Goal: Transaction & Acquisition: Obtain resource

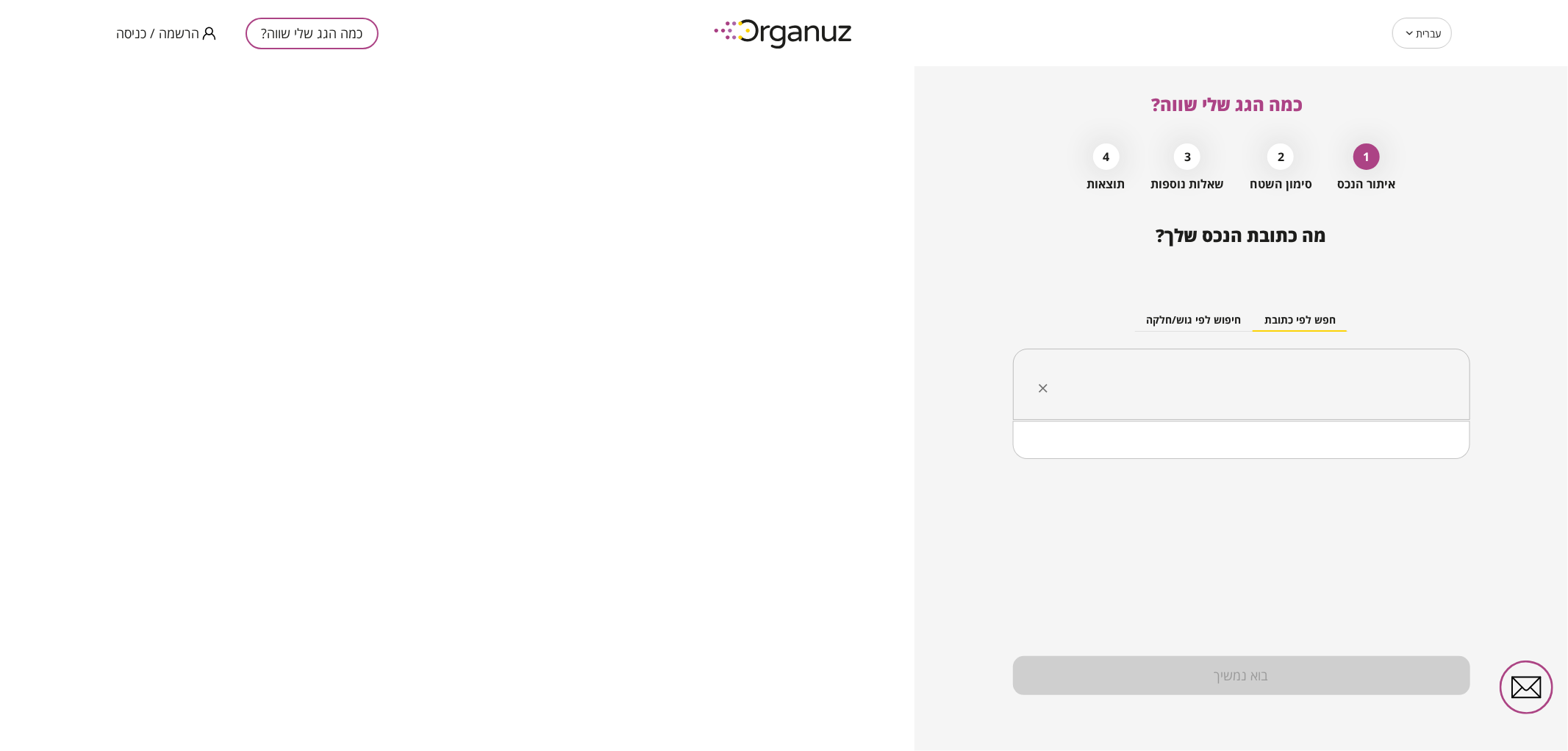
click at [1217, 376] on input "text" at bounding box center [1247, 385] width 411 height 37
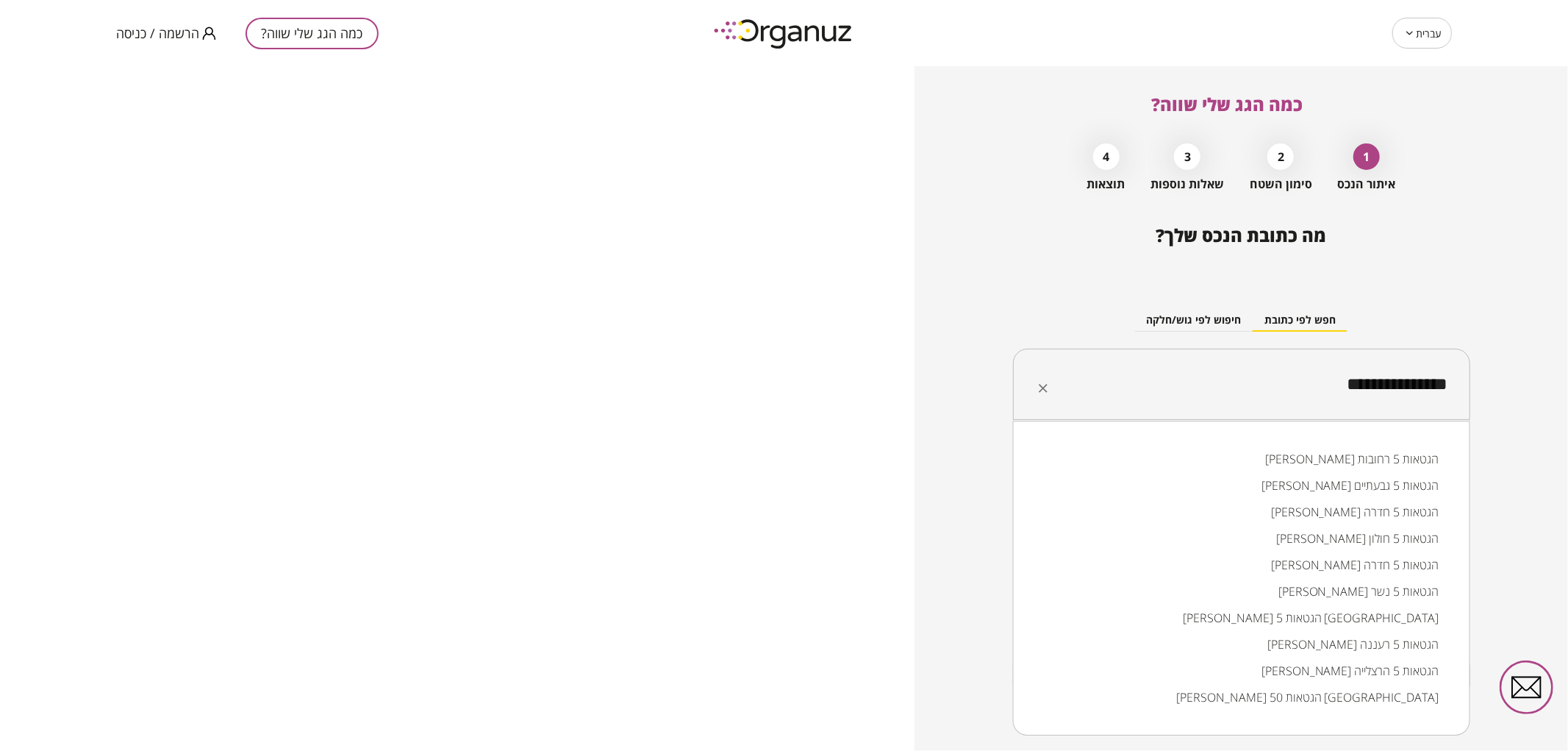
click at [1240, 477] on li "[PERSON_NAME] הגטאות 5 גבעתיים" at bounding box center [1241, 485] width 419 height 26
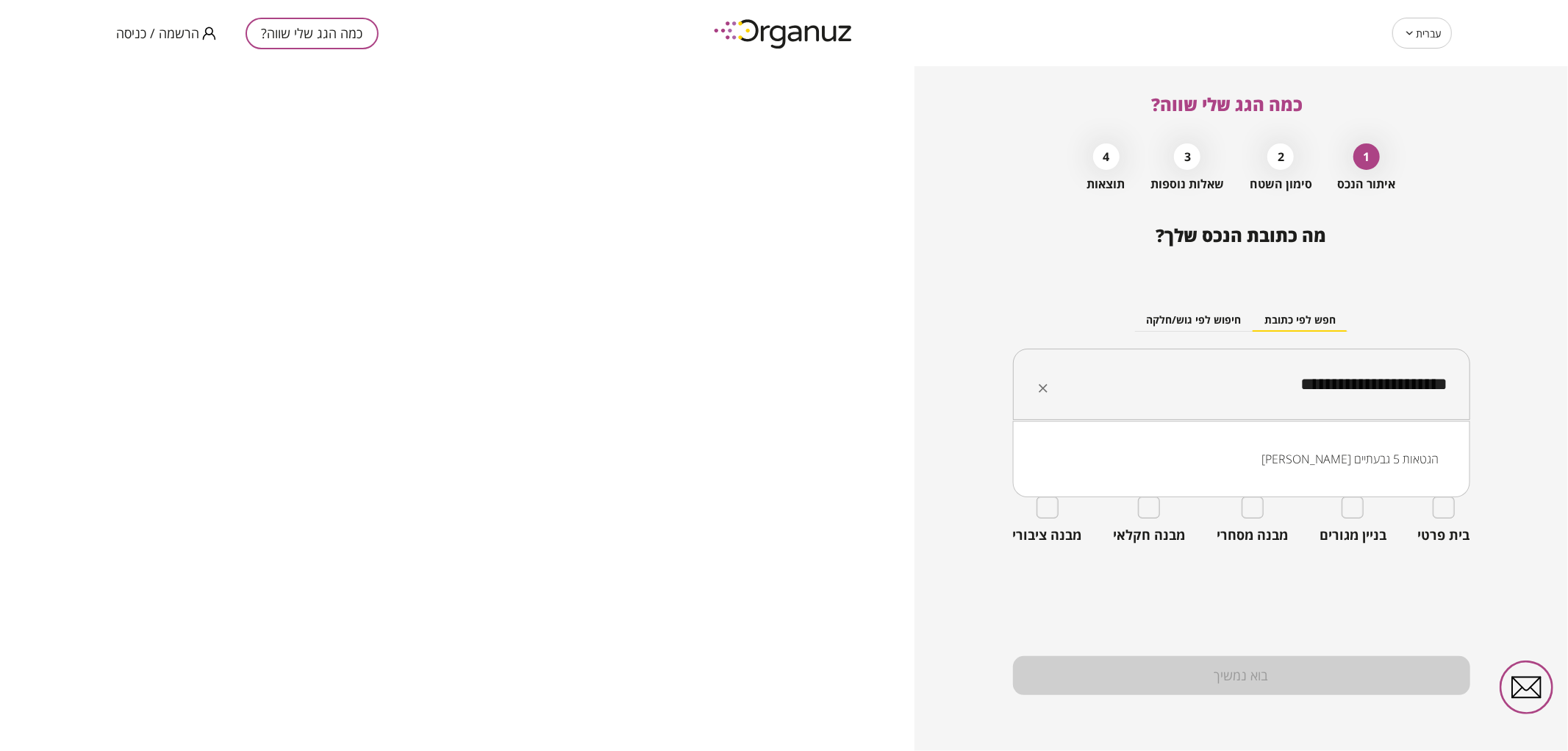
click at [1341, 390] on input "**********" at bounding box center [1247, 385] width 411 height 37
click at [1354, 458] on li "[PERSON_NAME] הגטאות 8 גבעתיים" at bounding box center [1241, 459] width 419 height 26
type input "**********"
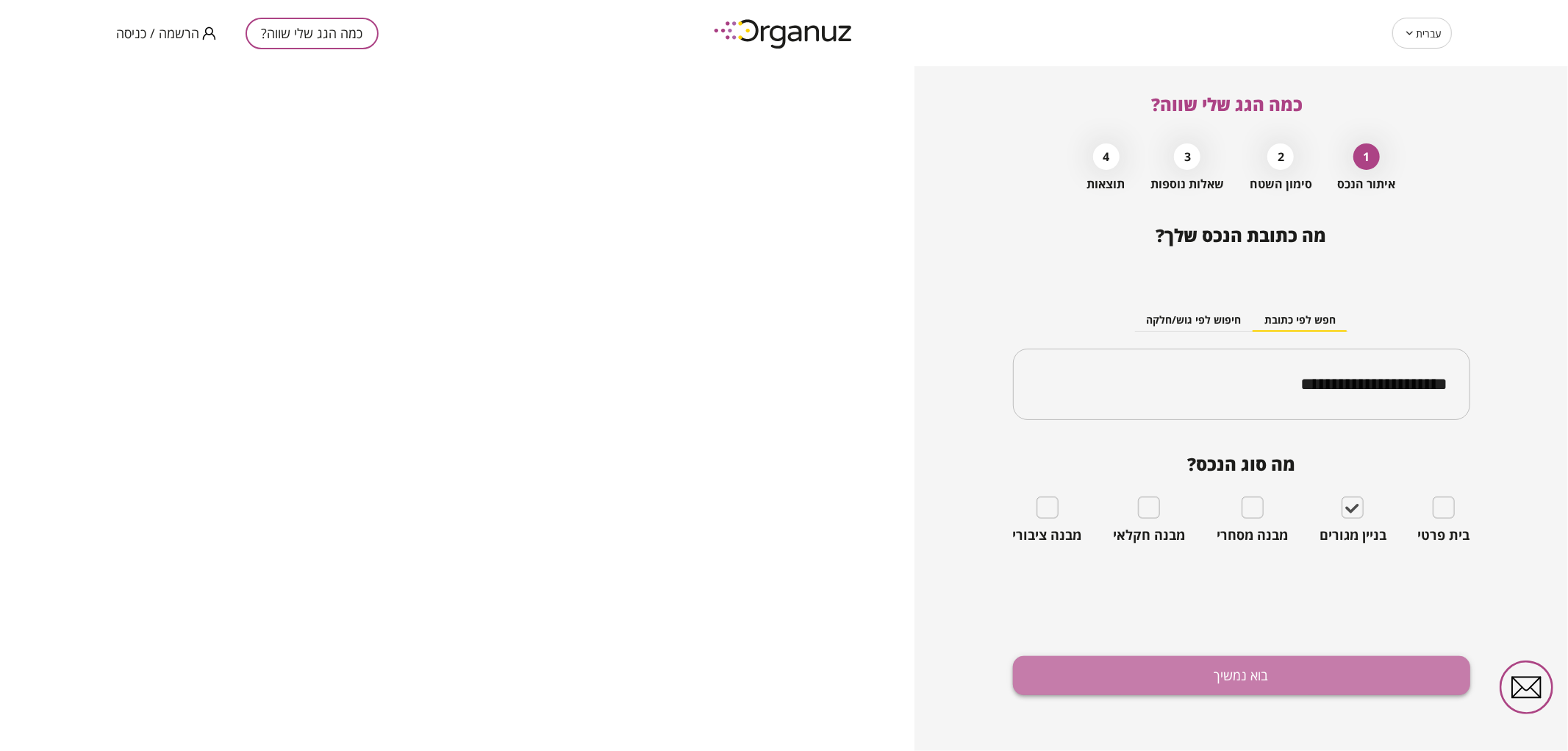
click at [1202, 678] on button "בוא נמשיך" at bounding box center [1241, 675] width 457 height 39
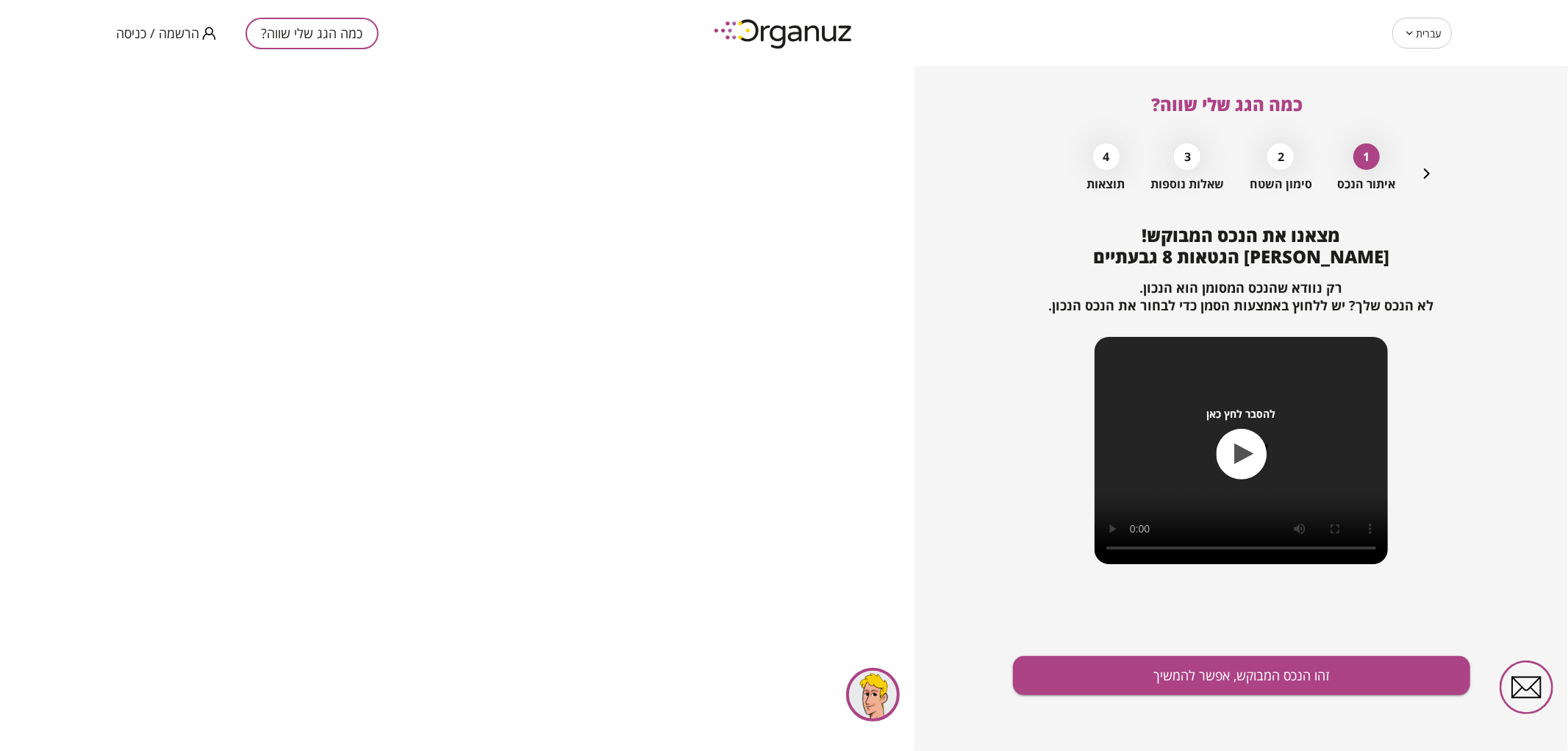
click at [1202, 678] on button "זהו הנכס המבוקש, אפשר להמשיך" at bounding box center [1241, 675] width 457 height 39
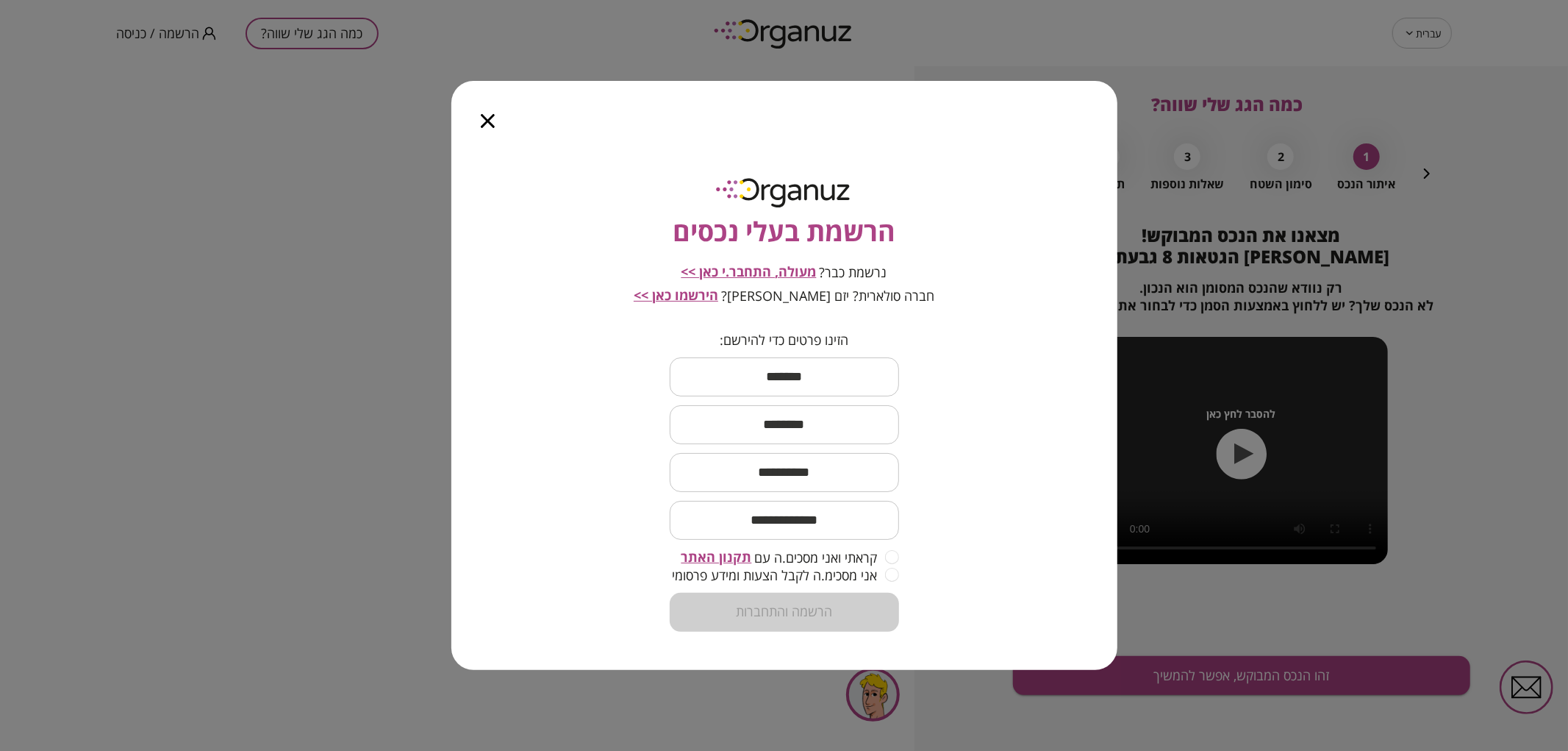
click at [795, 272] on span "מעולה, התחבר.י כאן >>" at bounding box center [749, 270] width 135 height 17
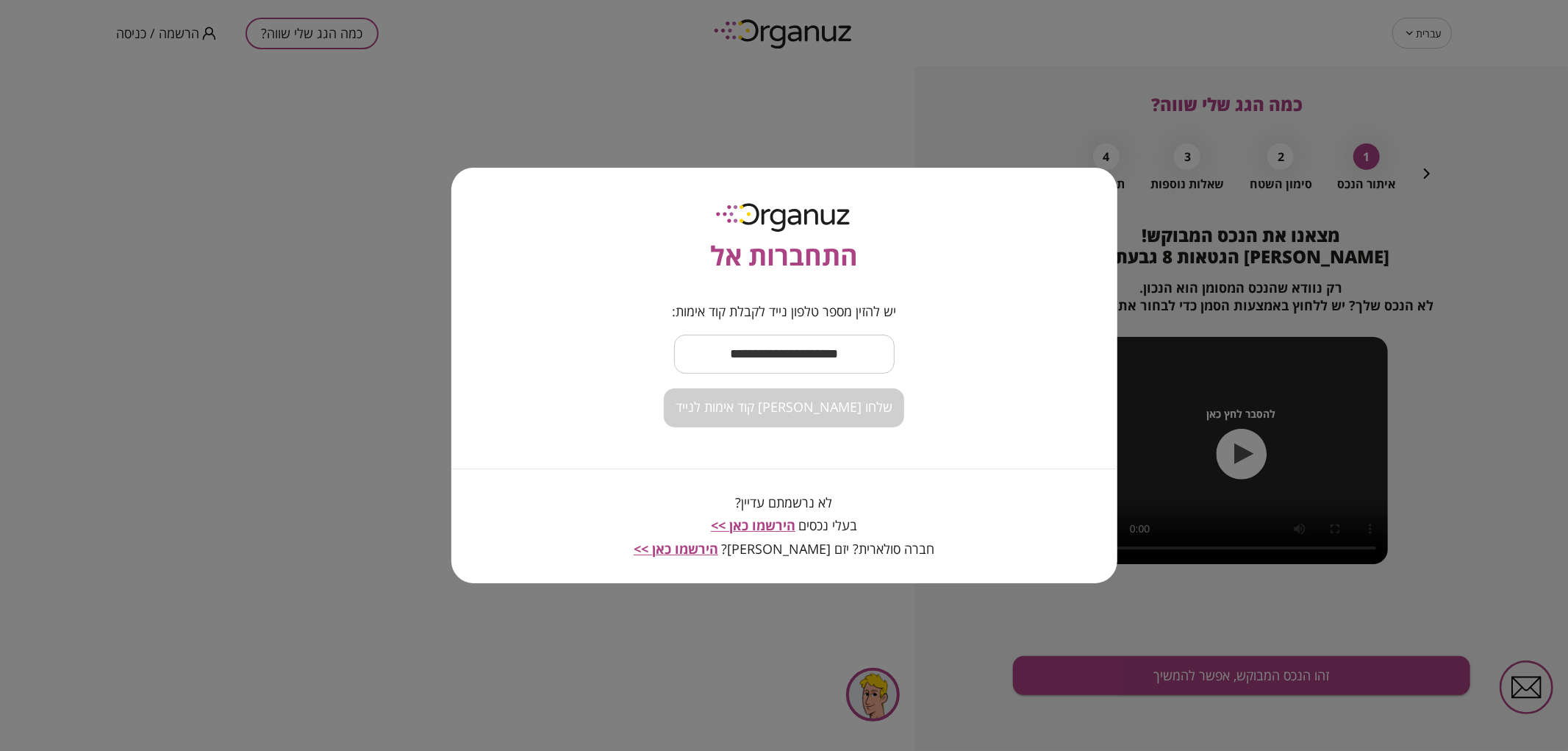
click at [804, 365] on input "text" at bounding box center [784, 354] width 221 height 43
type input "**********"
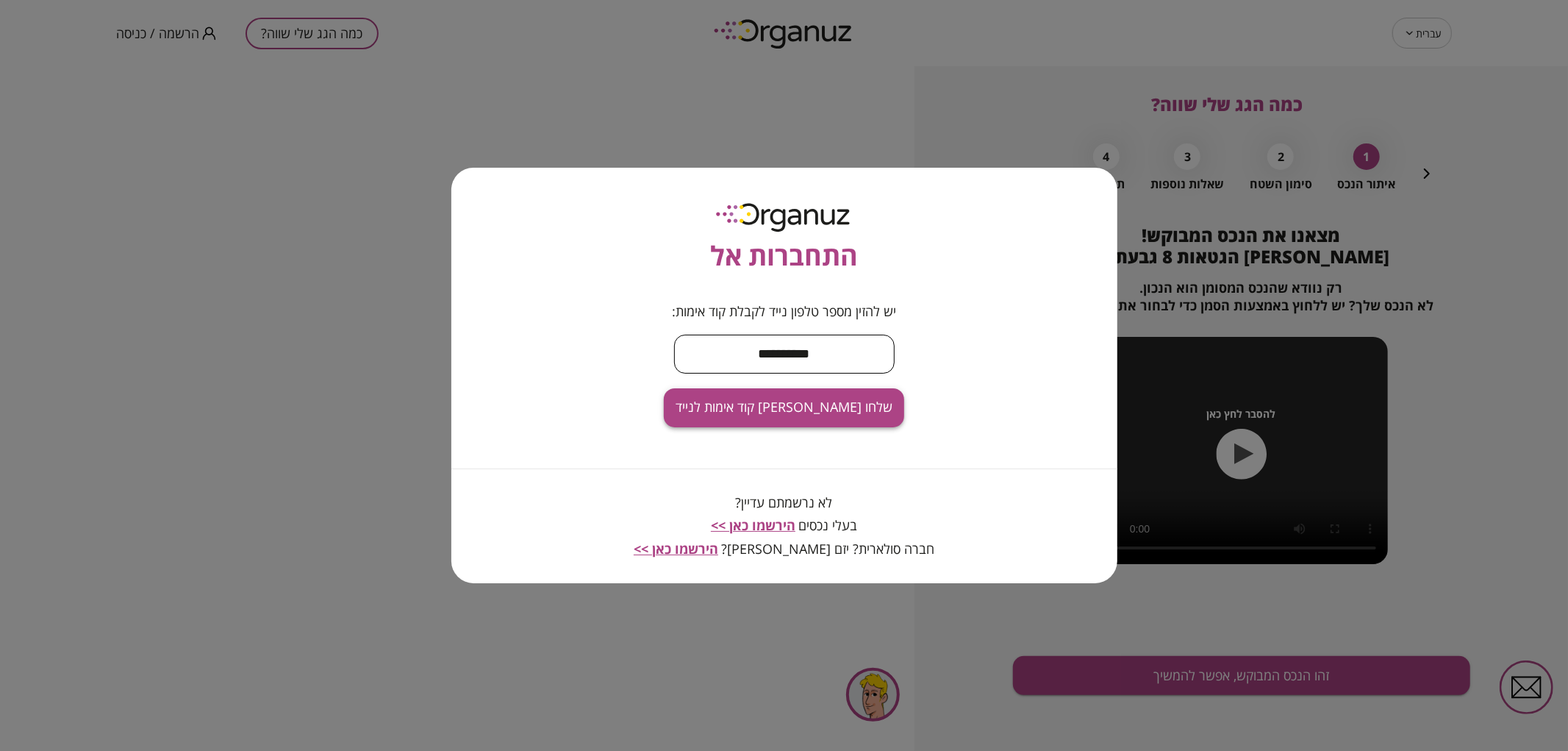
click at [809, 406] on span "שלחו [PERSON_NAME] קוד אימות לנייד" at bounding box center [783, 406] width 217 height 16
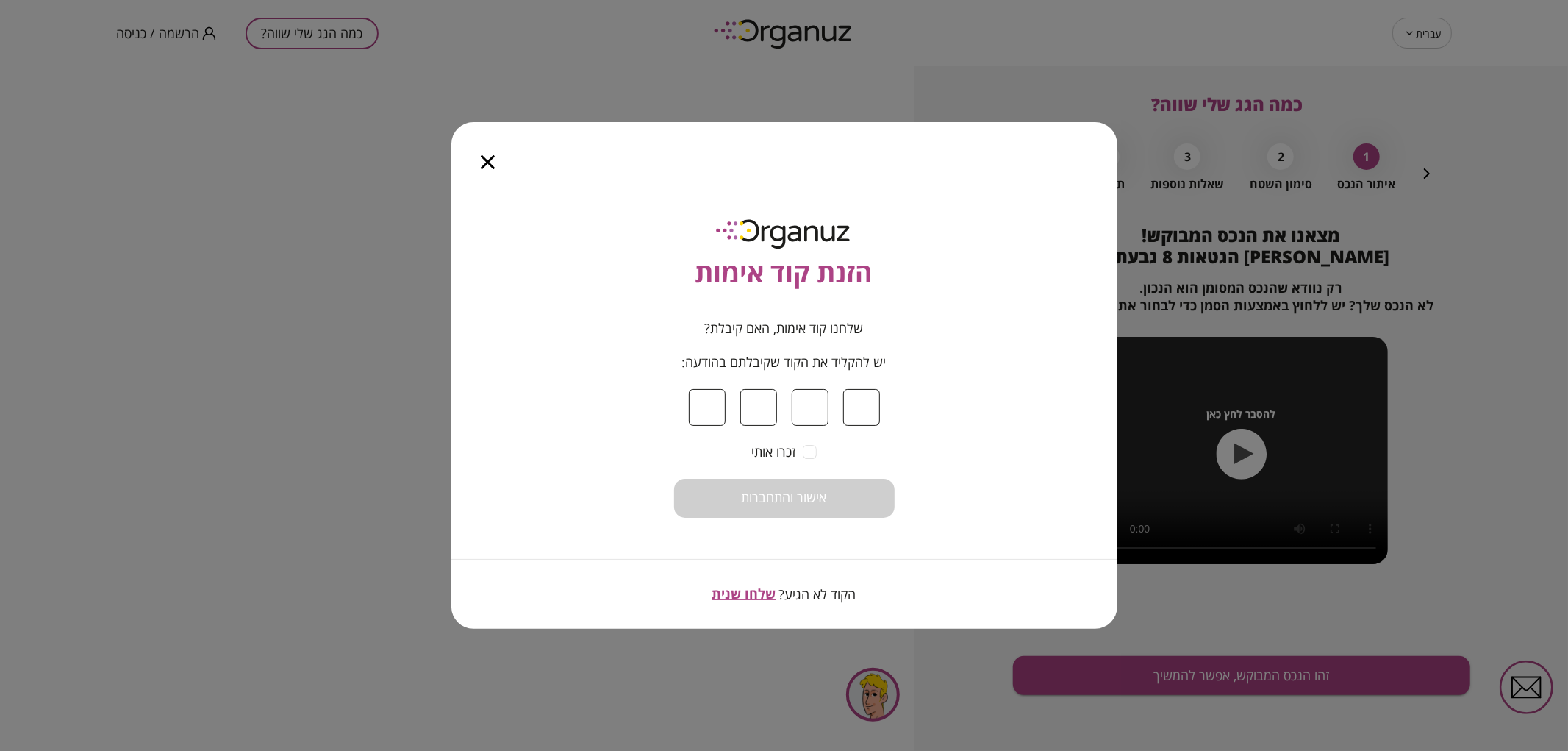
type input "*"
click at [729, 485] on button "אישור והתחברות" at bounding box center [784, 498] width 221 height 39
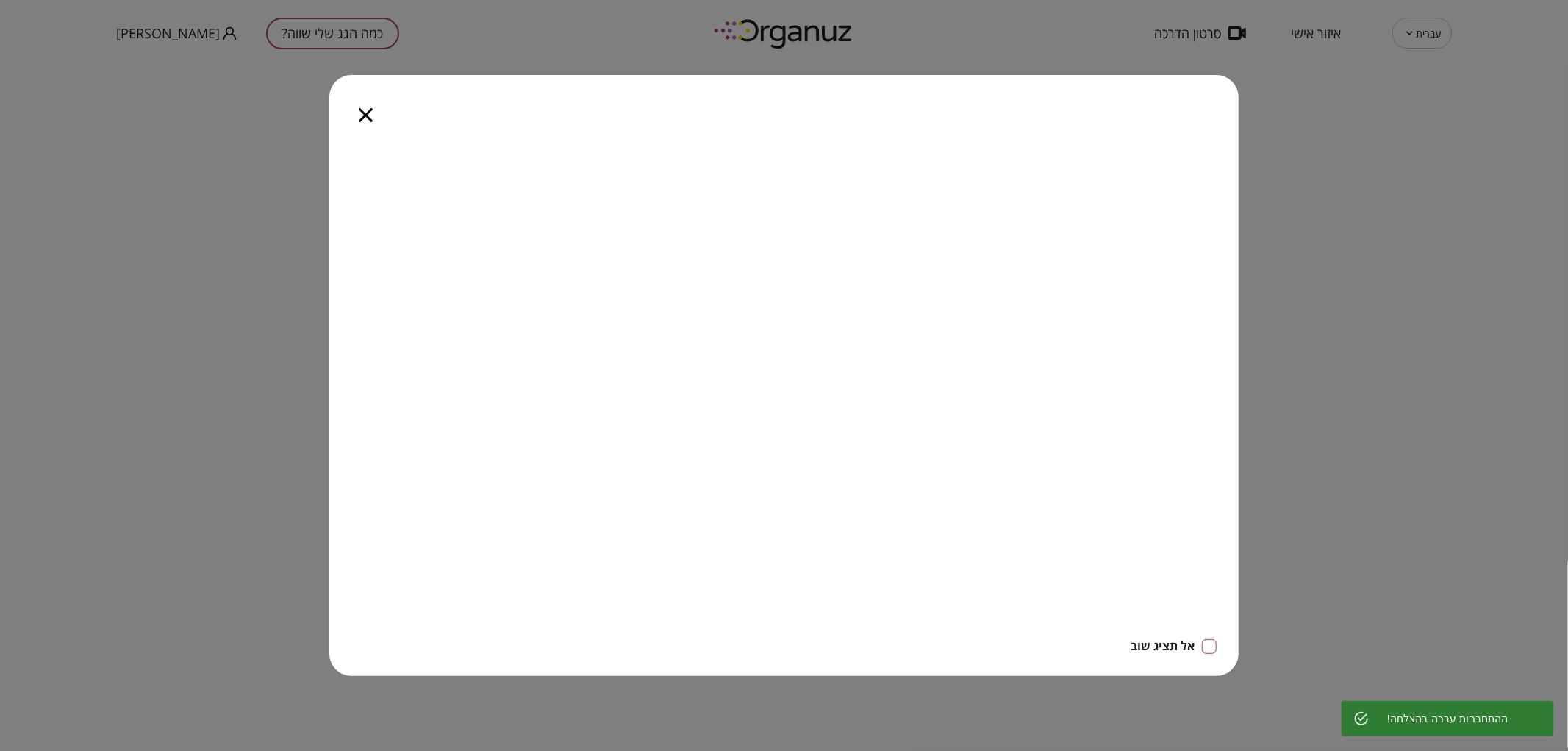
click at [359, 112] on icon "button" at bounding box center [366, 115] width 14 height 14
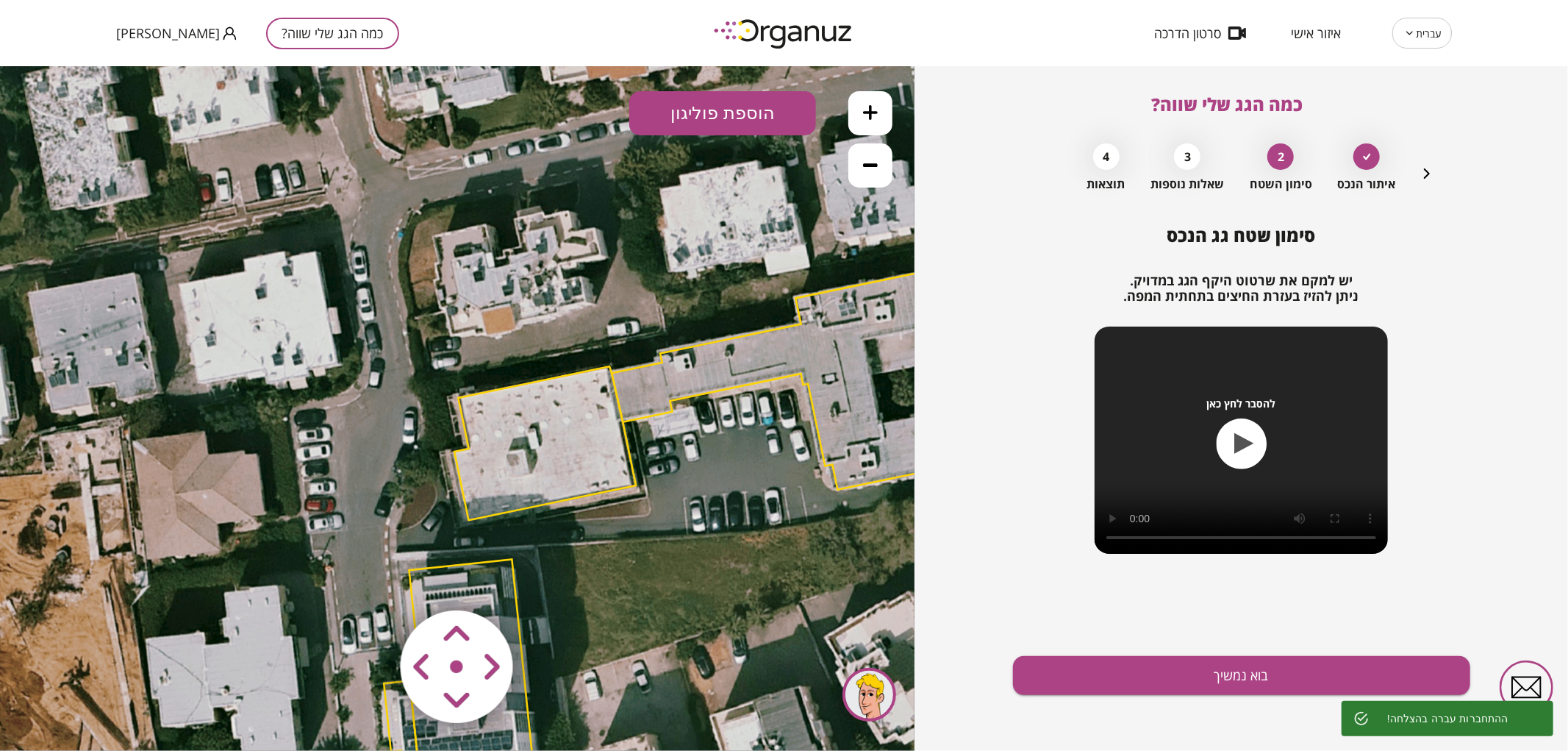
drag, startPoint x: 603, startPoint y: 335, endPoint x: 740, endPoint y: 357, distance: 138.8
click at [740, 357] on polygon at bounding box center [795, 378] width 367 height 221
click at [369, 579] on area at bounding box center [369, 579] width 0 height 0
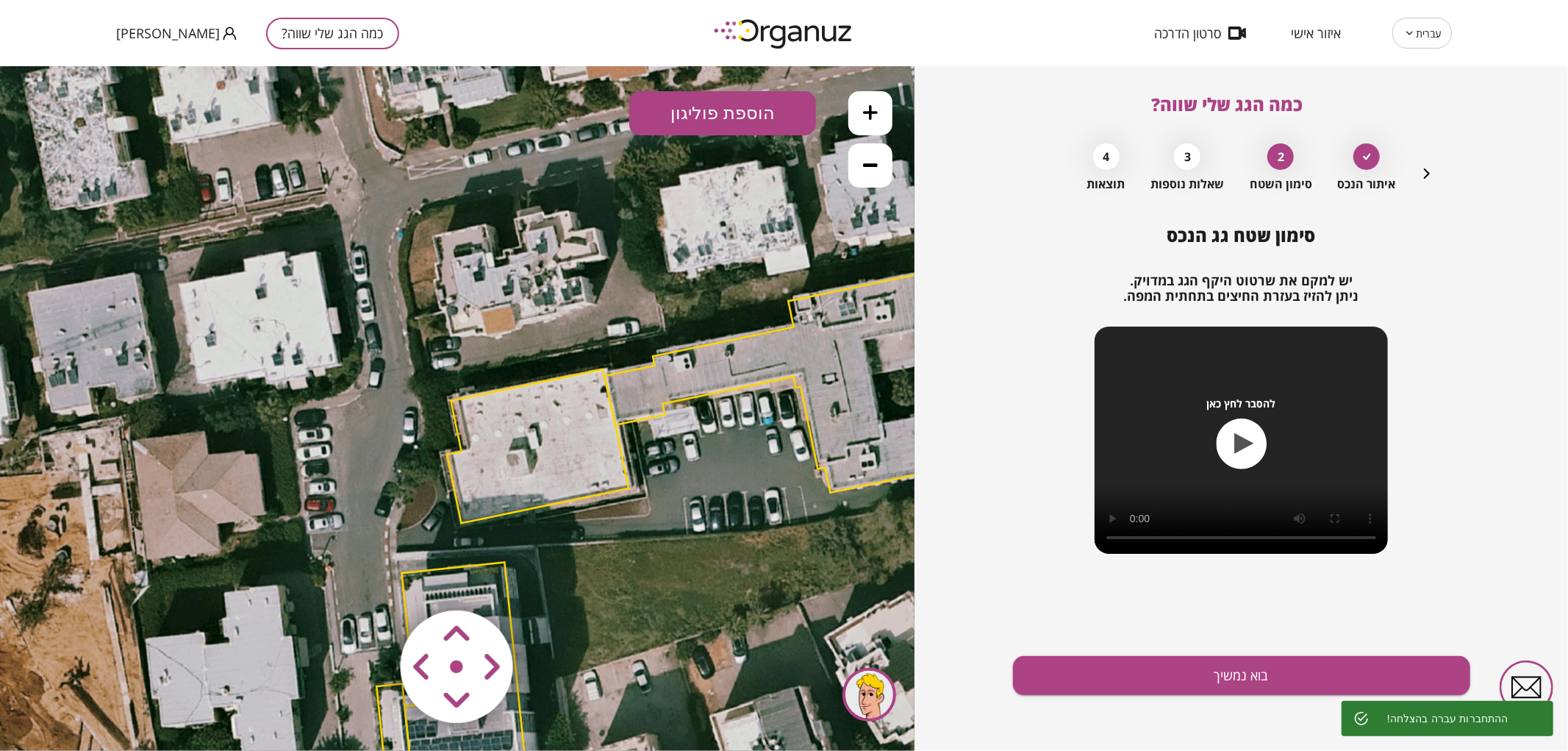
click at [369, 579] on area at bounding box center [369, 579] width 0 height 0
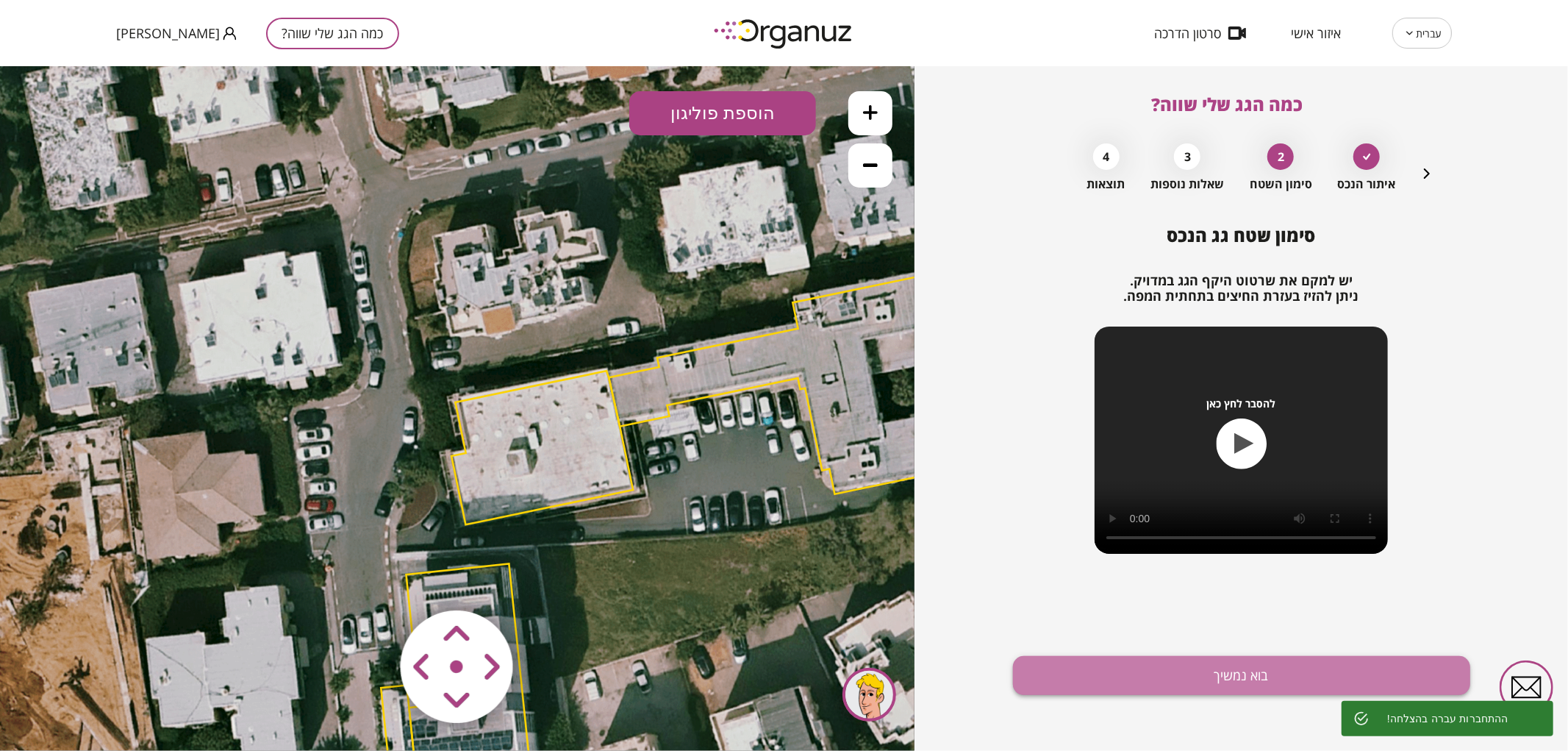
click at [1316, 667] on button "בוא נמשיך" at bounding box center [1241, 675] width 457 height 39
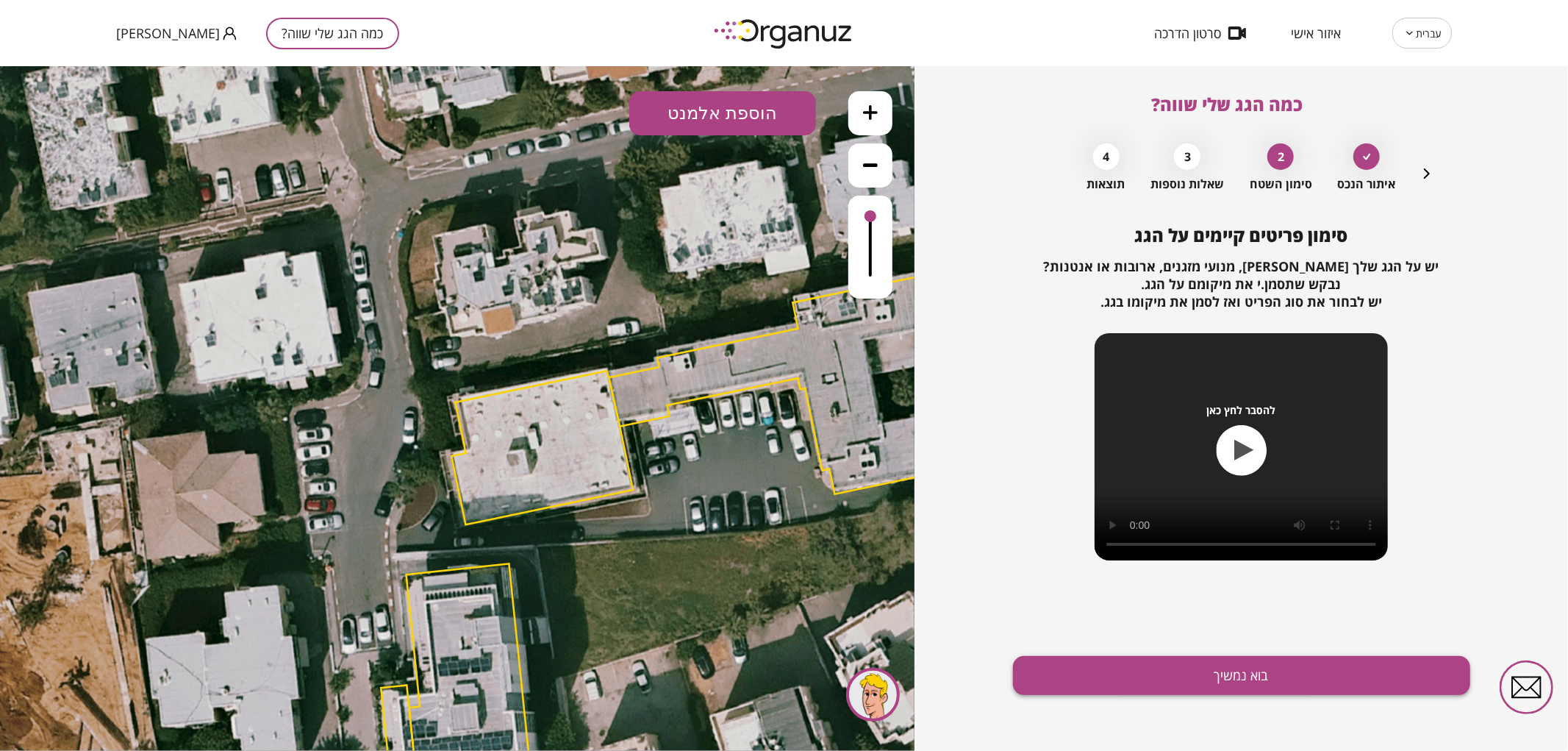
click at [1098, 686] on button "בוא נמשיך" at bounding box center [1241, 675] width 457 height 39
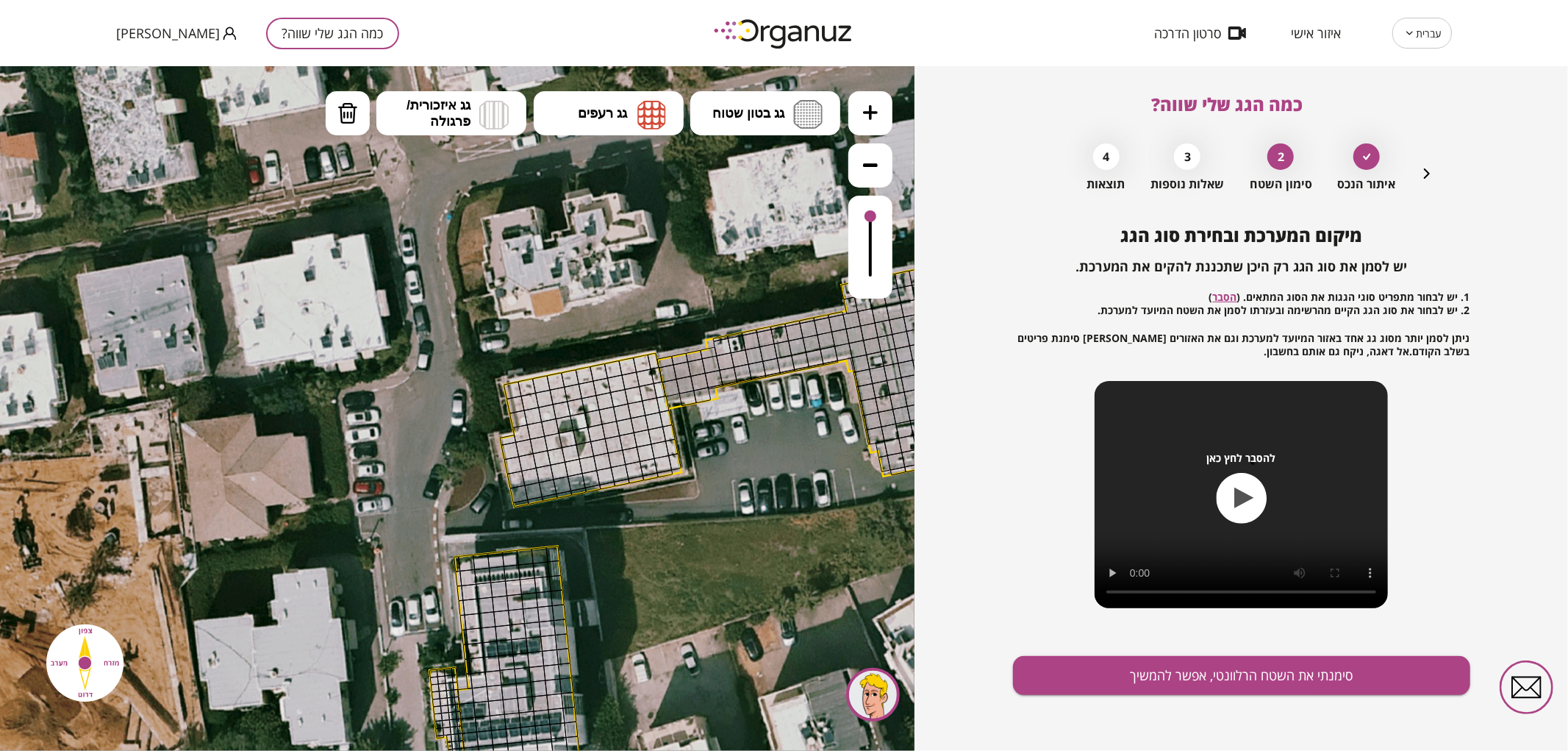
drag, startPoint x: 785, startPoint y: 404, endPoint x: 854, endPoint y: 379, distance: 73.4
click at [854, 379] on icon at bounding box center [733, 506] width 1808 height 1809
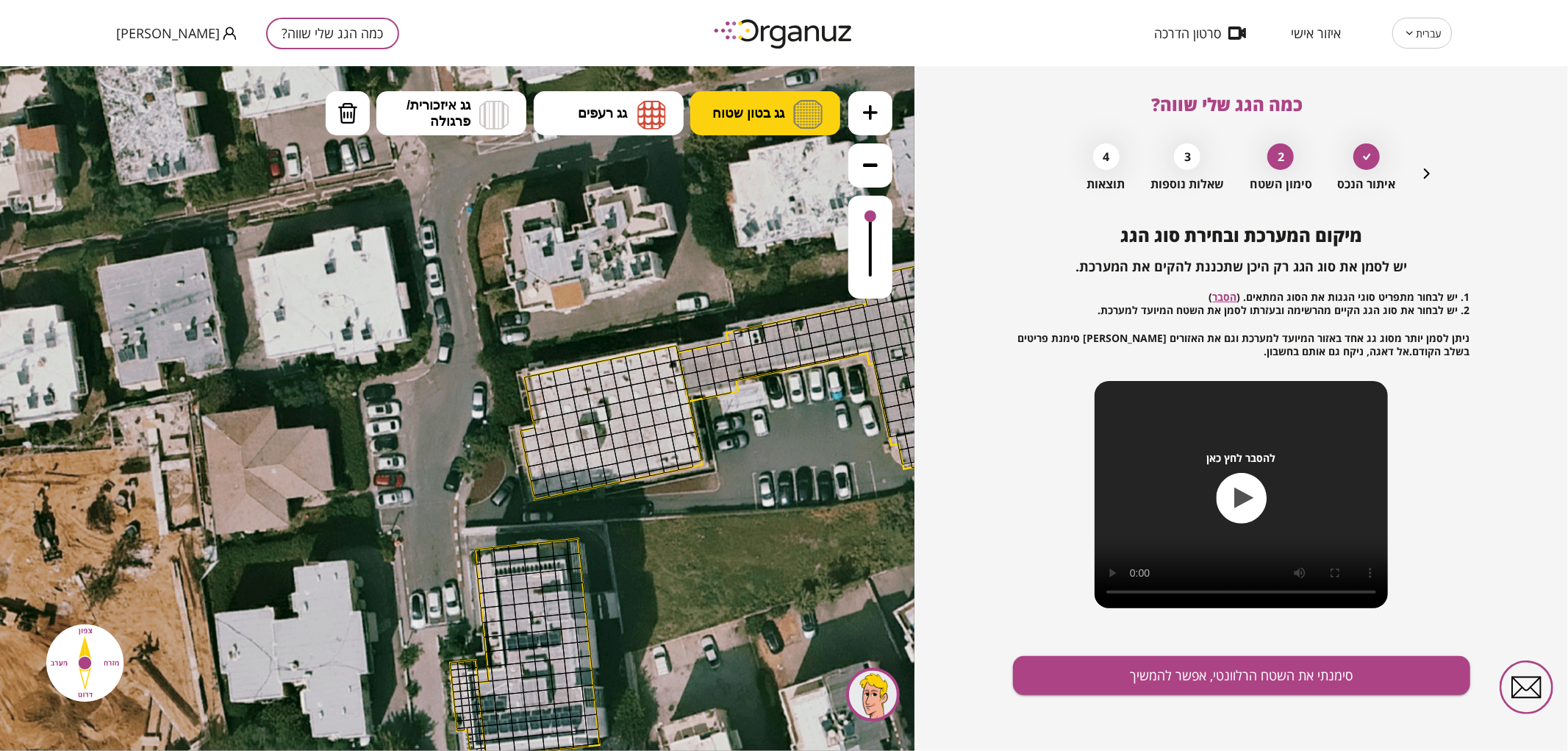
click at [812, 122] on img at bounding box center [807, 113] width 29 height 29
click at [792, 162] on div ".st0 { fill: #FFFFFF; } 10" at bounding box center [457, 408] width 915 height 685
click at [858, 115] on button at bounding box center [870, 113] width 44 height 44
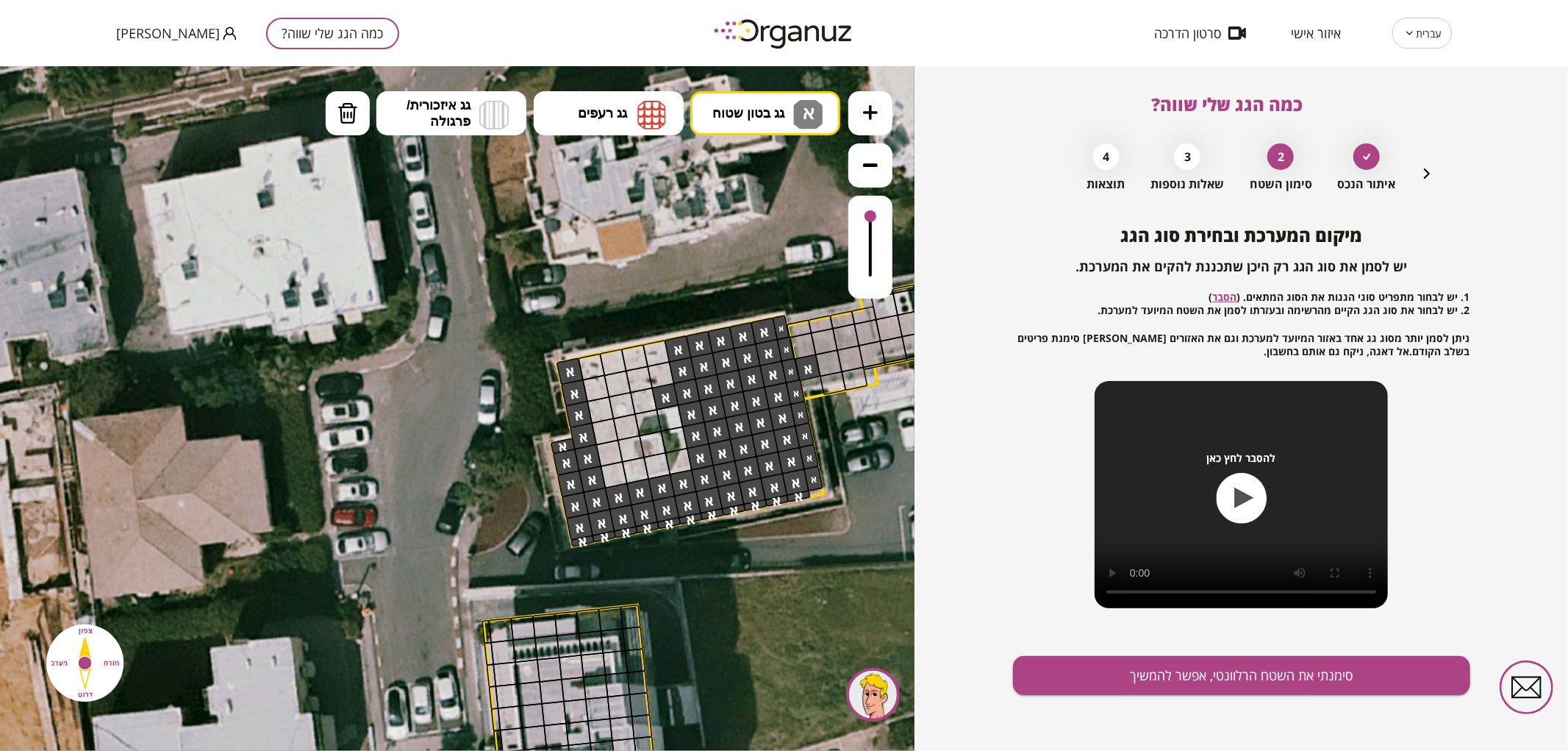
drag, startPoint x: 573, startPoint y: 389, endPoint x: 553, endPoint y: 400, distance: 22.8
drag, startPoint x: 591, startPoint y: 363, endPoint x: 623, endPoint y: 441, distance: 84.3
drag, startPoint x: 679, startPoint y: 441, endPoint x: 694, endPoint y: 475, distance: 37.2
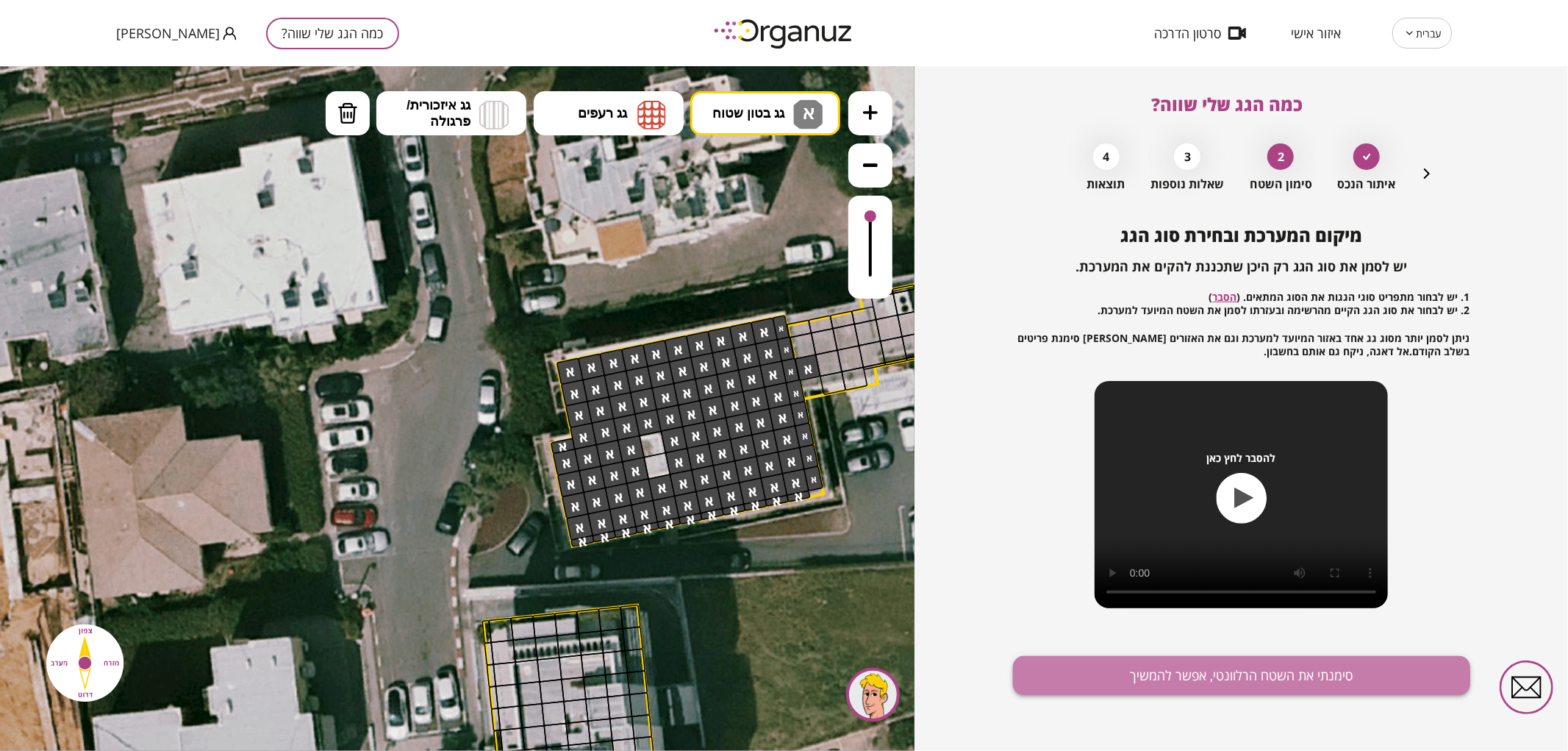
click at [1213, 677] on button "סימנתי את השטח הרלוונטי, אפשר להמשיך" at bounding box center [1241, 675] width 457 height 39
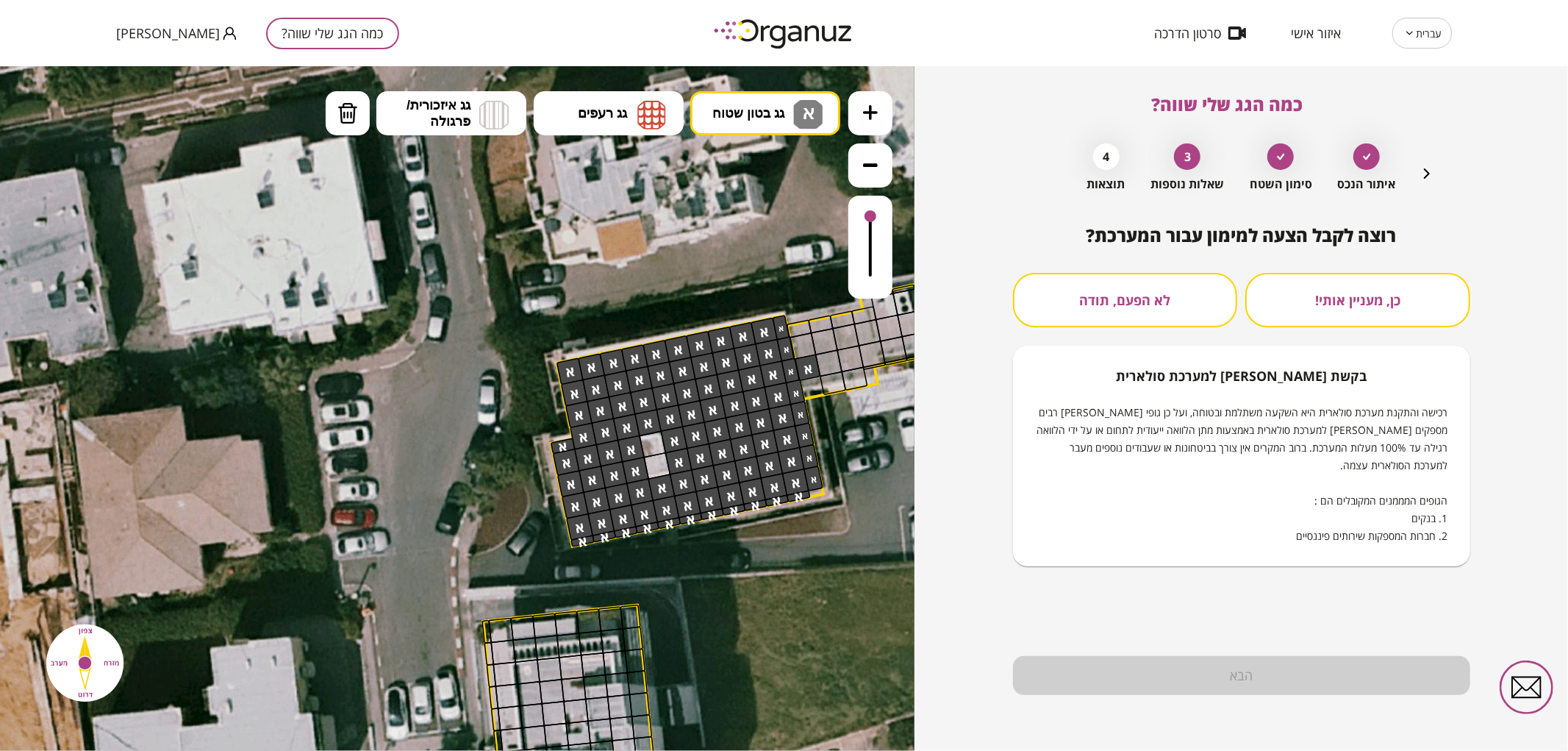
click at [1091, 283] on button "לא הפעם, תודה" at bounding box center [1125, 300] width 225 height 54
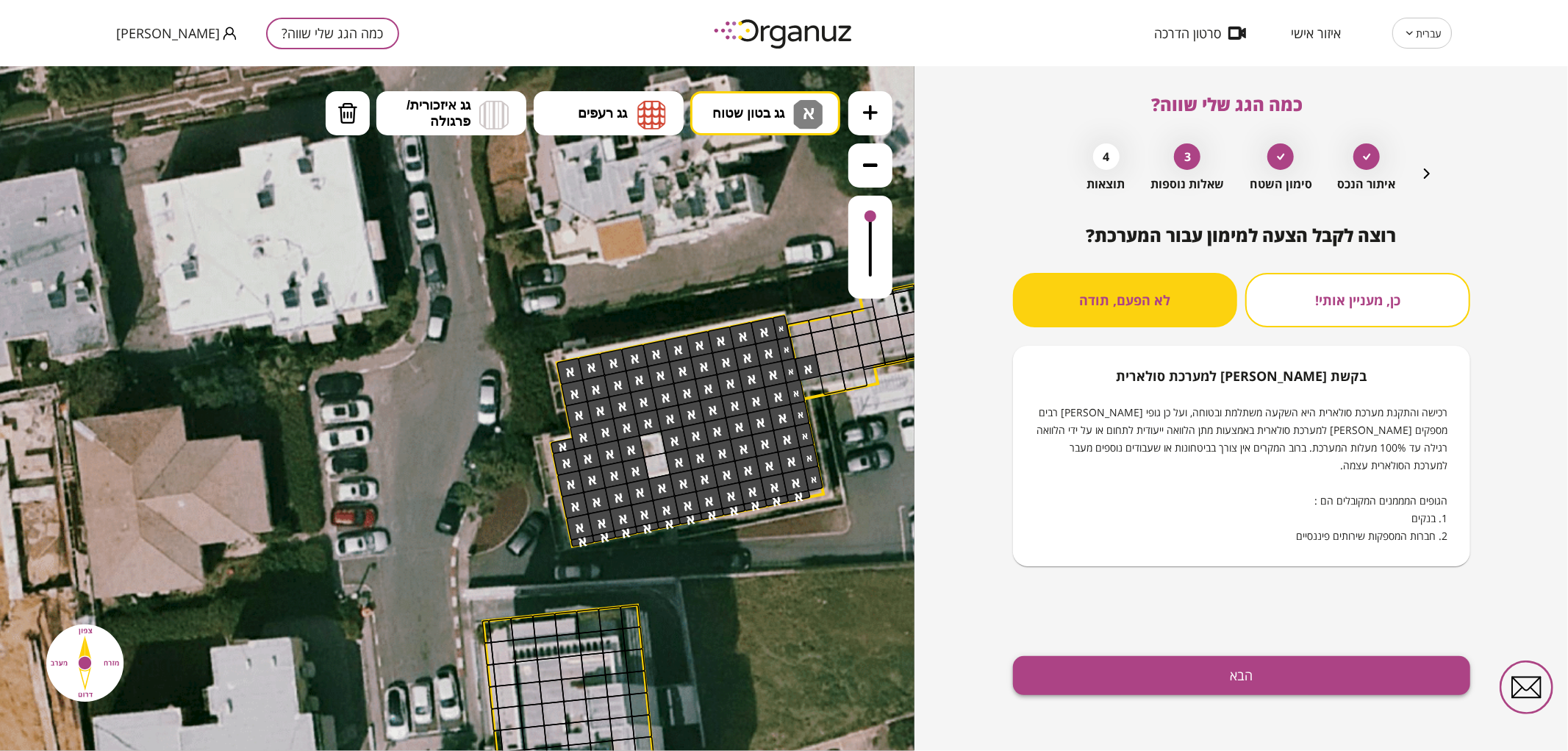
click at [1134, 673] on button "הבא" at bounding box center [1241, 675] width 457 height 39
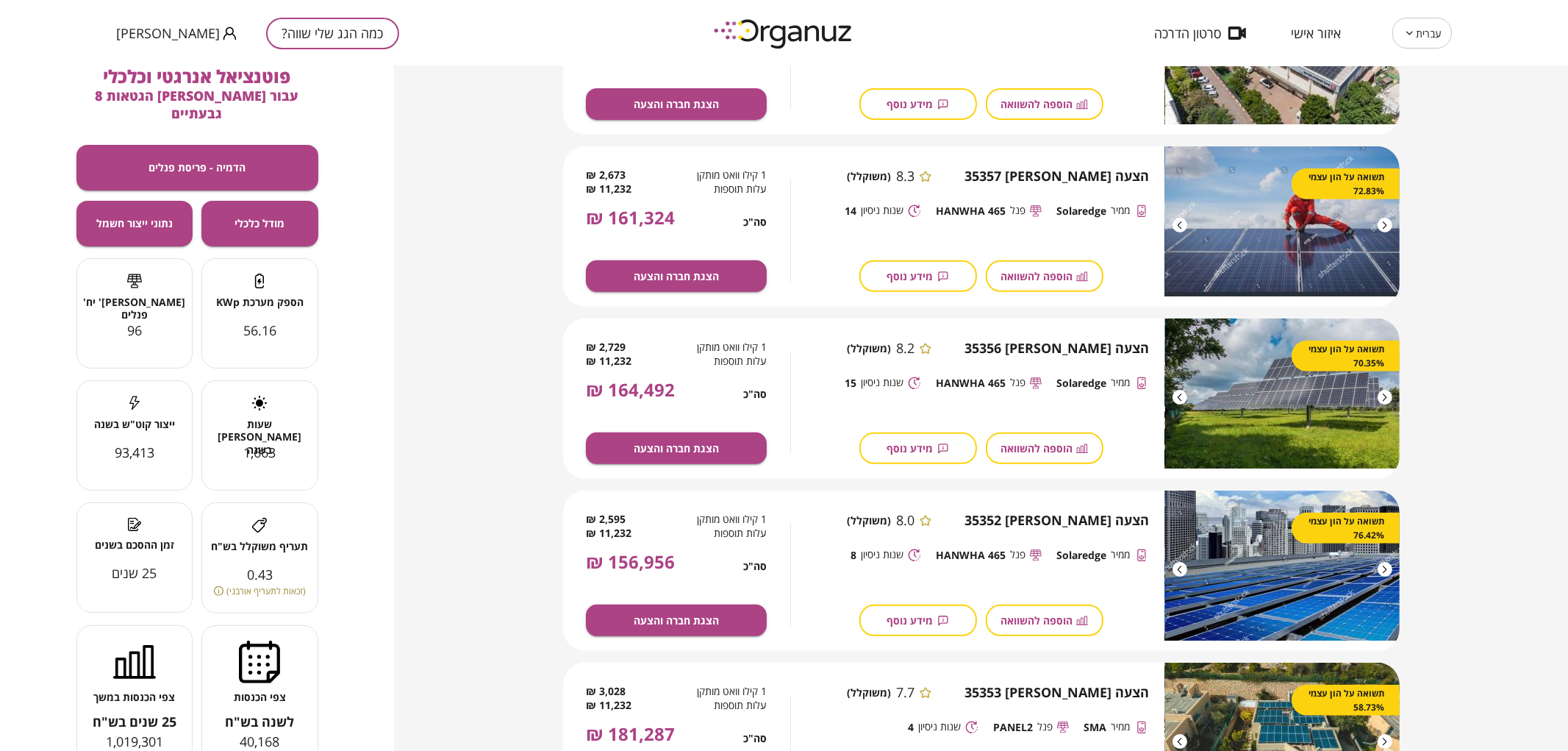
scroll to position [571, 0]
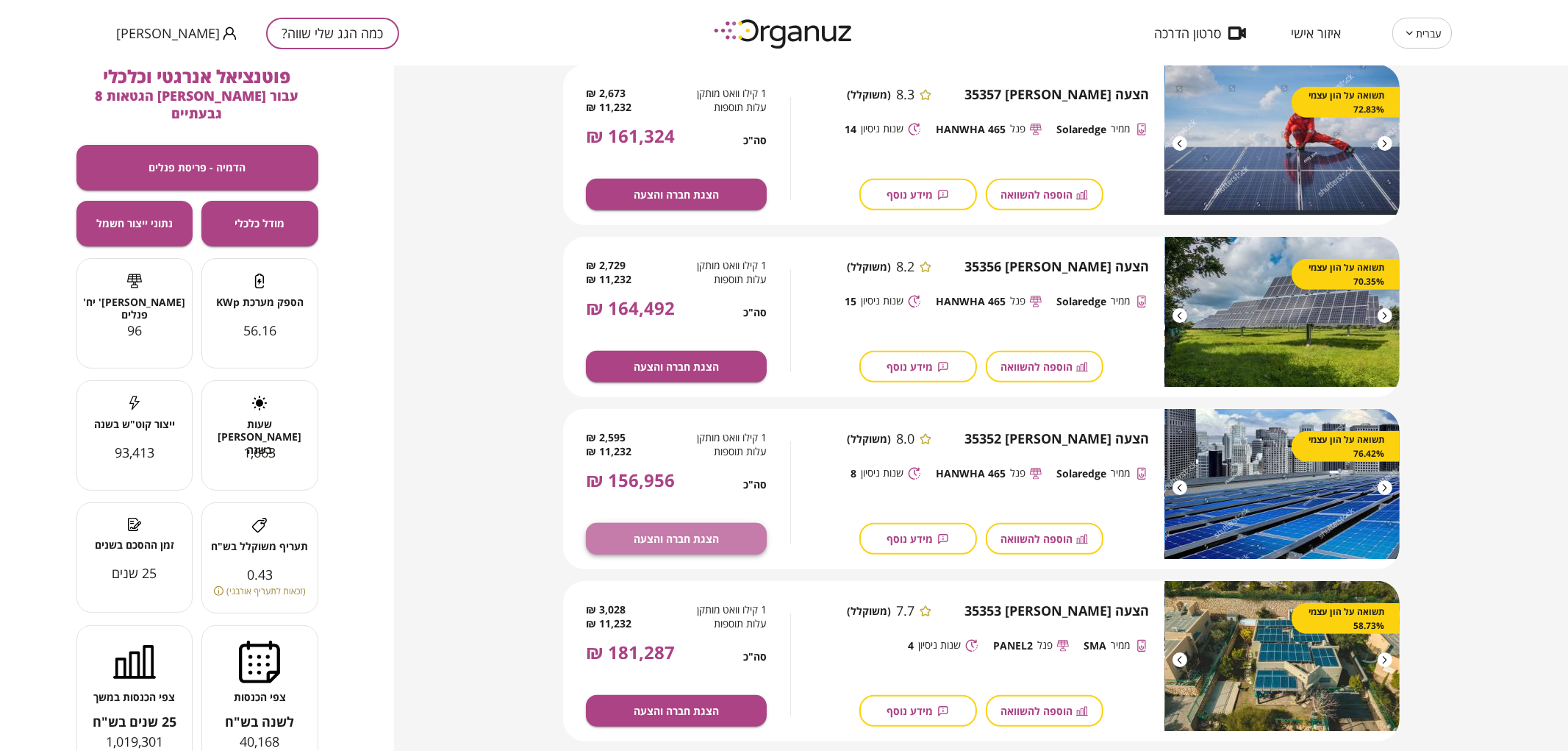
click at [745, 530] on button "הצגת חברה והצעה" at bounding box center [676, 539] width 181 height 32
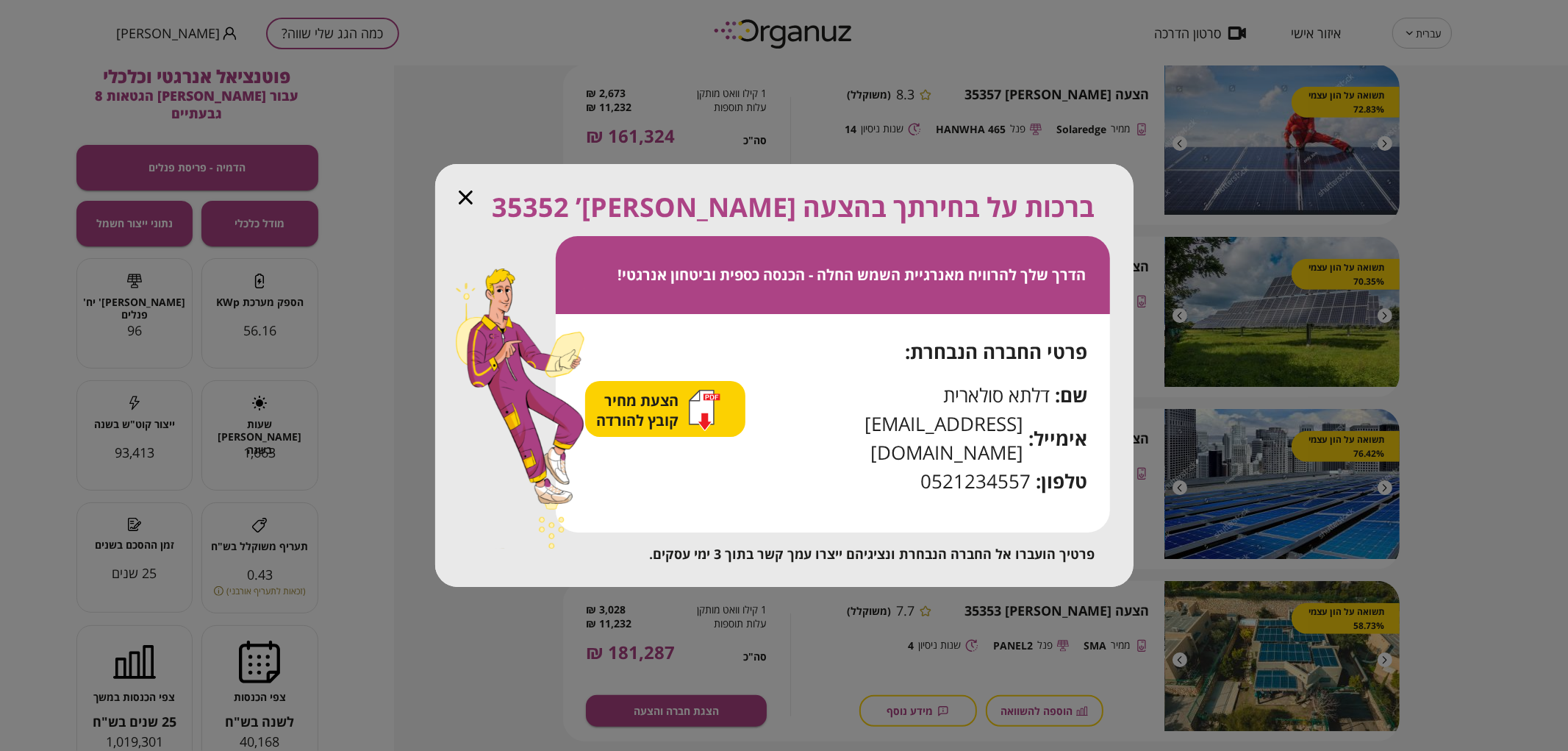
click at [468, 205] on icon "button" at bounding box center [465, 197] width 14 height 14
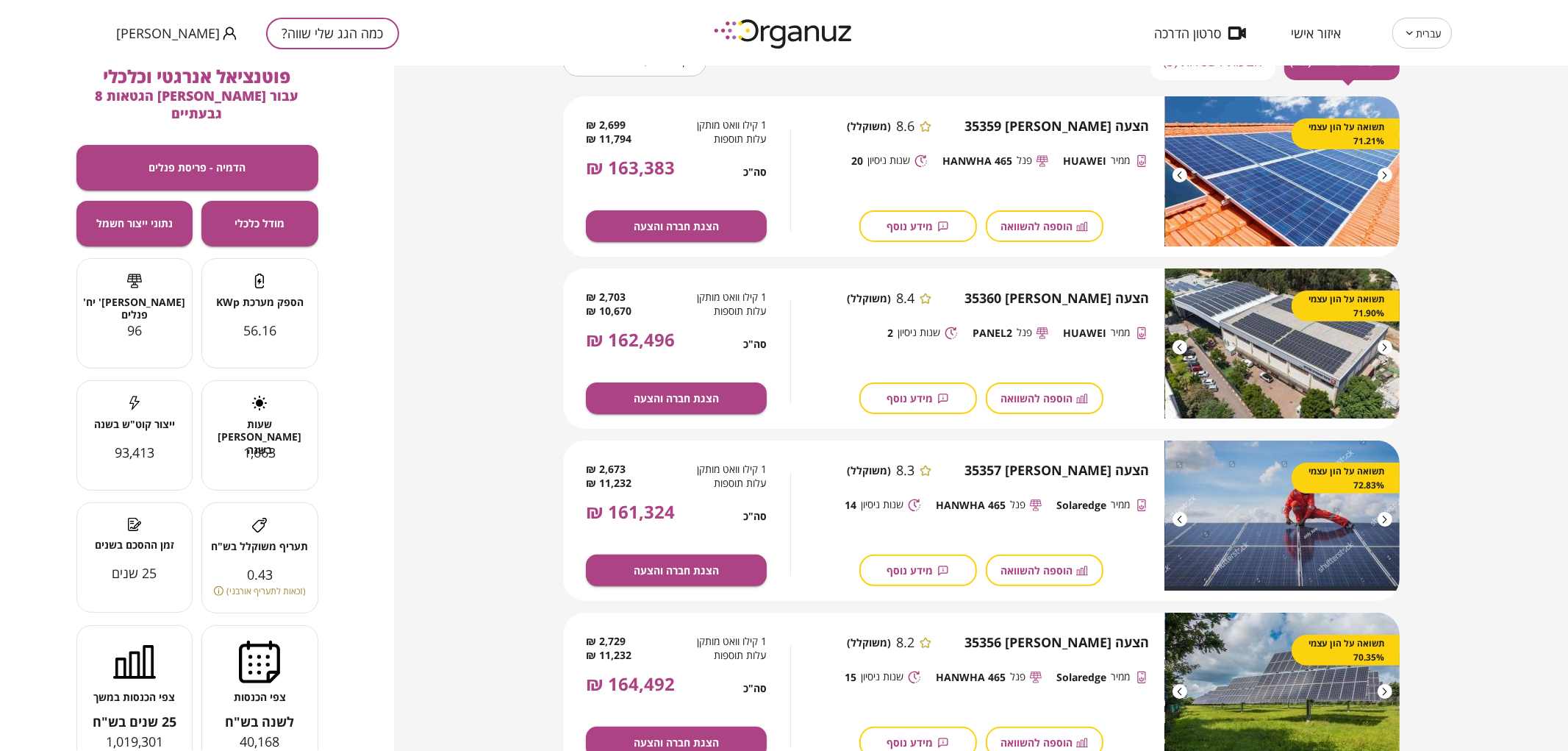
scroll to position [0, 0]
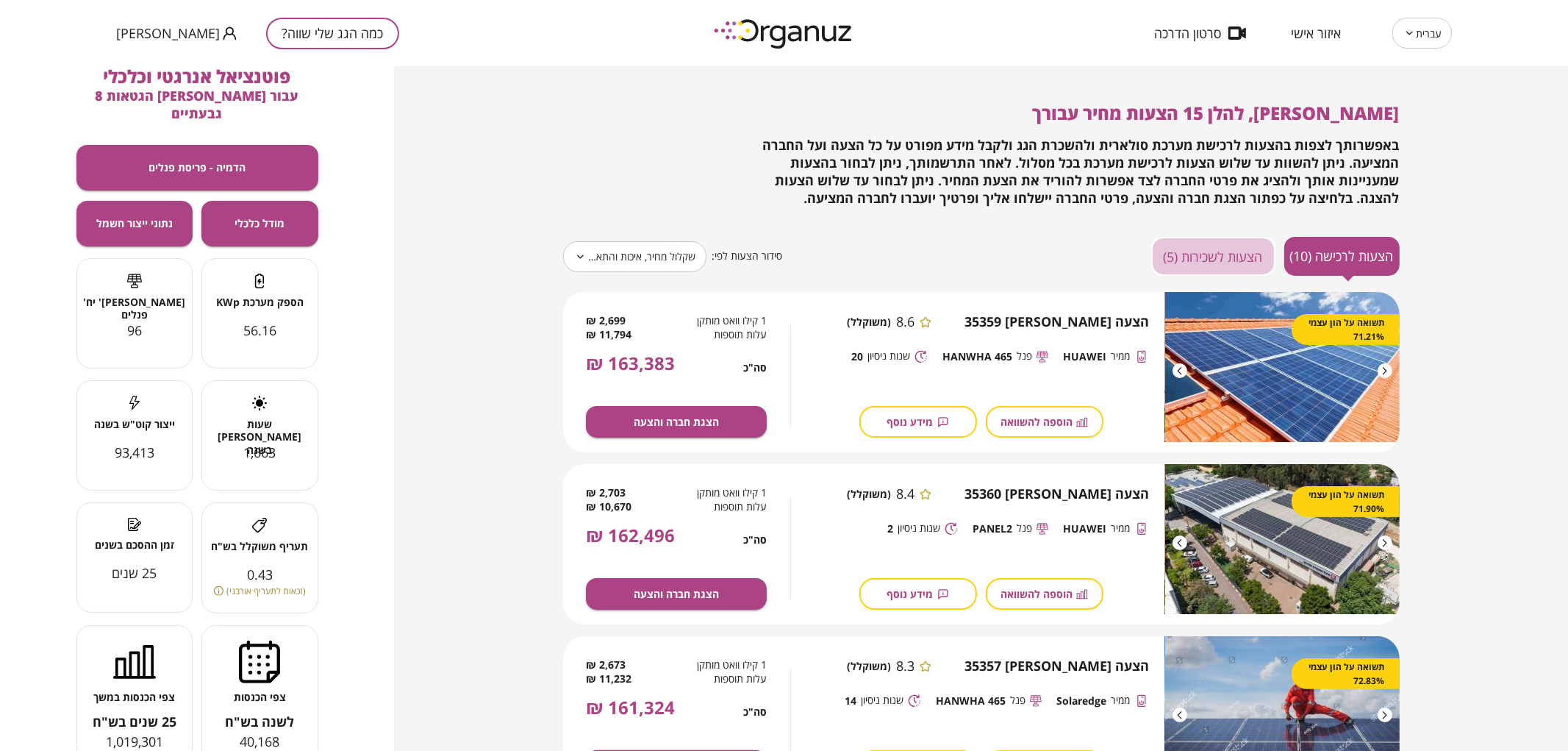
click at [1239, 248] on button "הצעות לשכירות (5)" at bounding box center [1213, 256] width 124 height 39
type input "*****"
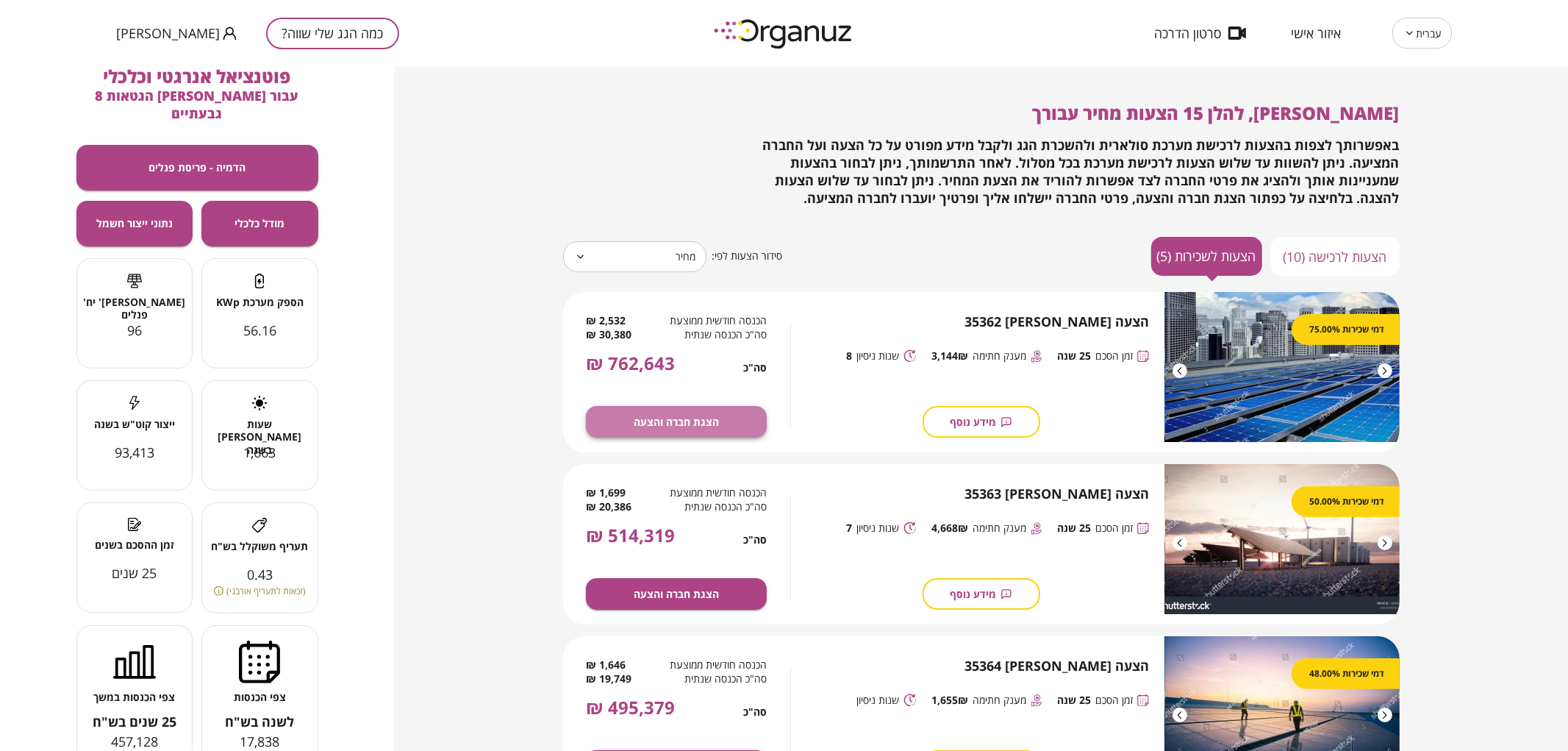
click at [715, 412] on button "הצגת חברה והצעה" at bounding box center [676, 422] width 181 height 32
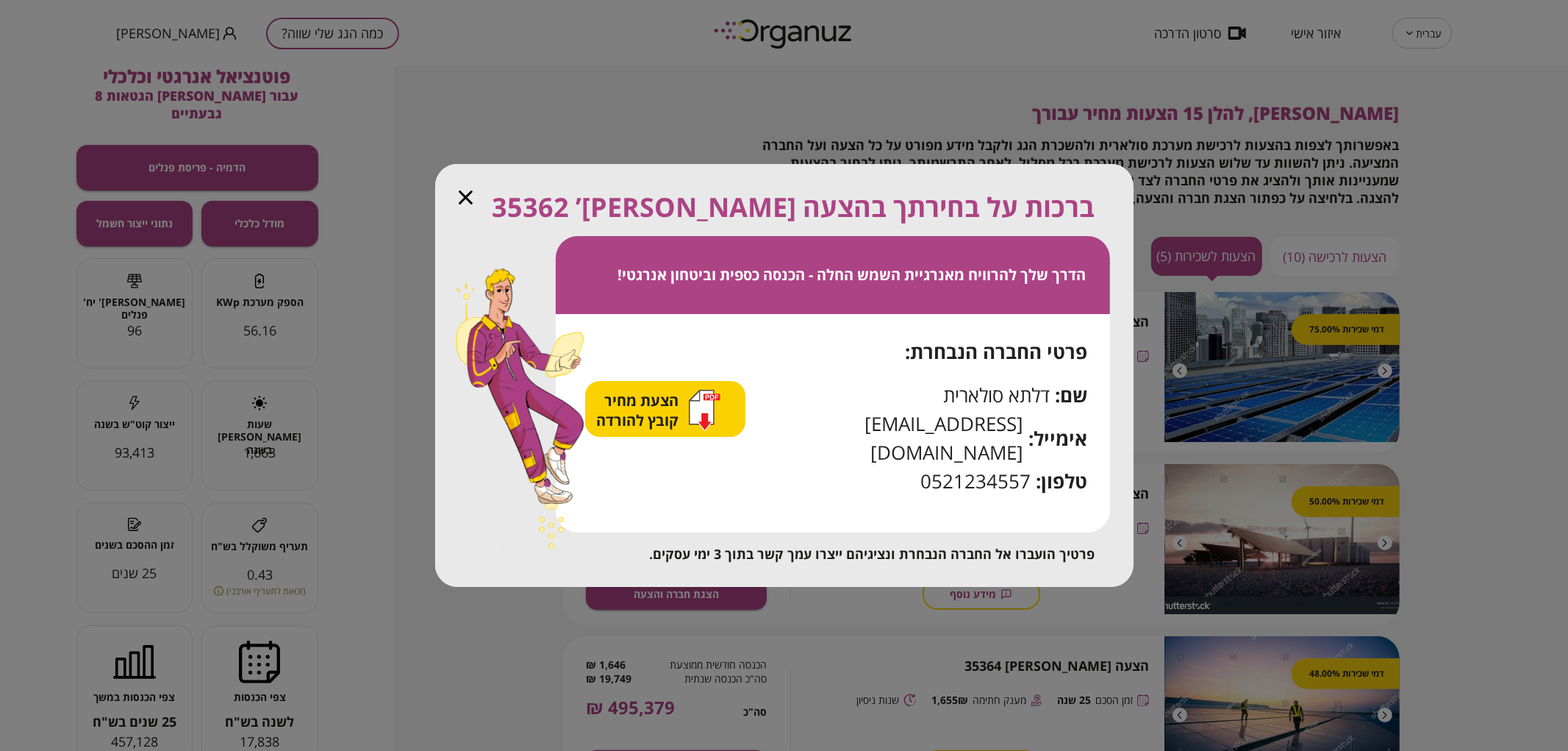
click at [464, 224] on div "ברכות על בחירתך בהצעה [PERSON_NAME]’ 35362" at bounding box center [776, 207] width 637 height 40
click at [477, 209] on div "ברכות על בחירתך בהצעה [PERSON_NAME]’ 35362" at bounding box center [776, 207] width 637 height 40
click at [465, 205] on icon "button" at bounding box center [465, 197] width 14 height 14
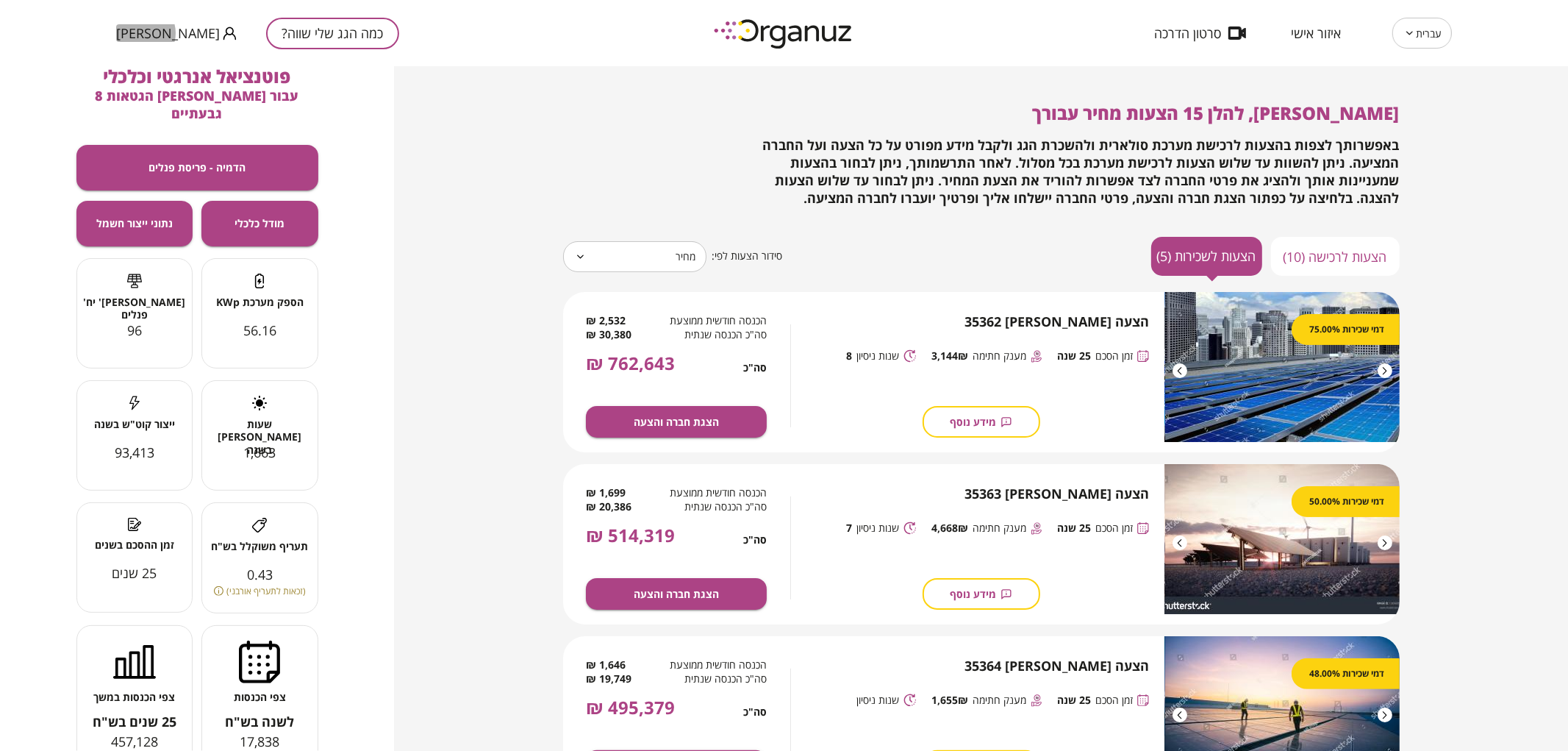
click at [143, 33] on span "[PERSON_NAME]" at bounding box center [168, 32] width 103 height 14
click at [165, 63] on li "התנתק" at bounding box center [145, 60] width 57 height 26
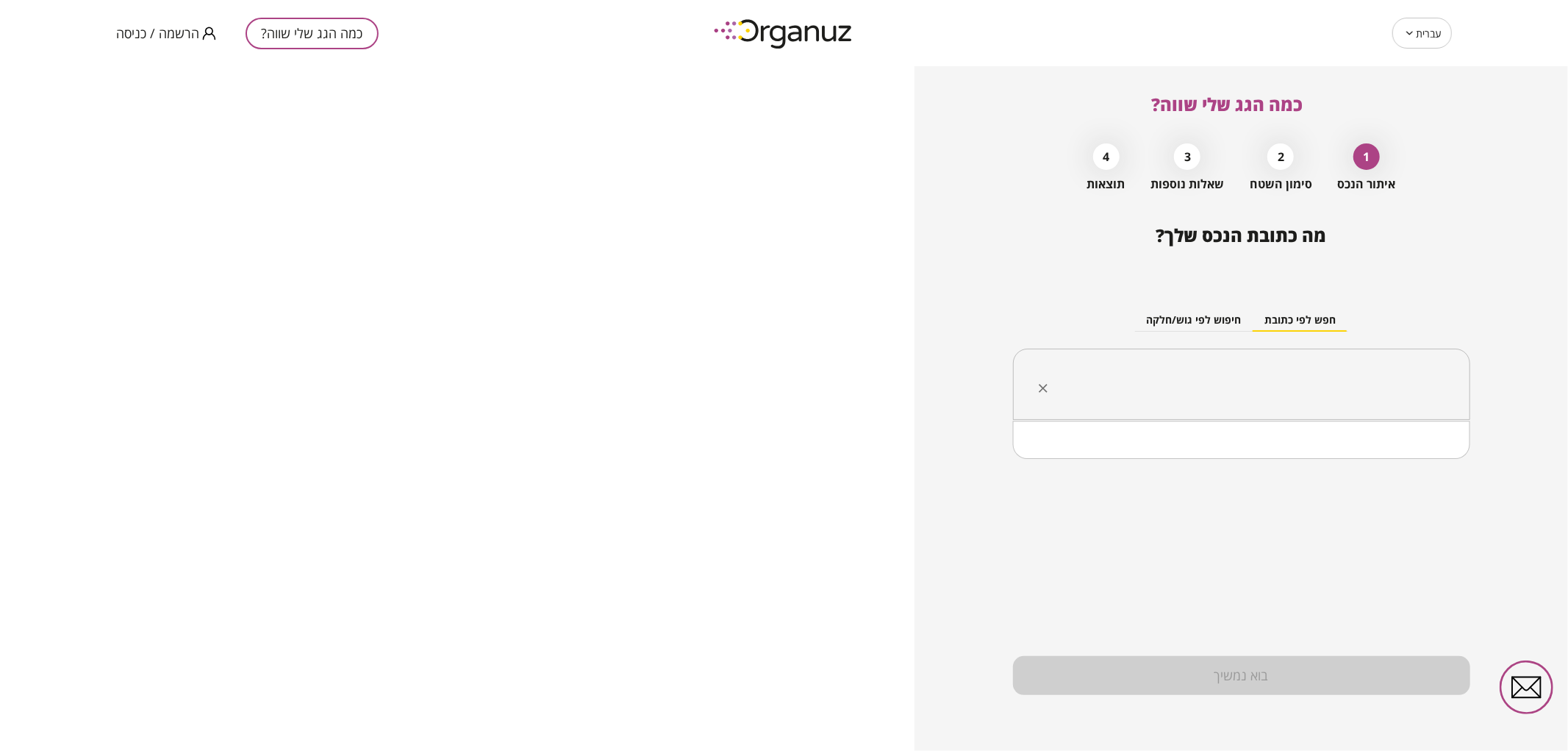
click at [1200, 385] on input "text" at bounding box center [1247, 385] width 411 height 37
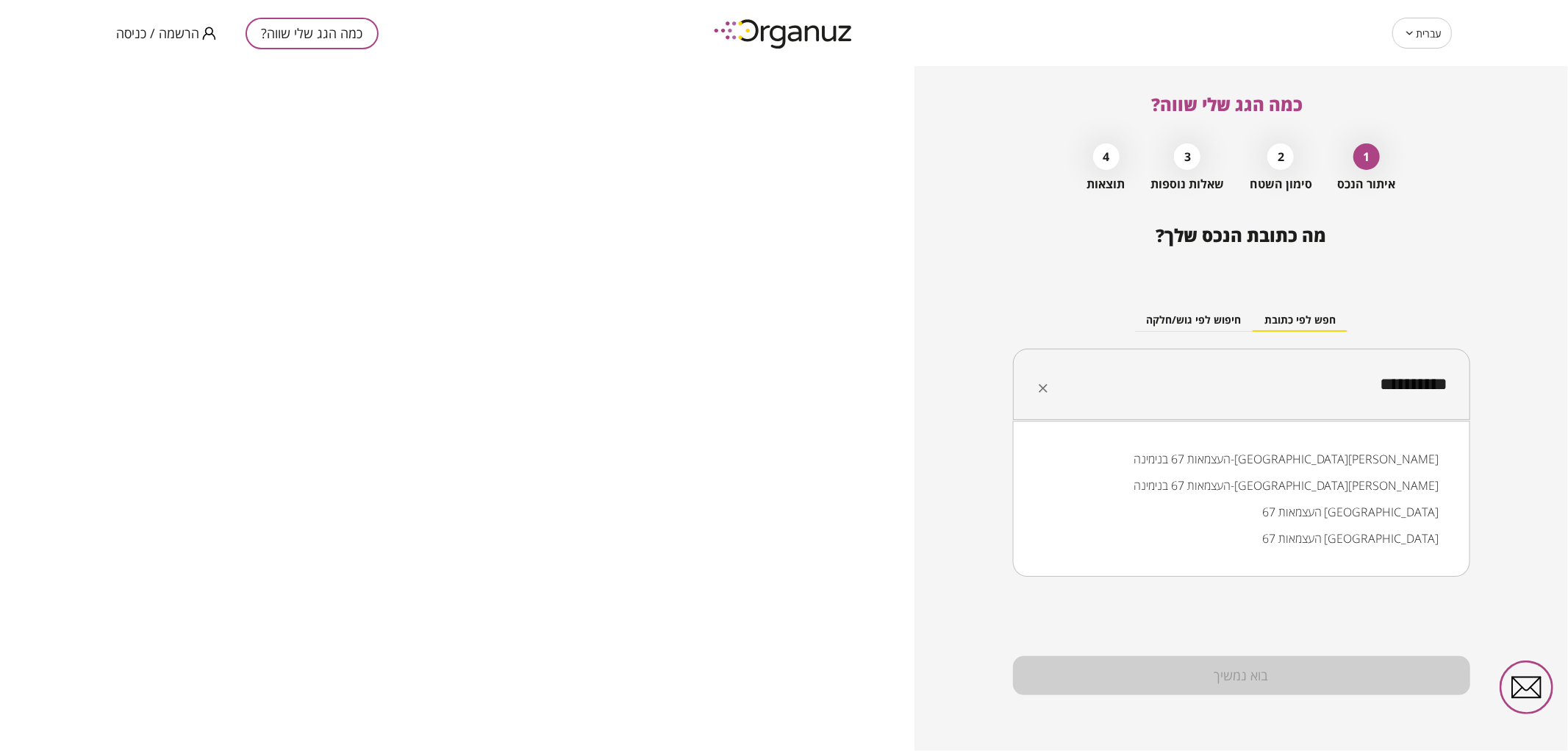
click at [1347, 497] on li "העצמאות 67 בנימינה-[GEOGRAPHIC_DATA][PERSON_NAME]" at bounding box center [1241, 485] width 419 height 26
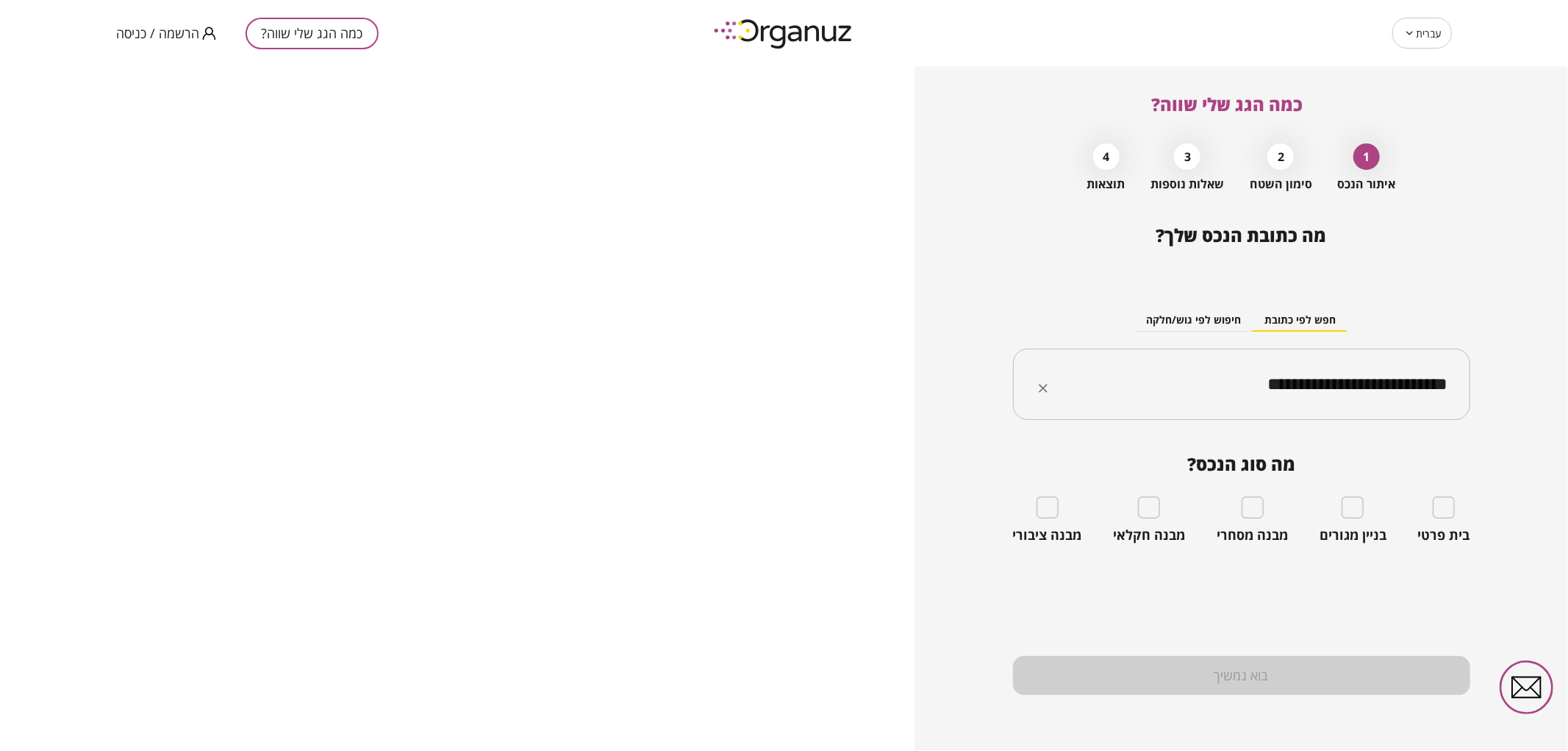
type input "**********"
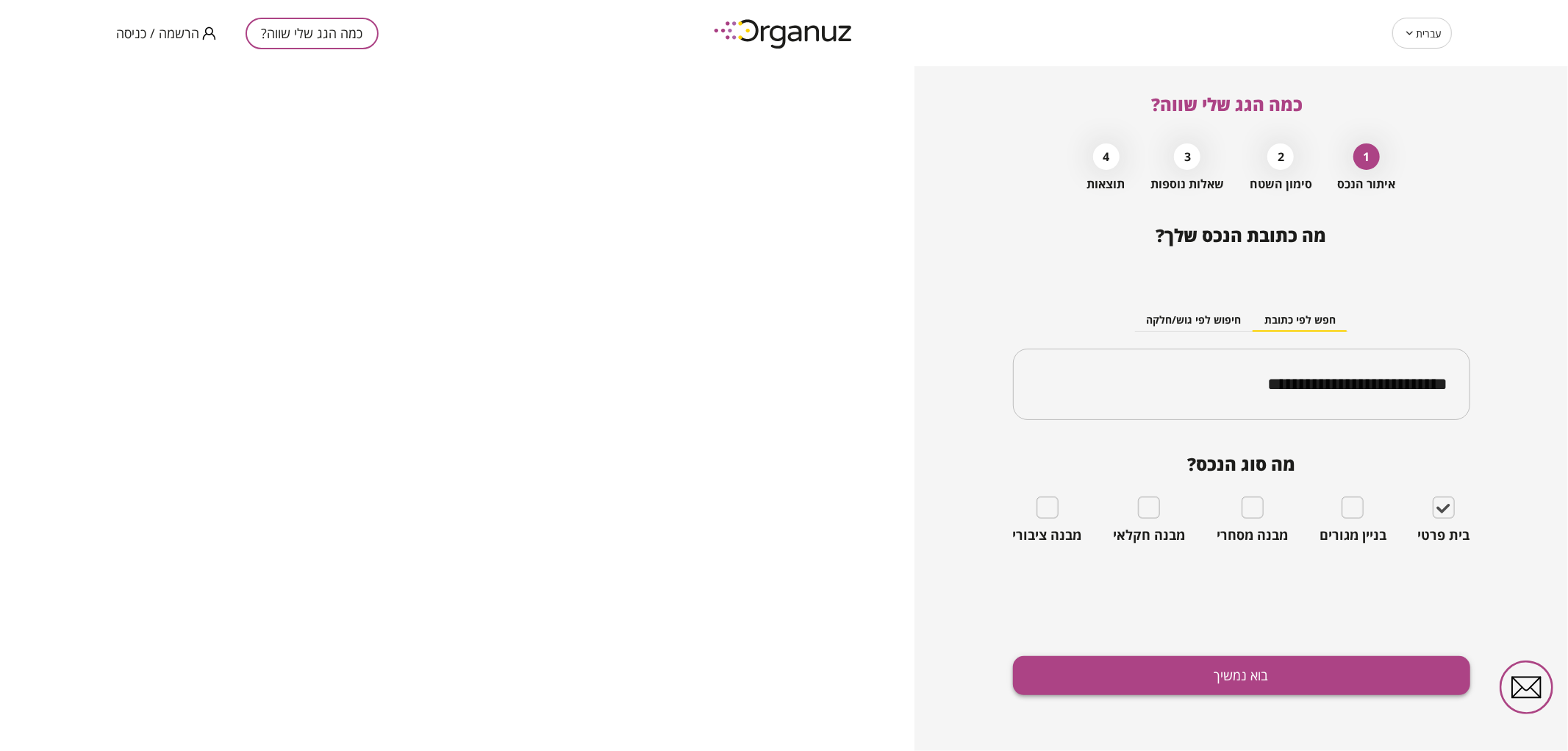
click at [1217, 667] on button "בוא נמשיך" at bounding box center [1241, 675] width 457 height 39
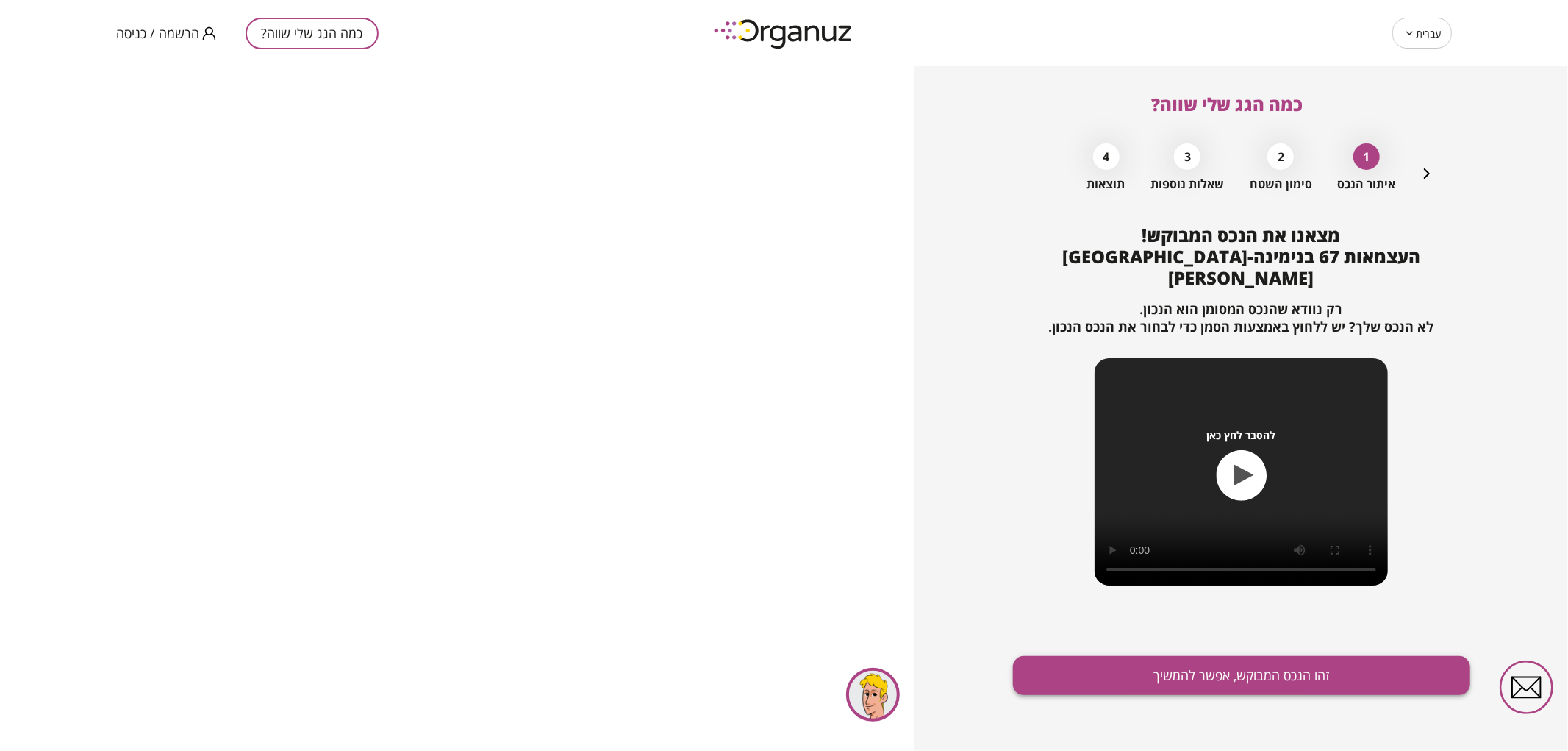
click at [1198, 671] on button "זהו הנכס המבוקש, אפשר להמשיך" at bounding box center [1241, 675] width 457 height 39
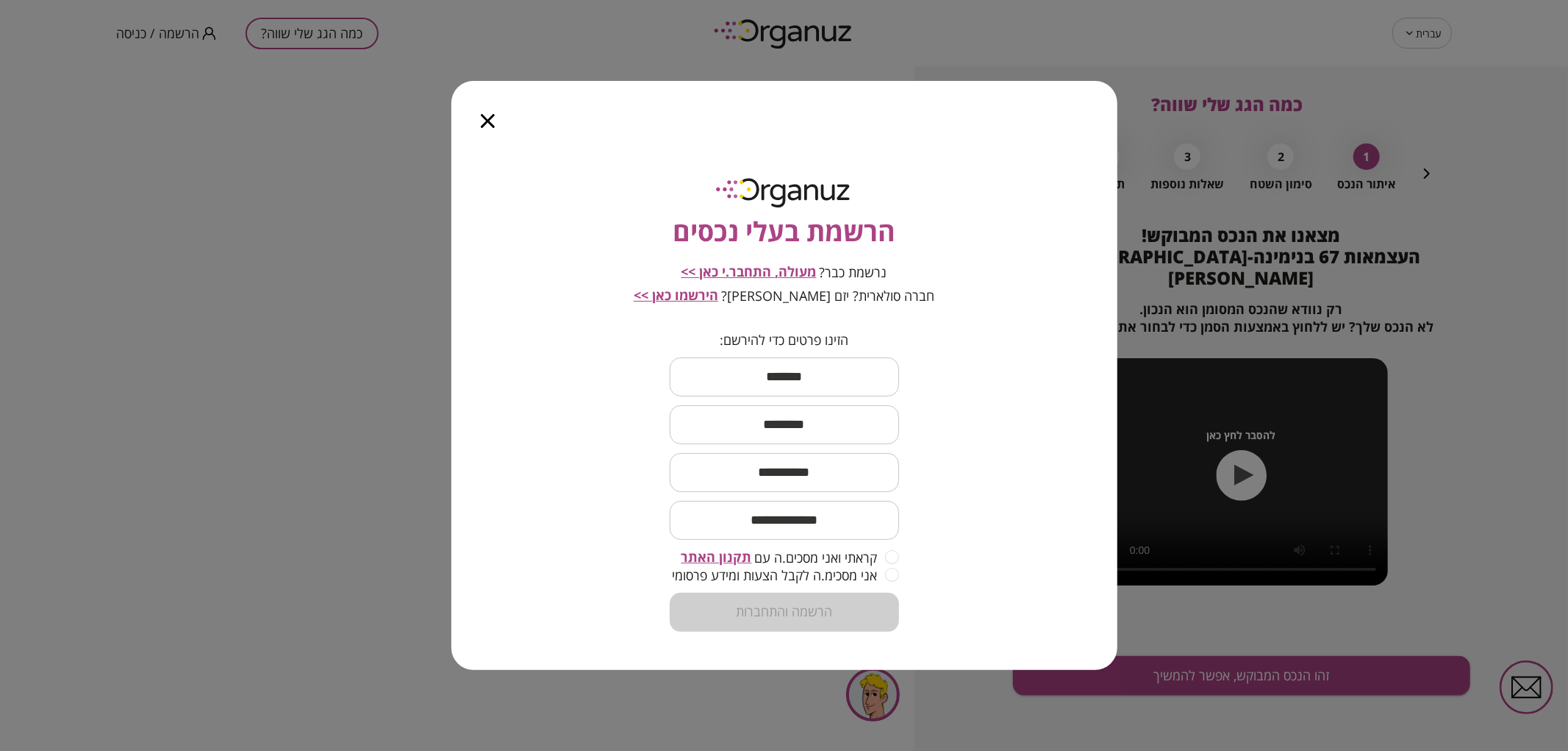
click at [752, 264] on span "מעולה, התחבר.י כאן >>" at bounding box center [749, 270] width 135 height 17
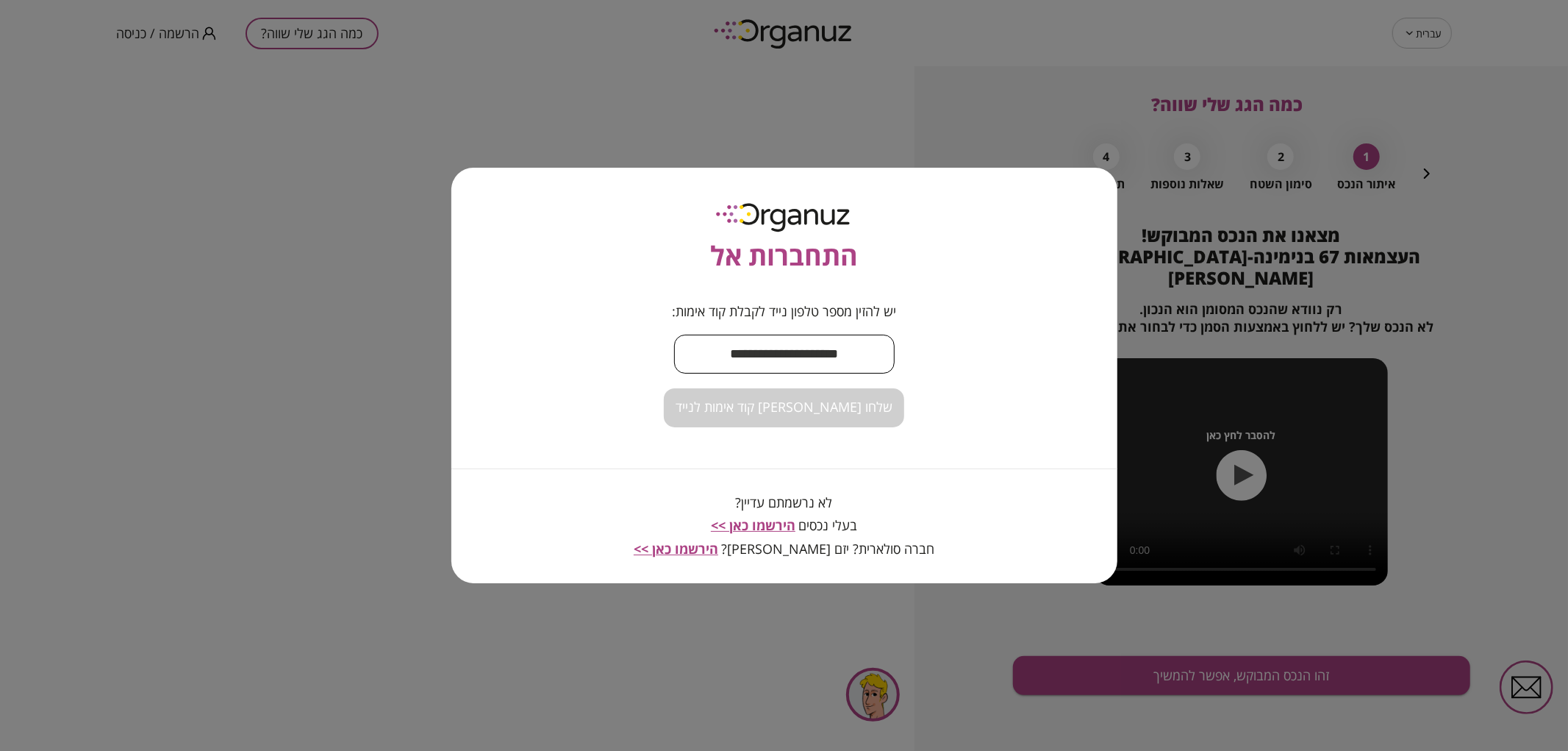
click at [766, 347] on input "text" at bounding box center [784, 354] width 221 height 43
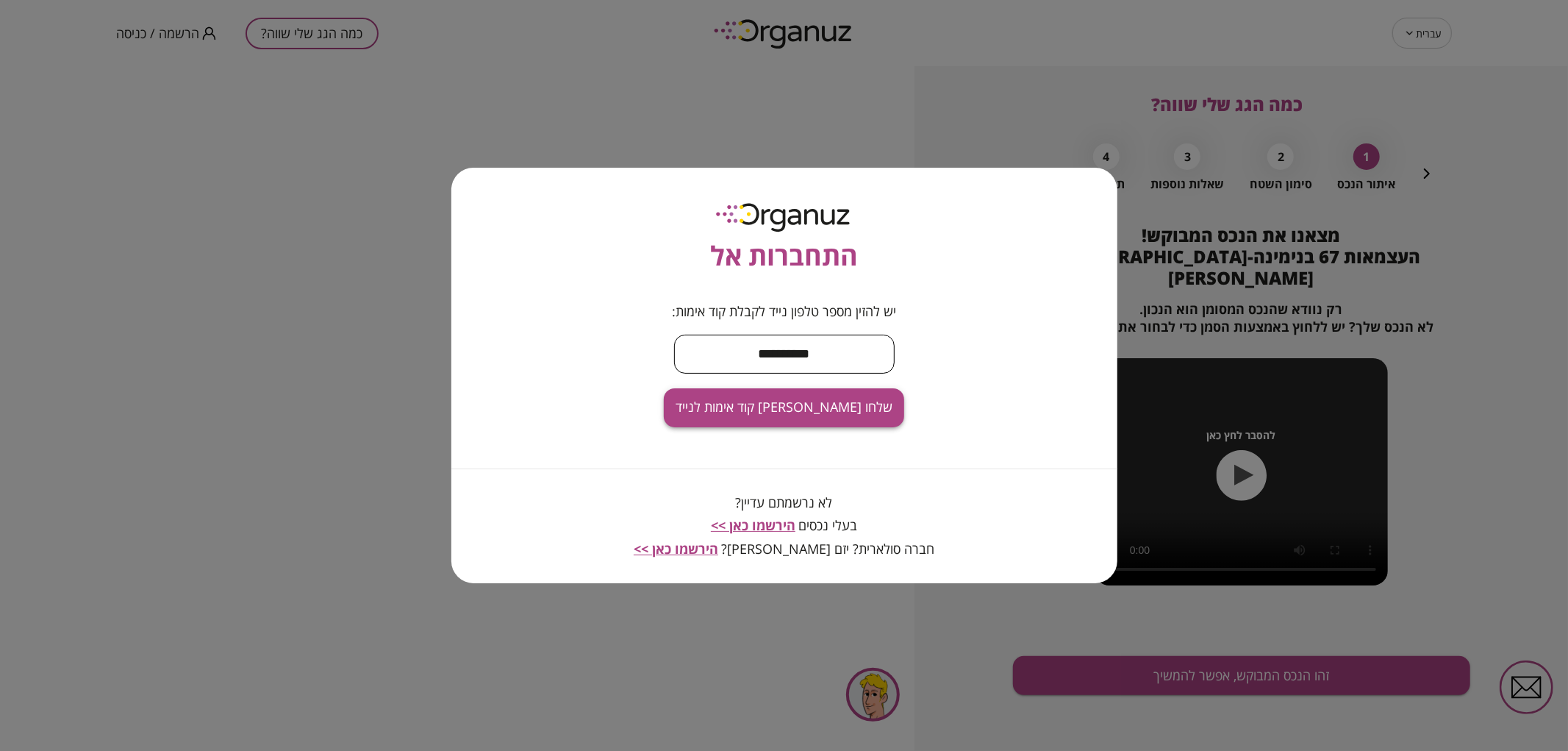
type input "**********"
click at [826, 403] on span "שלחו [PERSON_NAME] קוד אימות לנייד" at bounding box center [783, 406] width 217 height 16
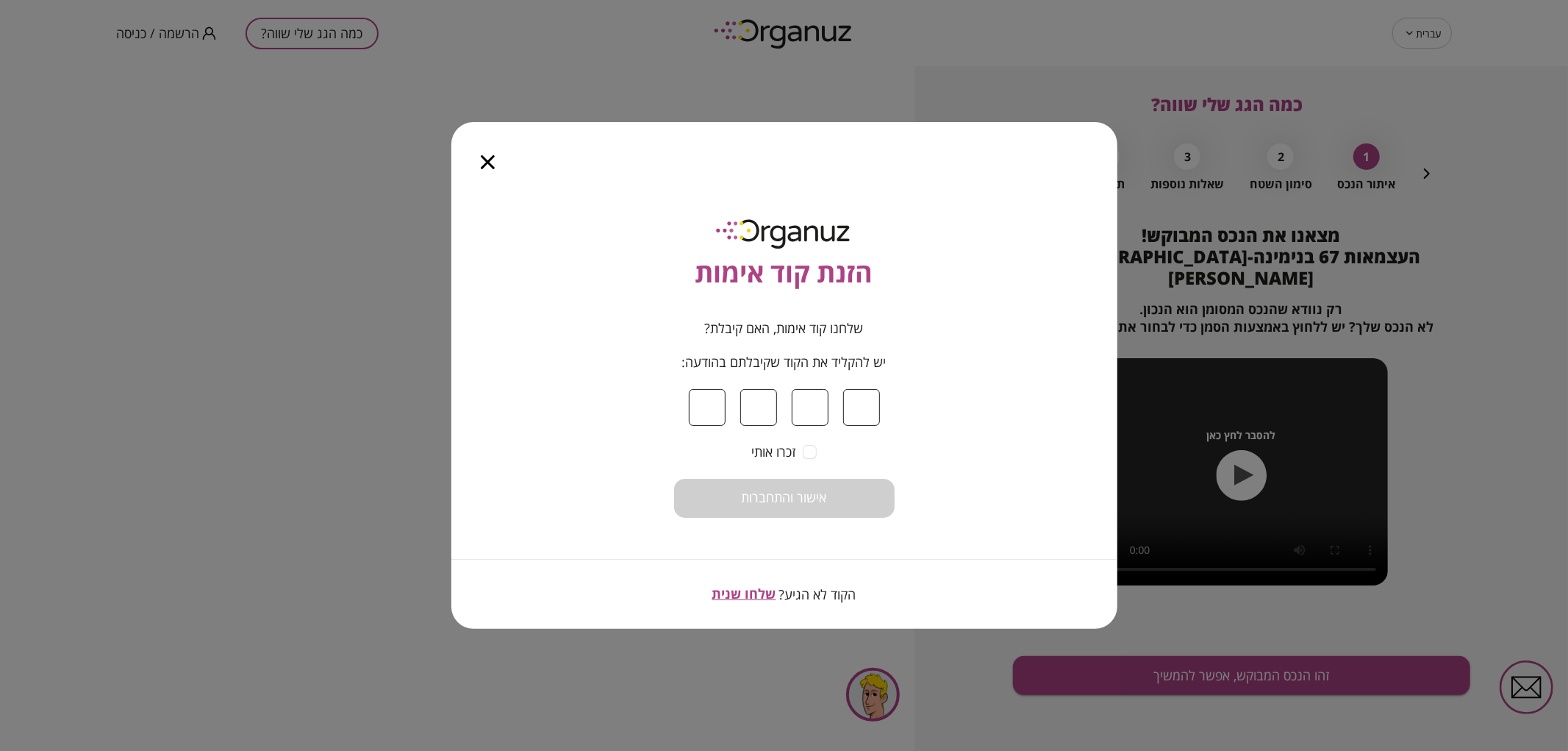
type input "*"
click at [781, 487] on button "אישור והתחברות" at bounding box center [784, 498] width 221 height 39
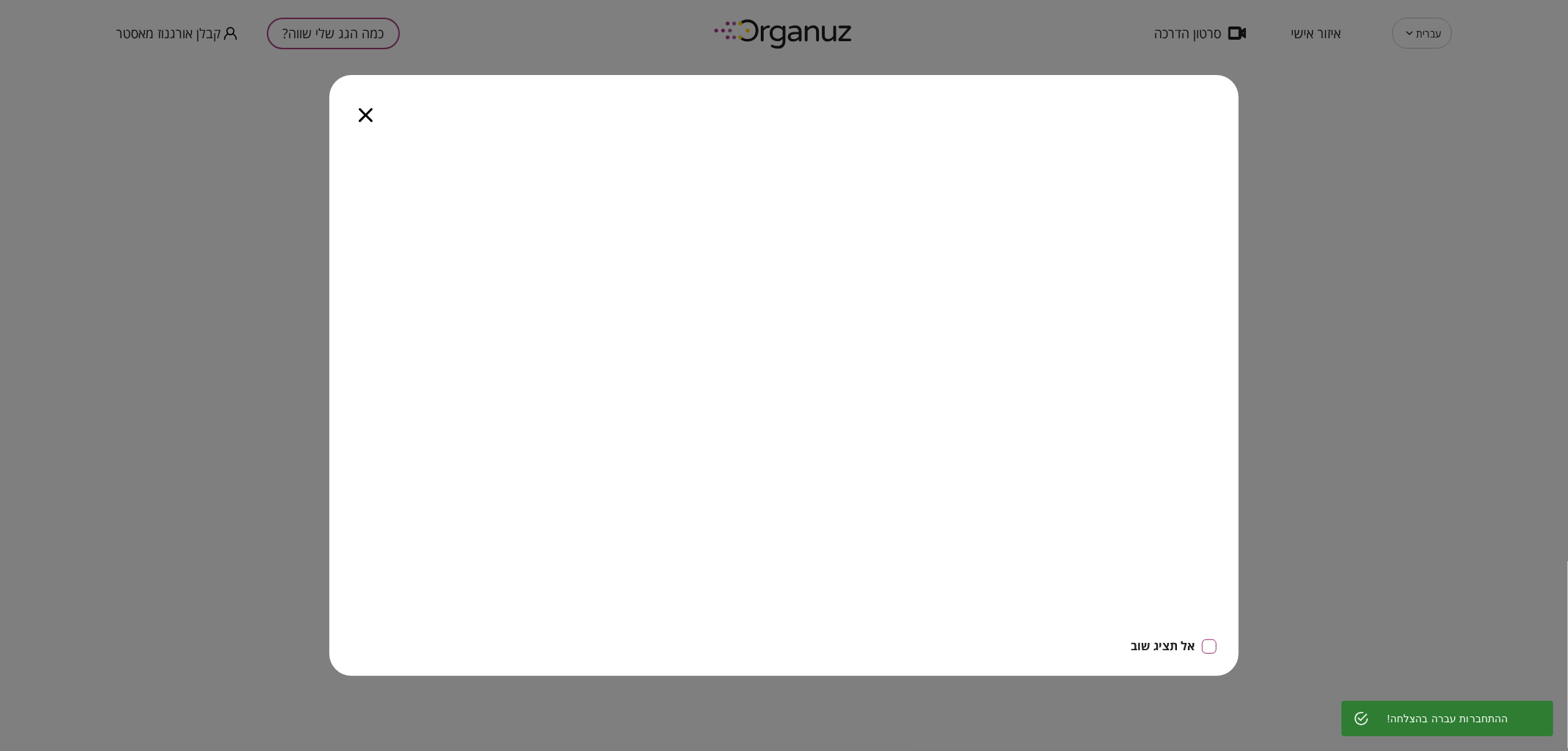
click at [359, 113] on icon "button" at bounding box center [366, 115] width 14 height 14
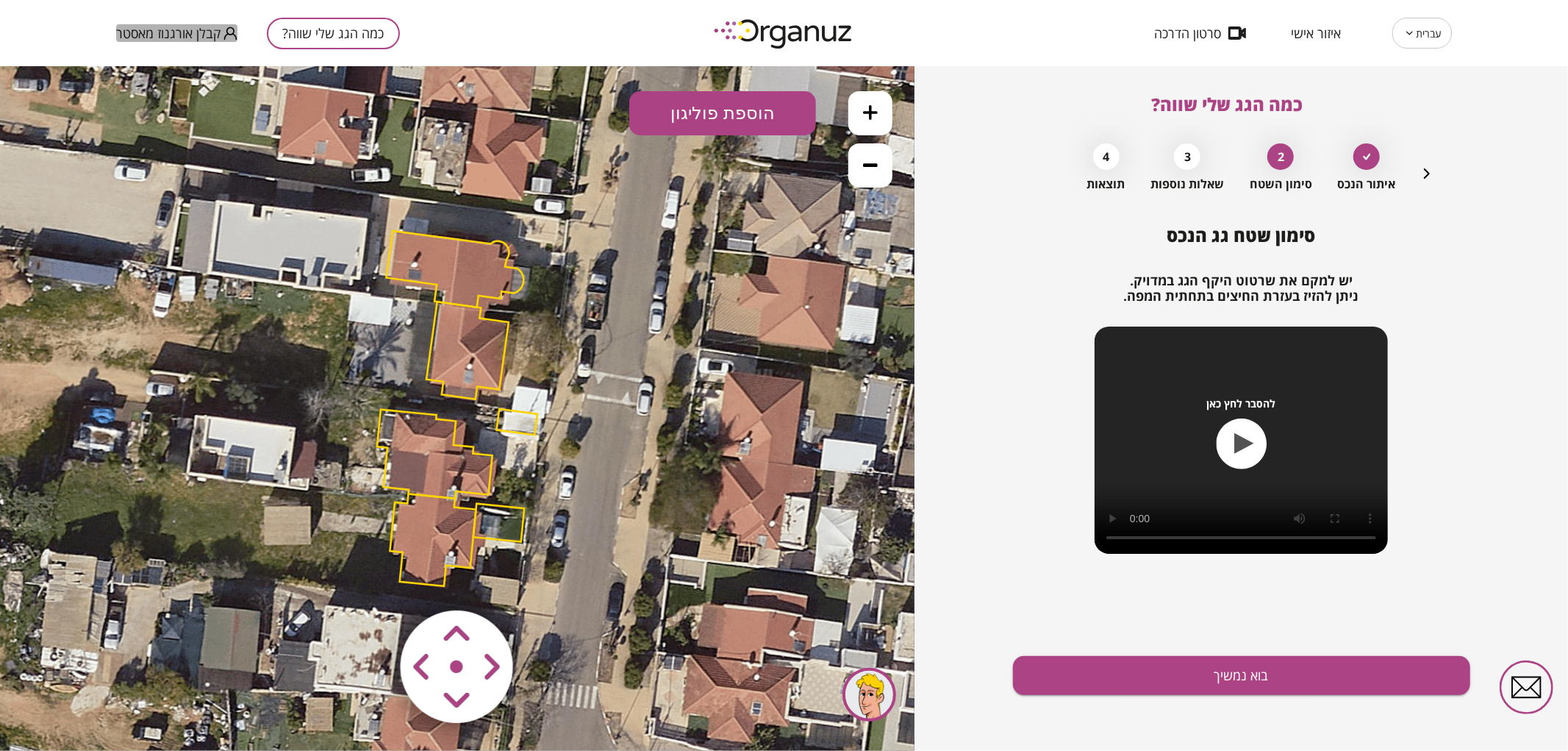
click at [185, 37] on span "קבלן אורגנוז מאסטר" at bounding box center [168, 32] width 104 height 14
click at [134, 79] on ul "התנתק" at bounding box center [145, 60] width 57 height 39
click at [137, 76] on ul "התנתק" at bounding box center [145, 60] width 57 height 39
click at [147, 63] on li "התנתק" at bounding box center [145, 60] width 57 height 26
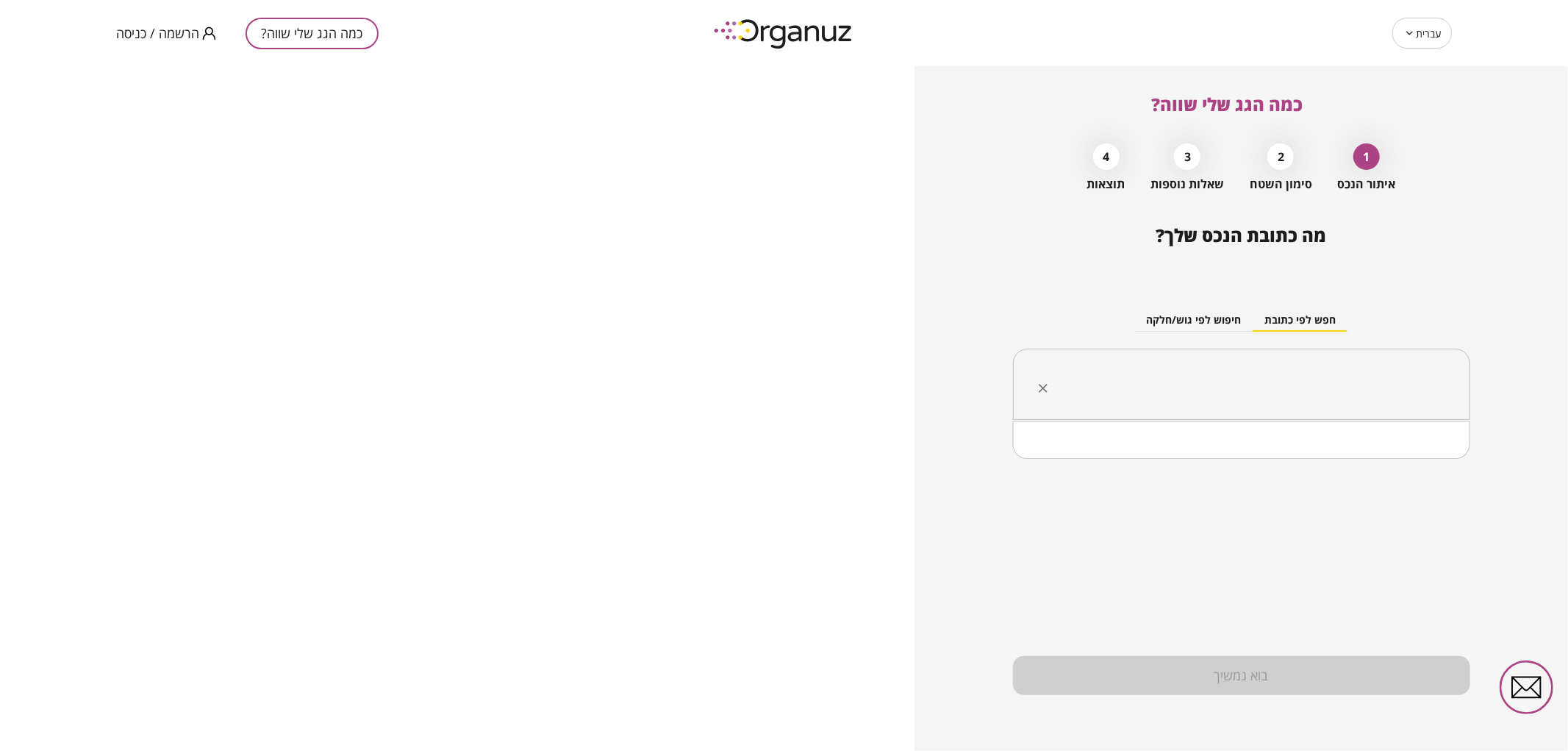
click at [1272, 394] on input "text" at bounding box center [1247, 385] width 411 height 37
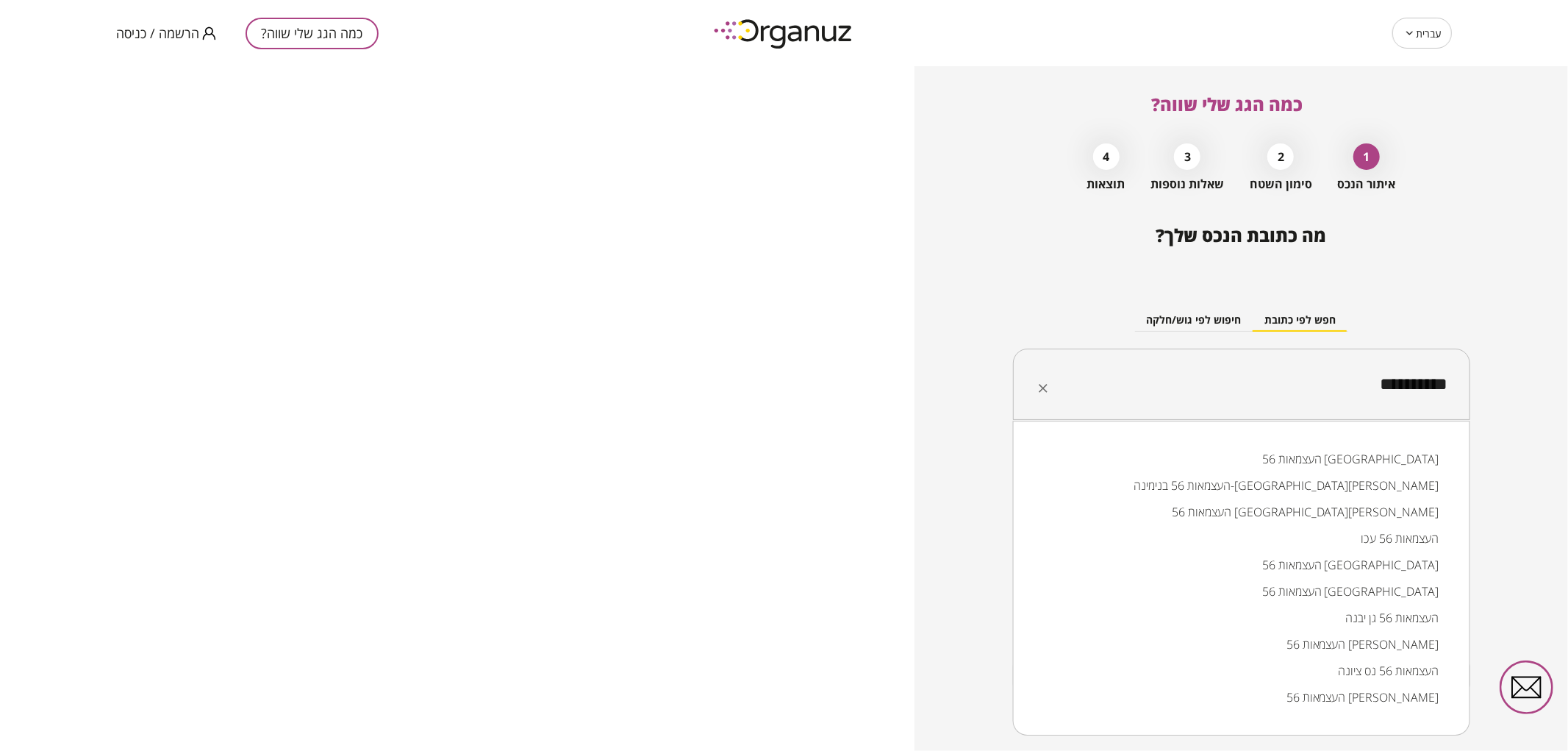
click at [1326, 468] on li "העצמאות 56 [GEOGRAPHIC_DATA]" at bounding box center [1241, 459] width 419 height 26
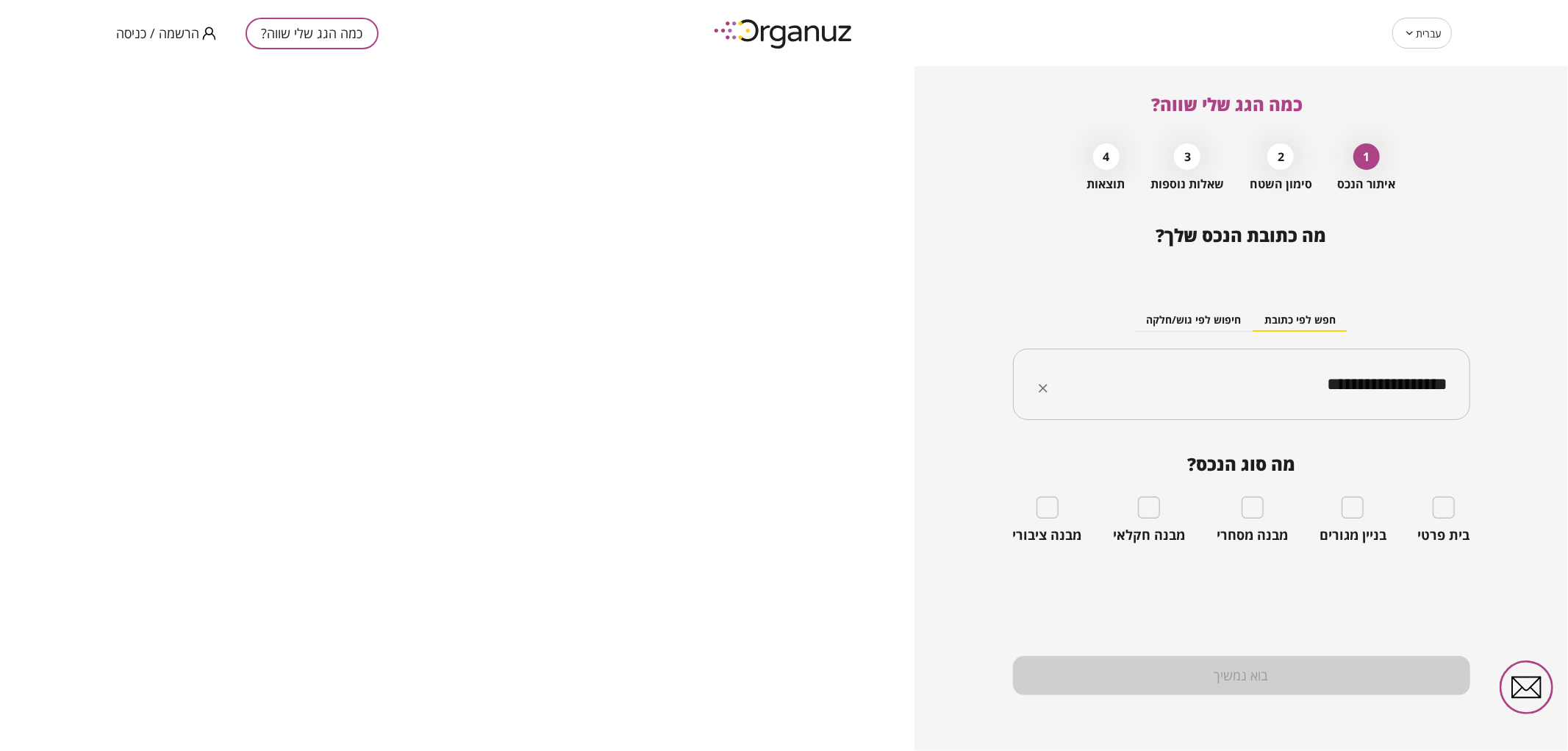
type input "**********"
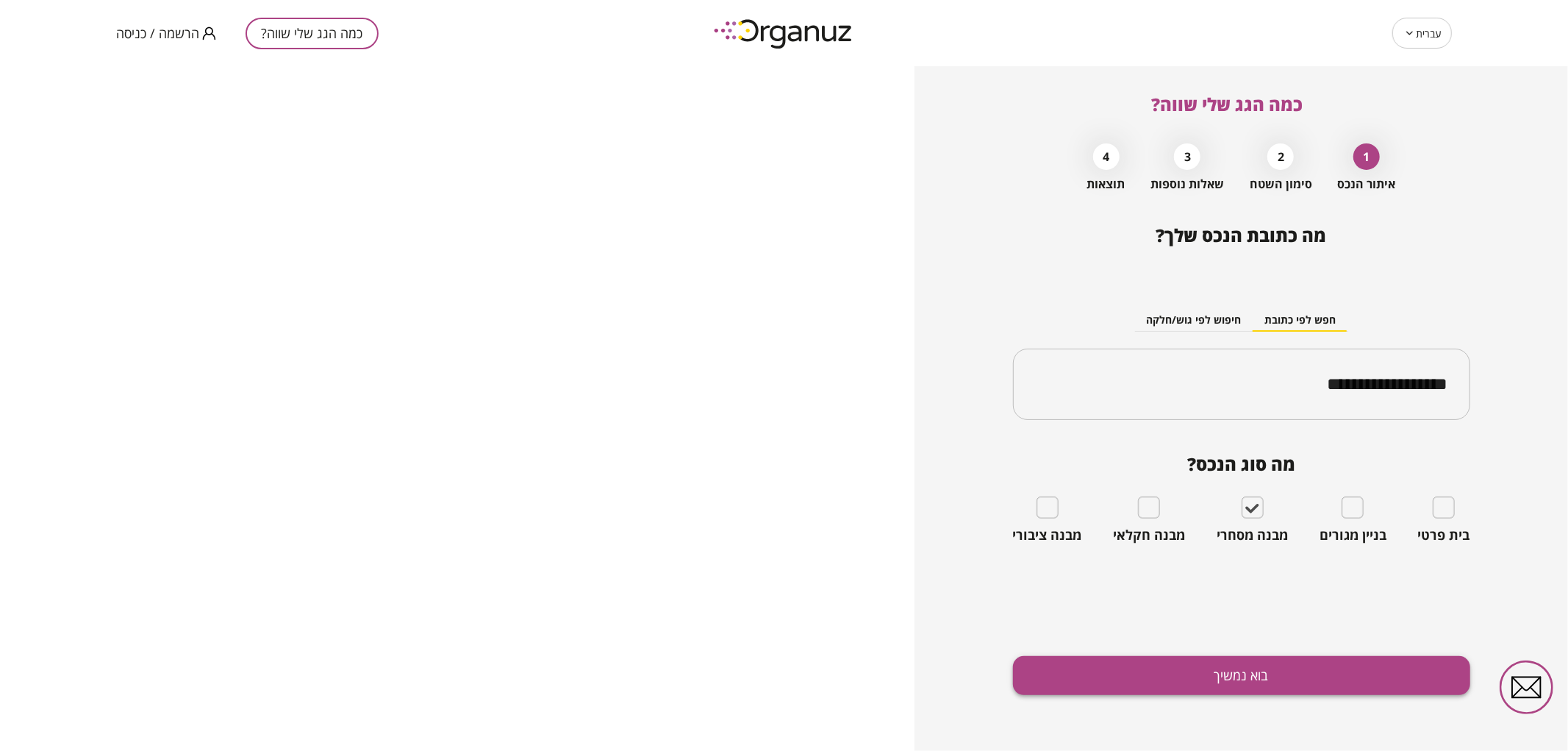
click at [1357, 662] on button "בוא נמשיך" at bounding box center [1241, 675] width 457 height 39
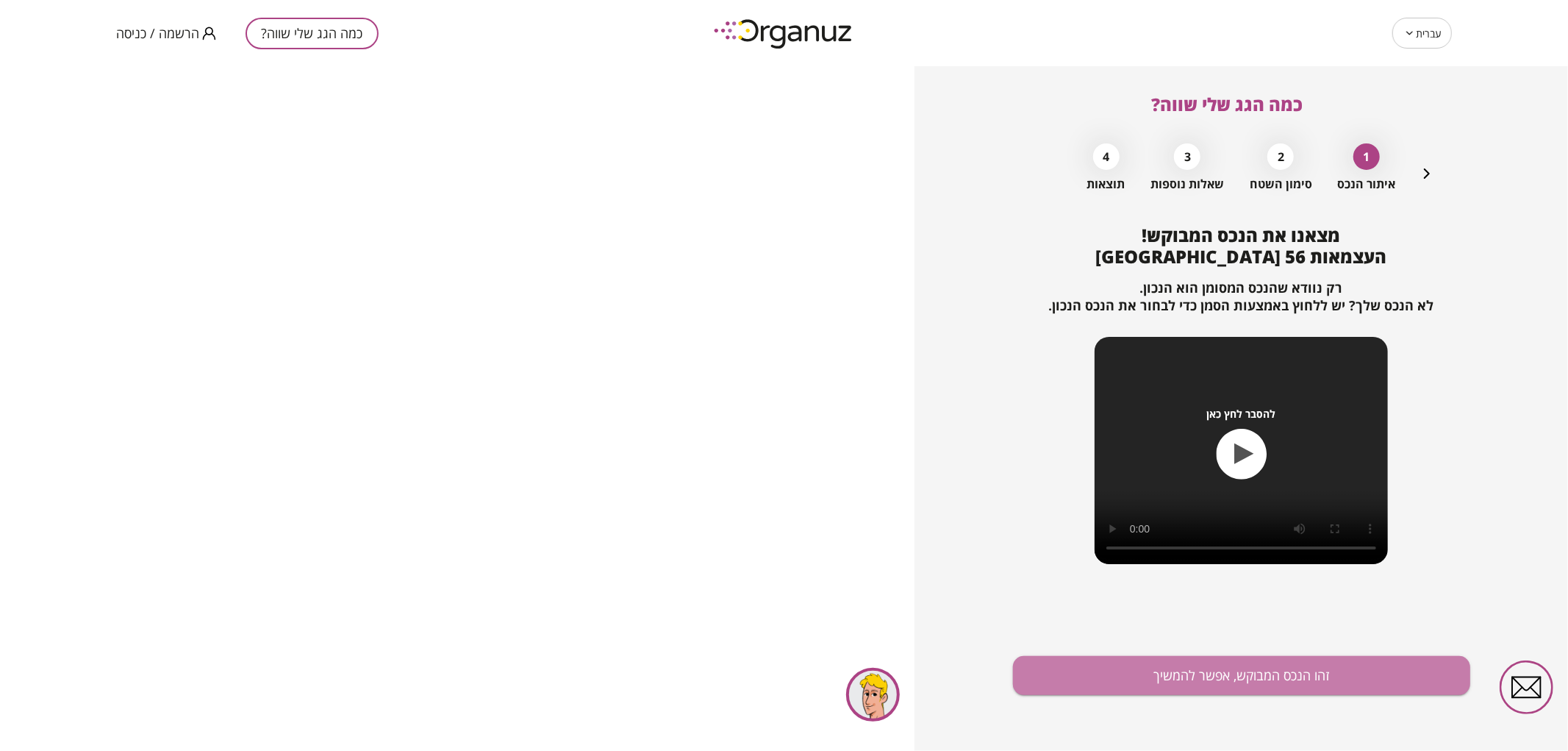
click at [1357, 662] on button "זהו הנכס המבוקש, אפשר להמשיך" at bounding box center [1241, 675] width 457 height 39
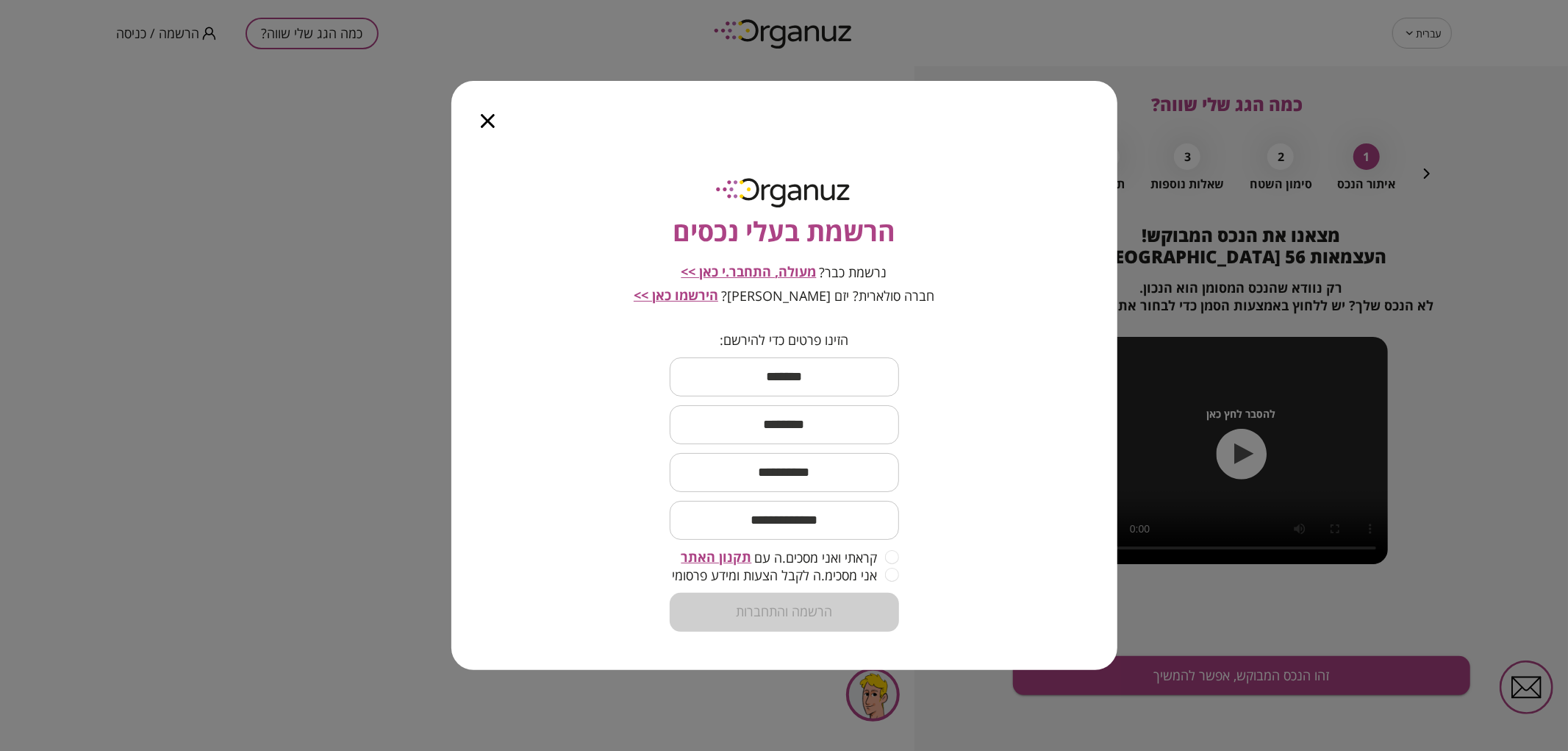
click at [775, 274] on span "מעולה, התחבר.י כאן >>" at bounding box center [749, 270] width 135 height 17
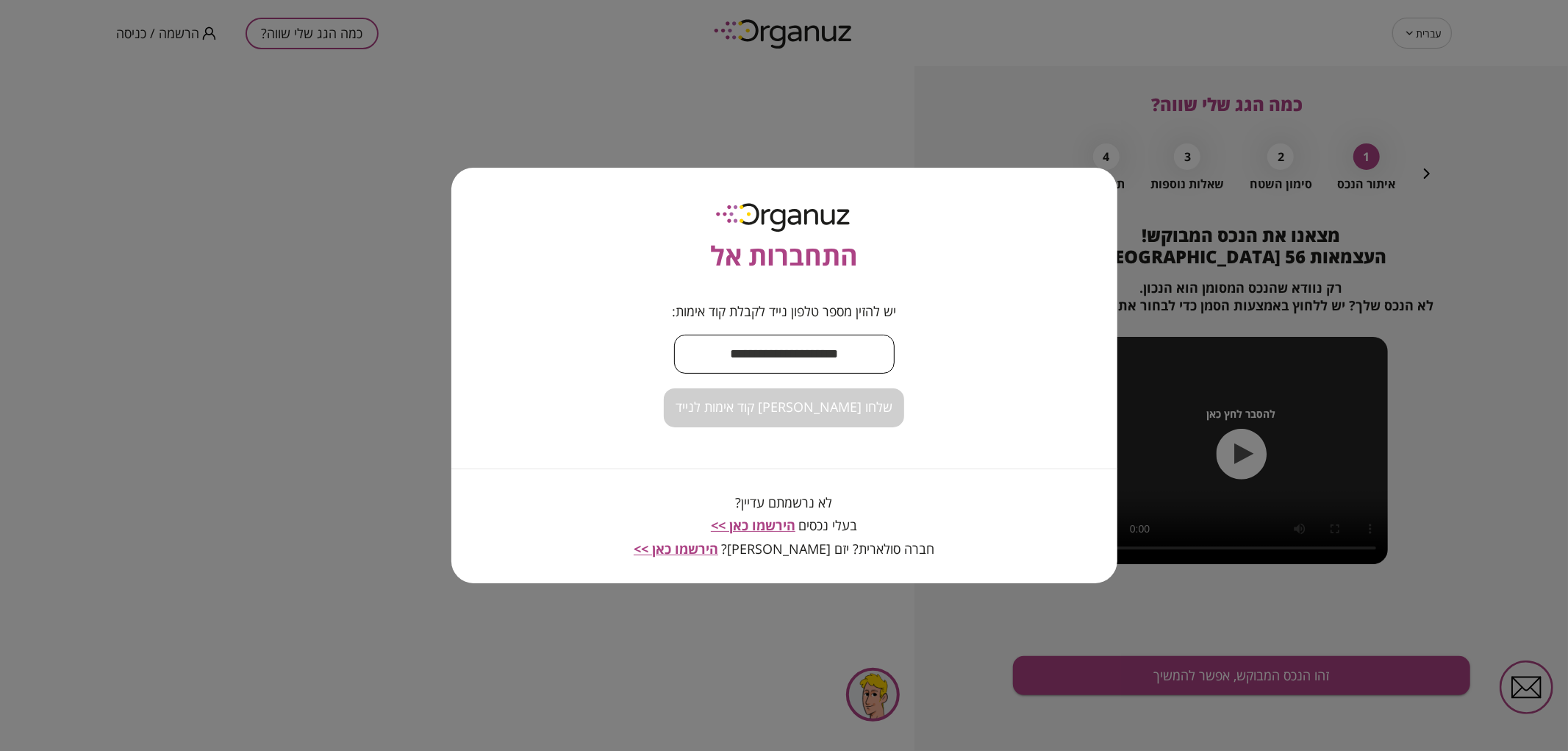
click at [755, 353] on input "text" at bounding box center [784, 354] width 221 height 43
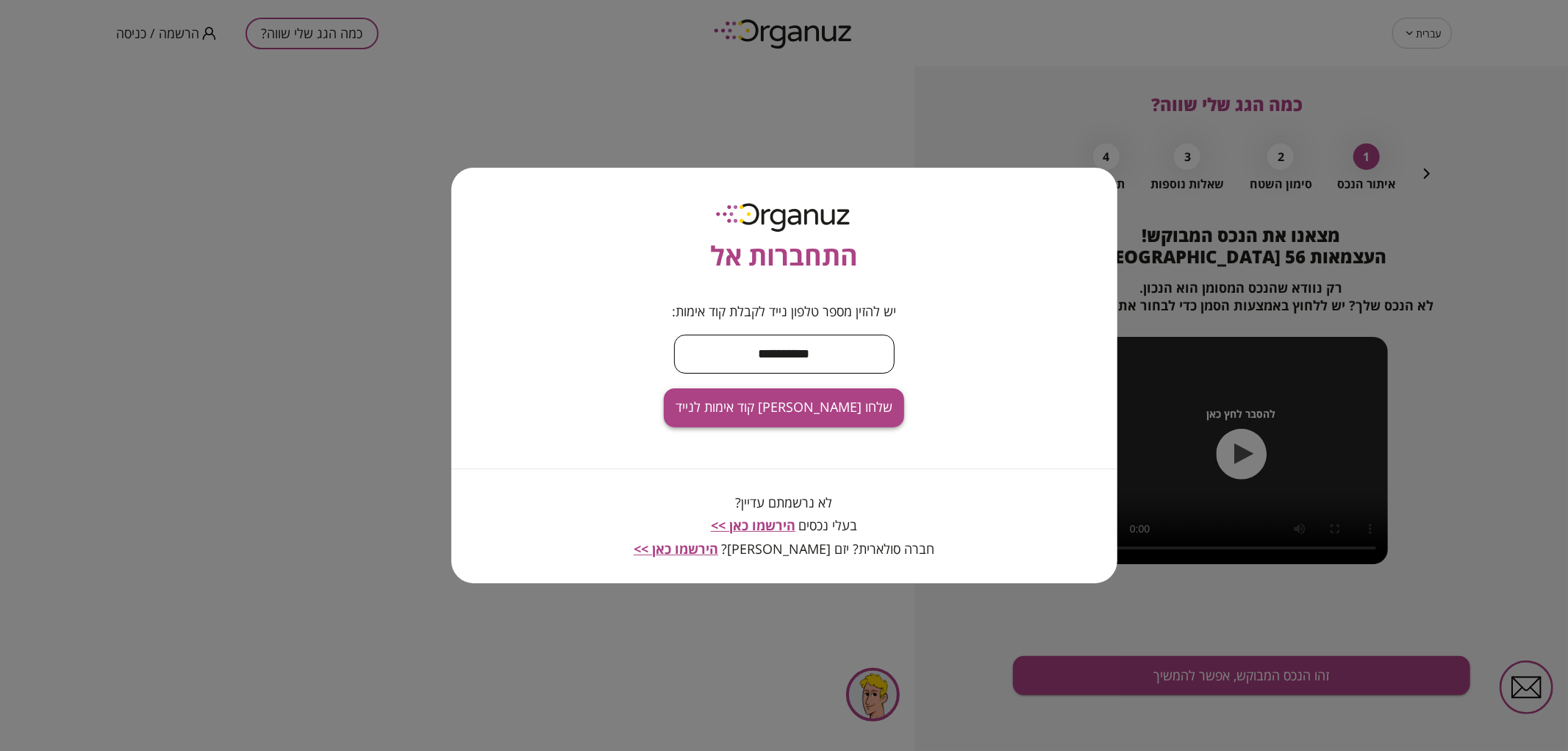
type input "**********"
click at [871, 406] on button "שלחו [PERSON_NAME] קוד אימות לנייד" at bounding box center [784, 408] width 240 height 39
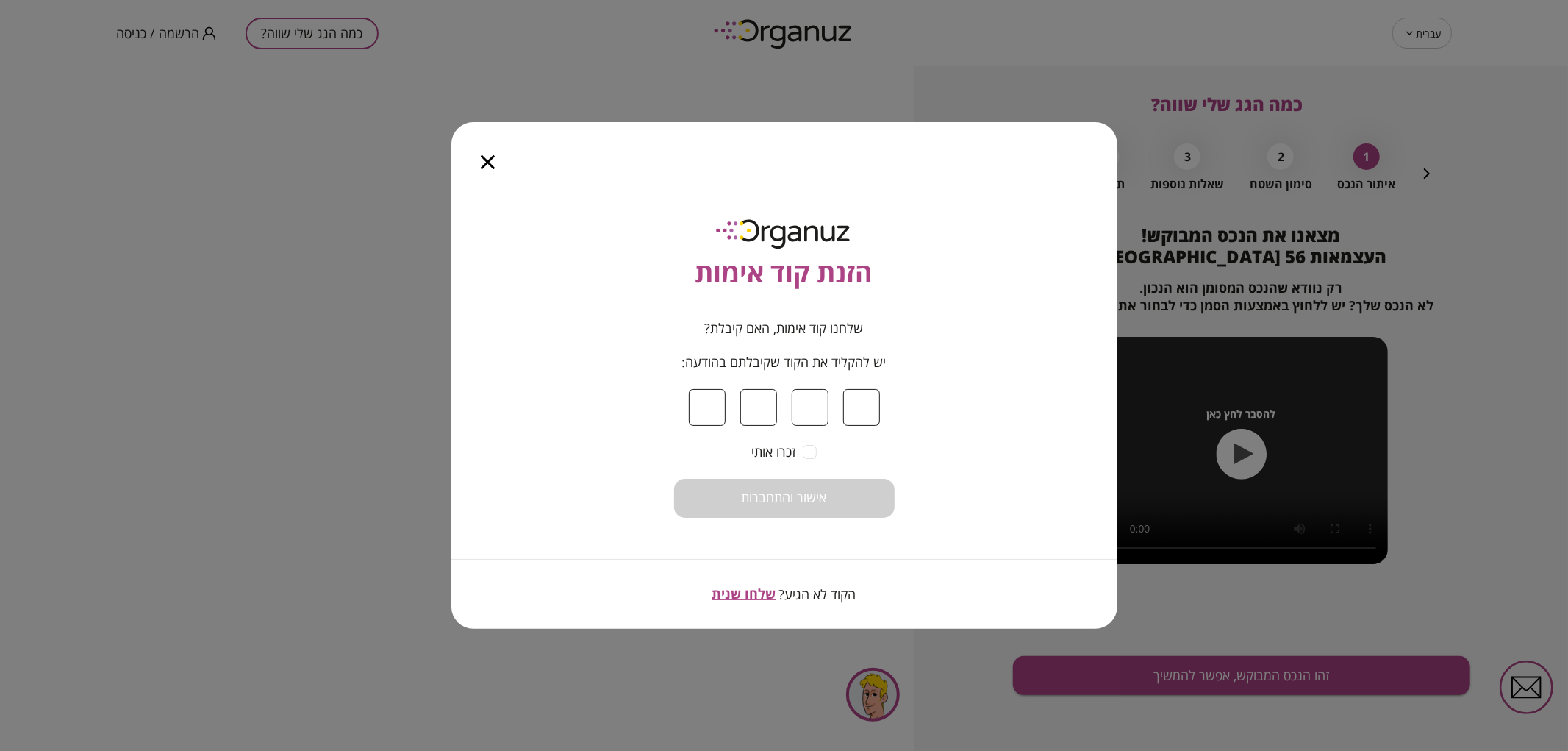
type input "*"
click at [716, 502] on button "אישור והתחברות" at bounding box center [784, 498] width 221 height 39
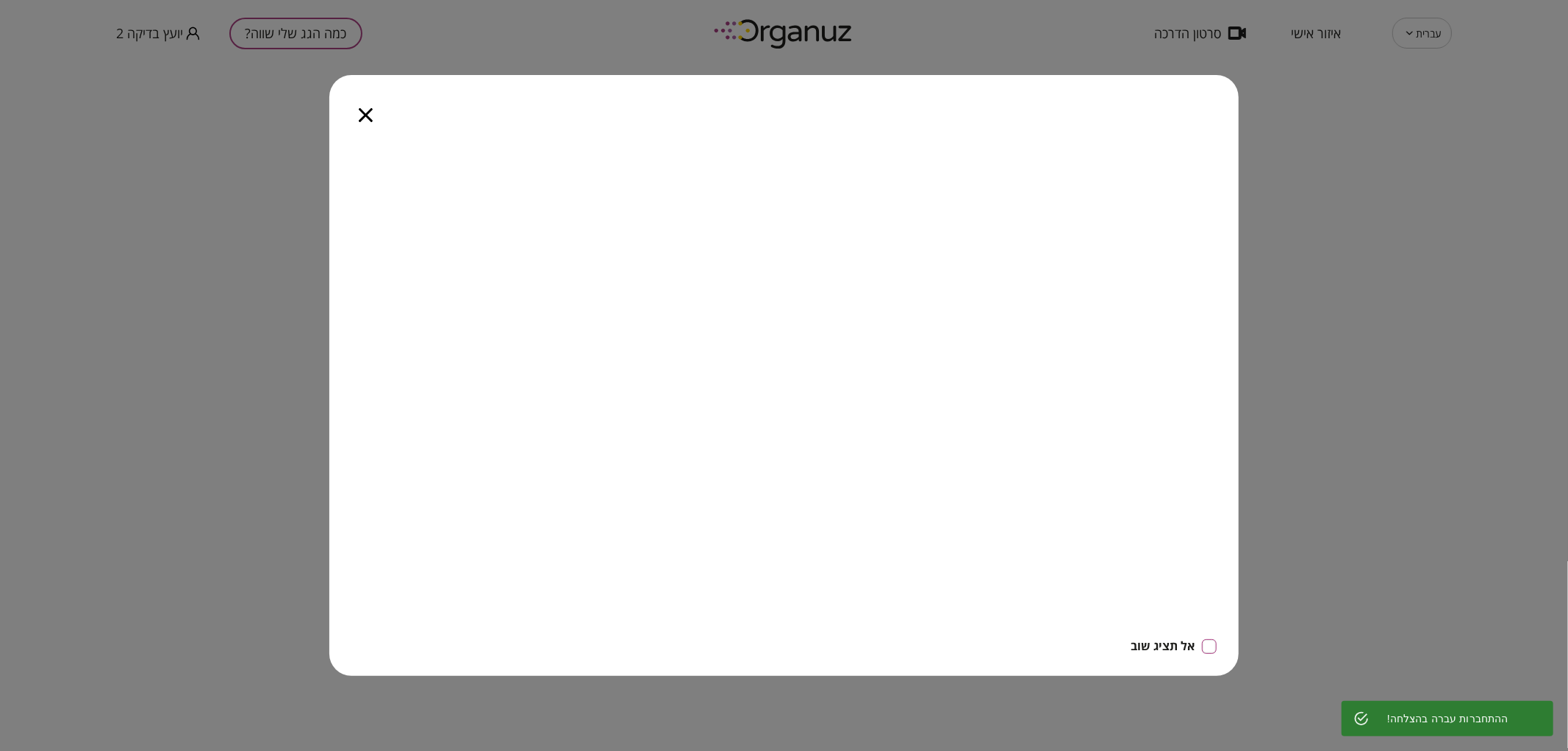
click at [366, 118] on icon "button" at bounding box center [366, 115] width 14 height 14
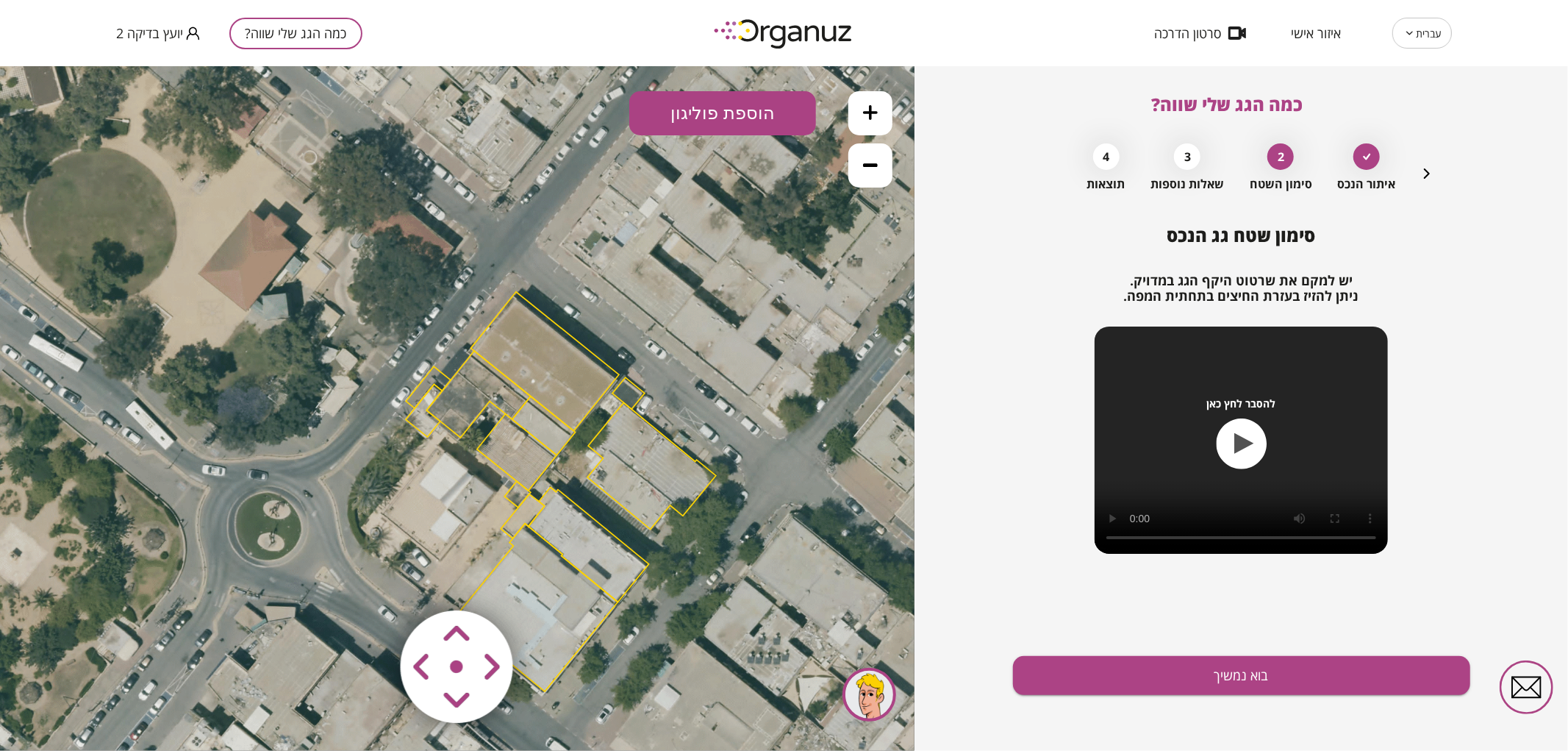
drag, startPoint x: 529, startPoint y: 280, endPoint x: 633, endPoint y: 363, distance: 133.1
click at [633, 363] on icon at bounding box center [559, 490] width 1208 height 1208
click at [369, 579] on area at bounding box center [369, 579] width 0 height 0
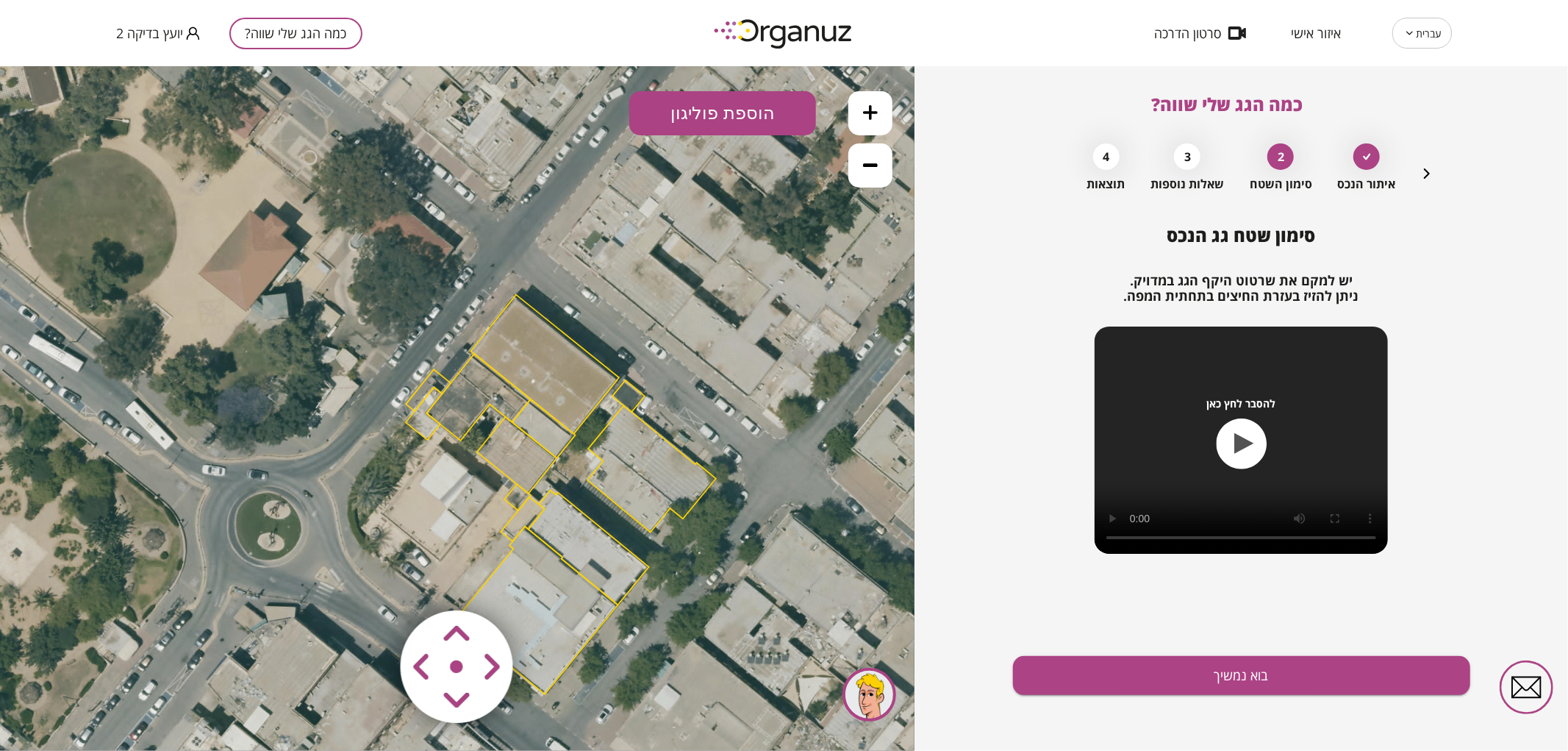
click at [369, 579] on area at bounding box center [369, 579] width 0 height 0
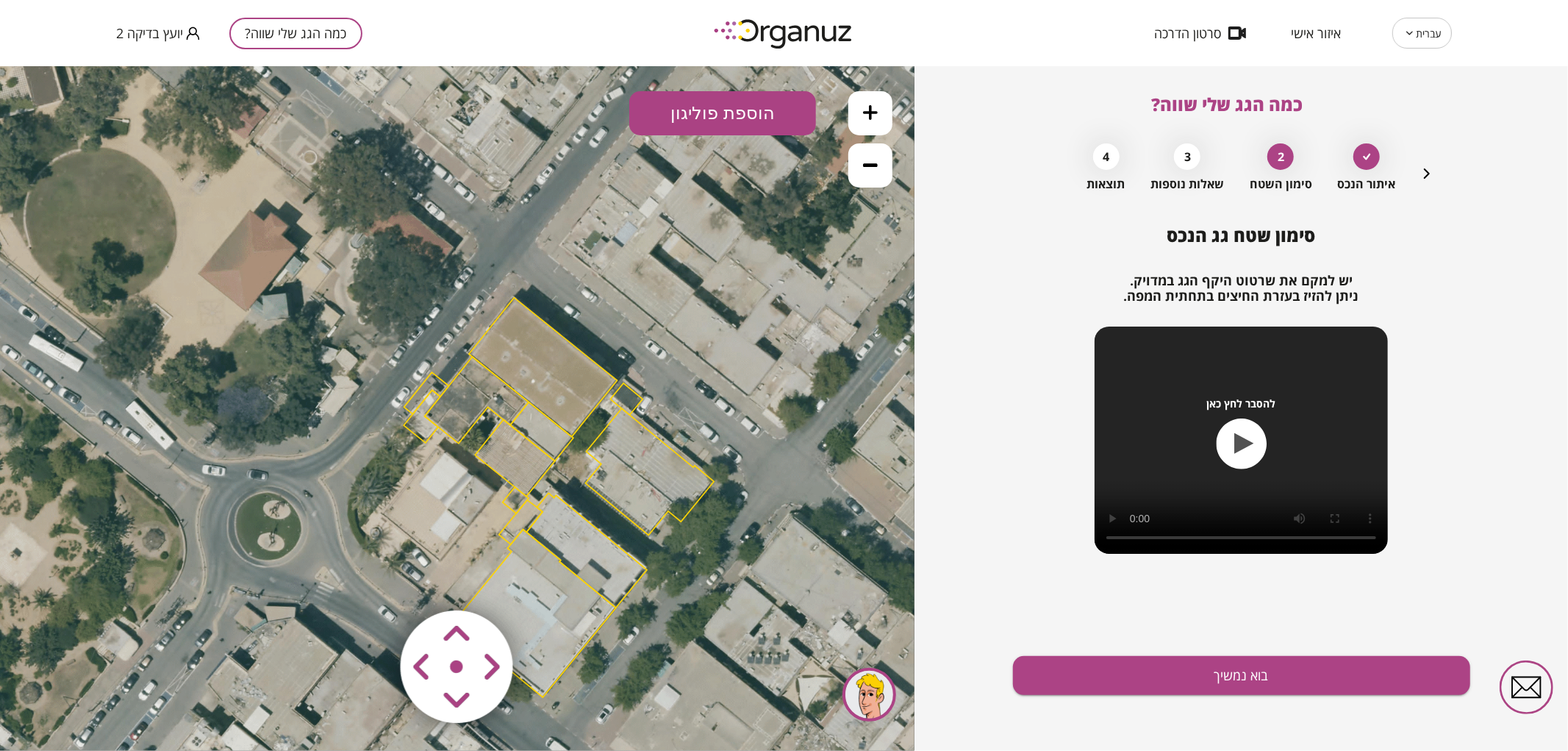
click at [369, 579] on area at bounding box center [369, 579] width 0 height 0
click at [1268, 671] on button "בוא נמשיך" at bounding box center [1241, 675] width 457 height 39
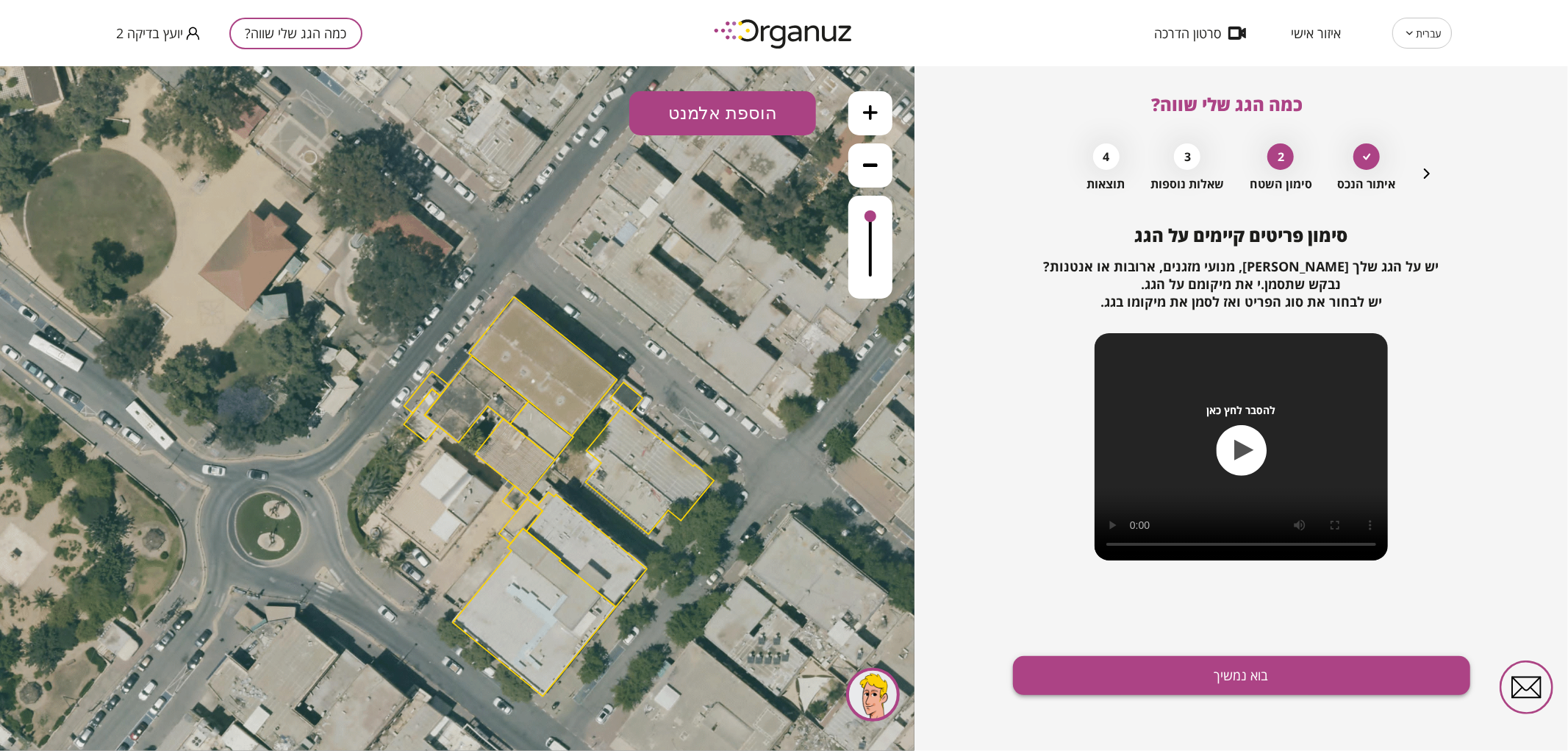
click at [1054, 670] on button "בוא נמשיך" at bounding box center [1241, 675] width 457 height 39
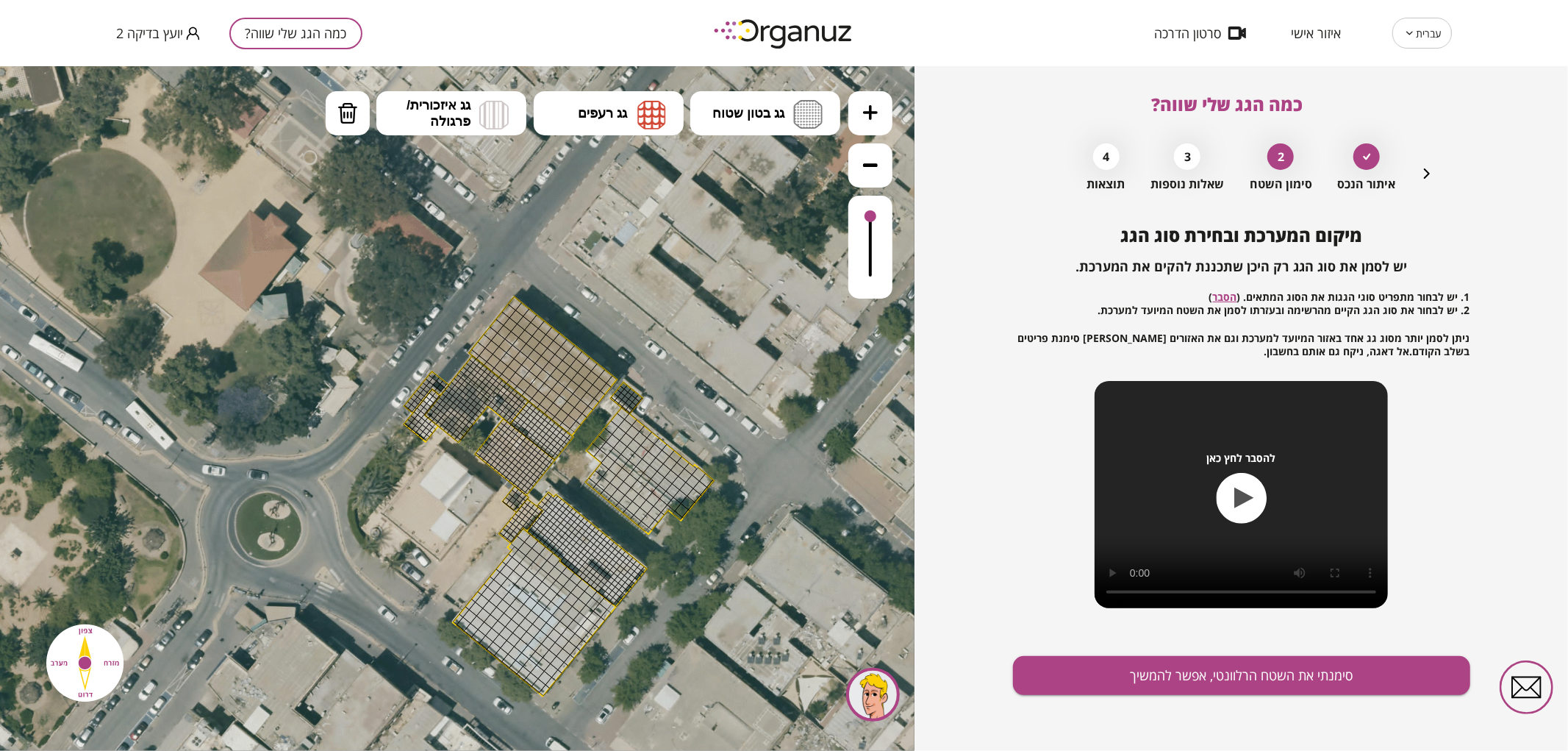
click at [883, 113] on button at bounding box center [870, 113] width 44 height 44
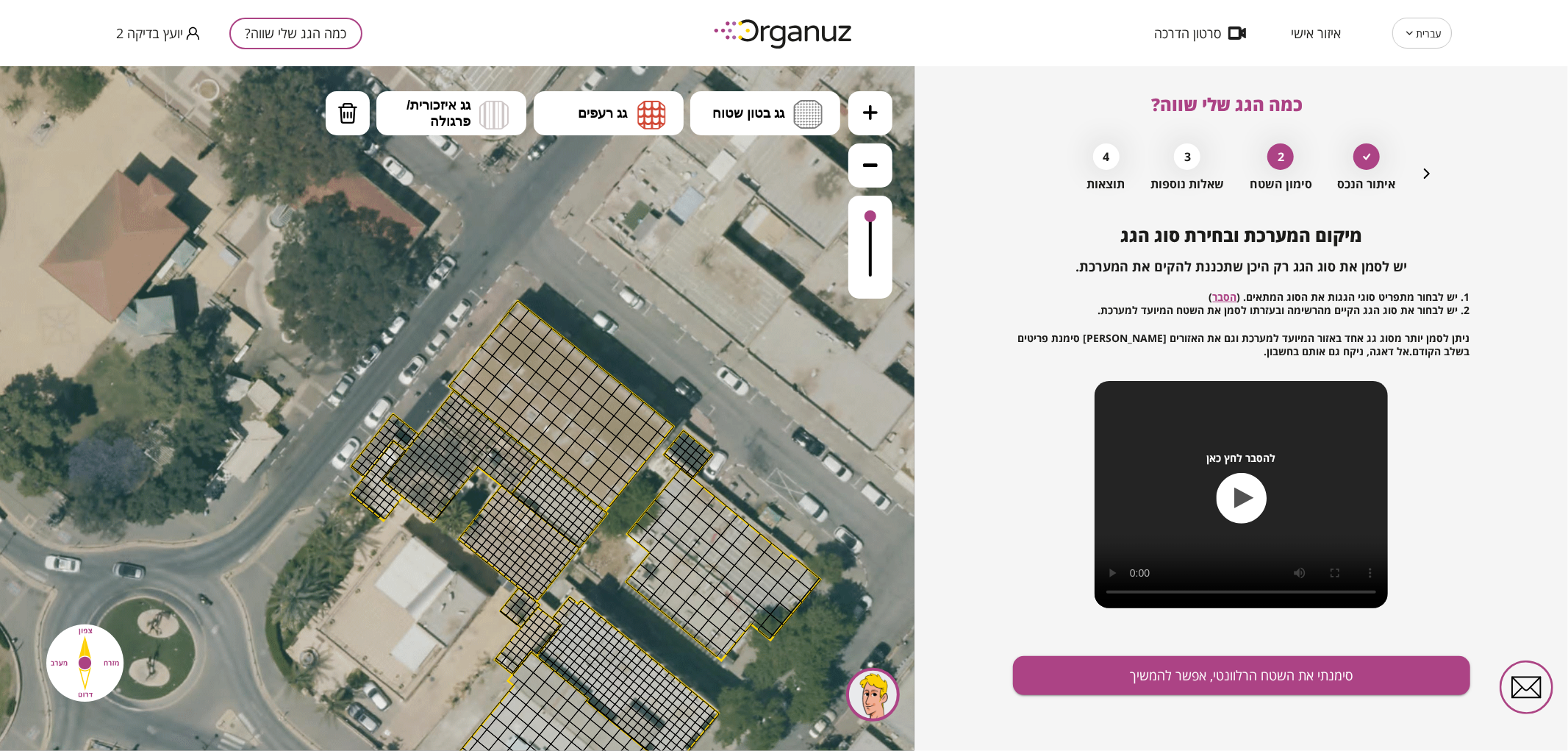
drag, startPoint x: 738, startPoint y: 218, endPoint x: 702, endPoint y: 274, distance: 66.6
click at [703, 274] on icon at bounding box center [585, 595] width 1830 height 1831
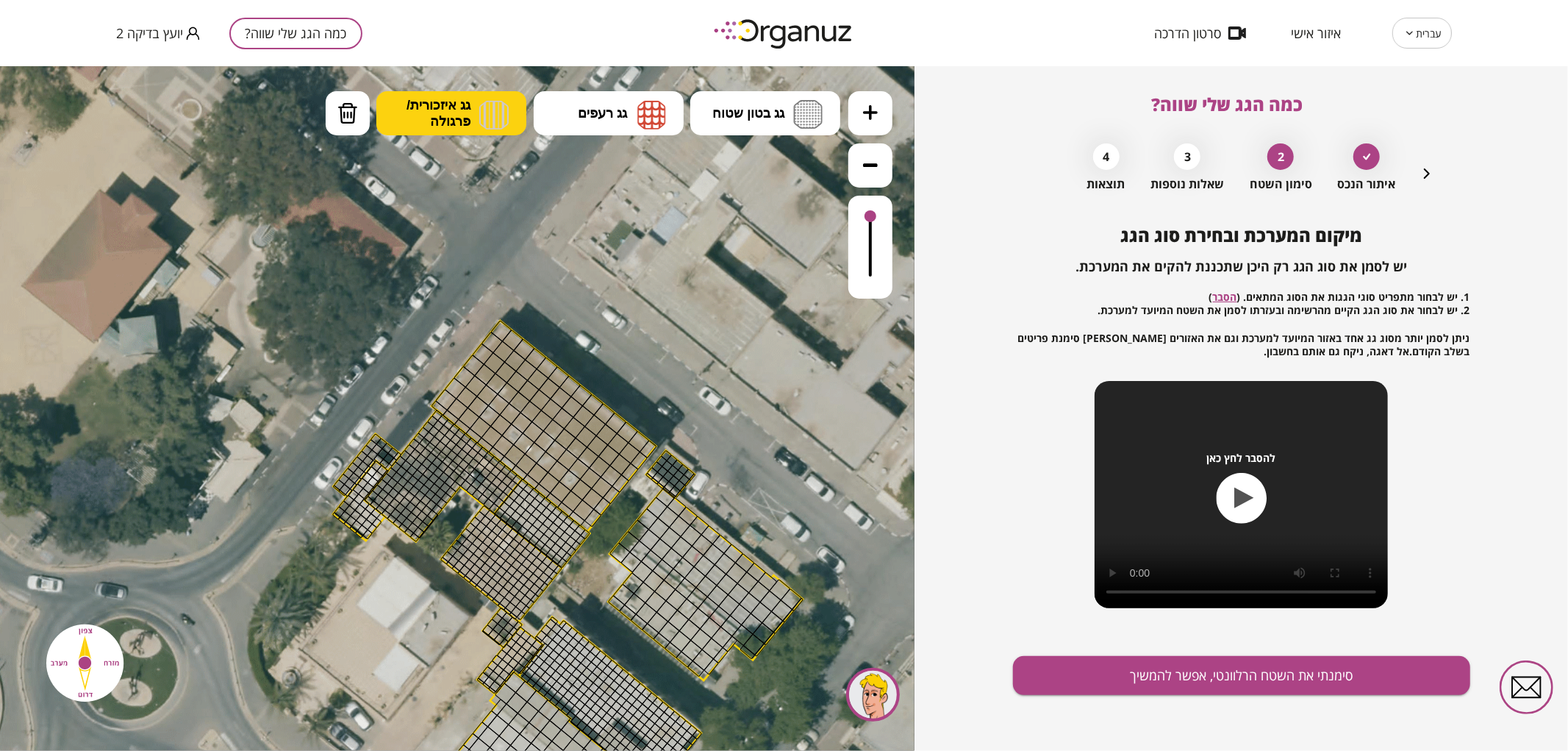
click at [435, 112] on span "גג איזכורית/ פרגולה" at bounding box center [438, 112] width 64 height 32
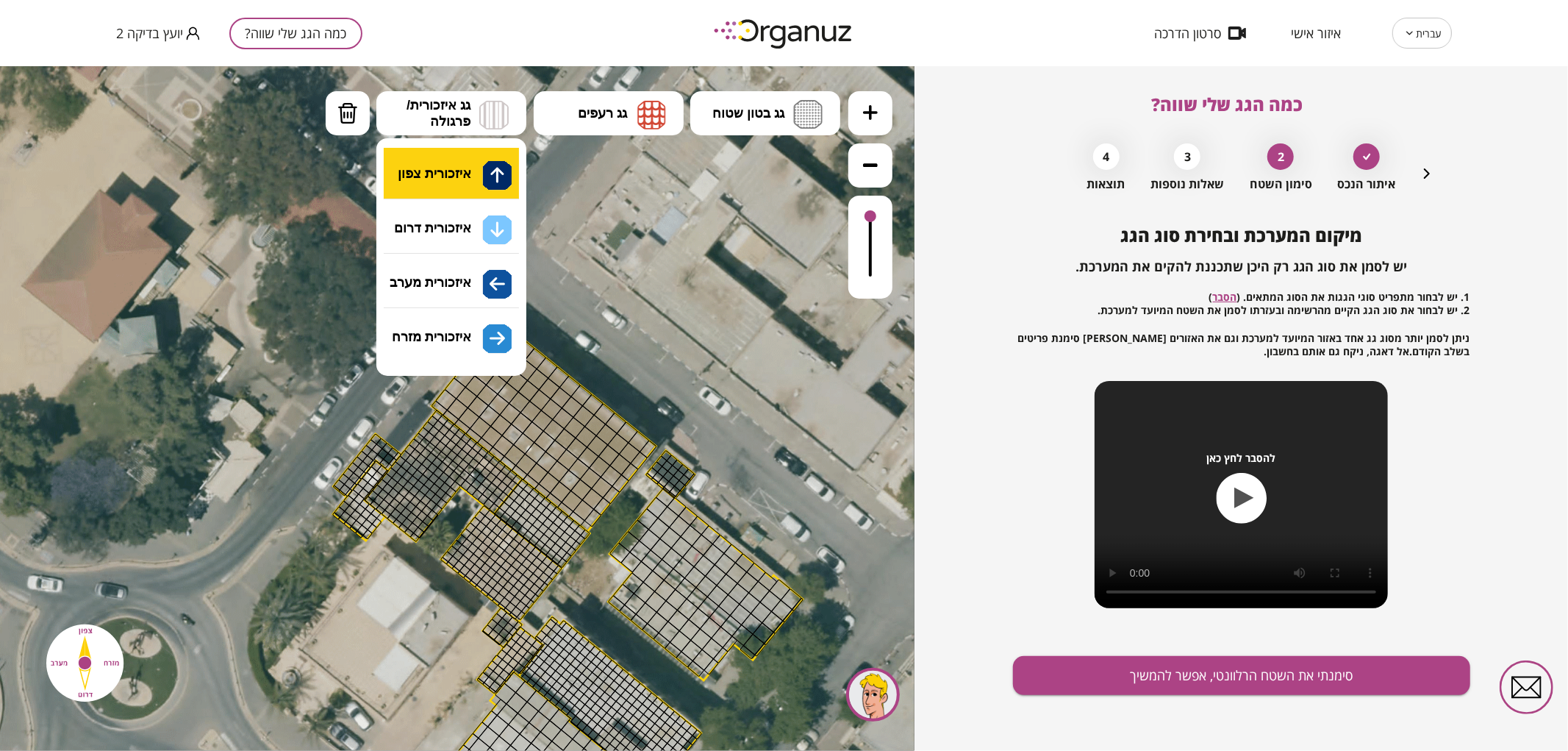
click at [443, 166] on div ".st0 { fill: #FFFFFF; } 10" at bounding box center [457, 408] width 915 height 685
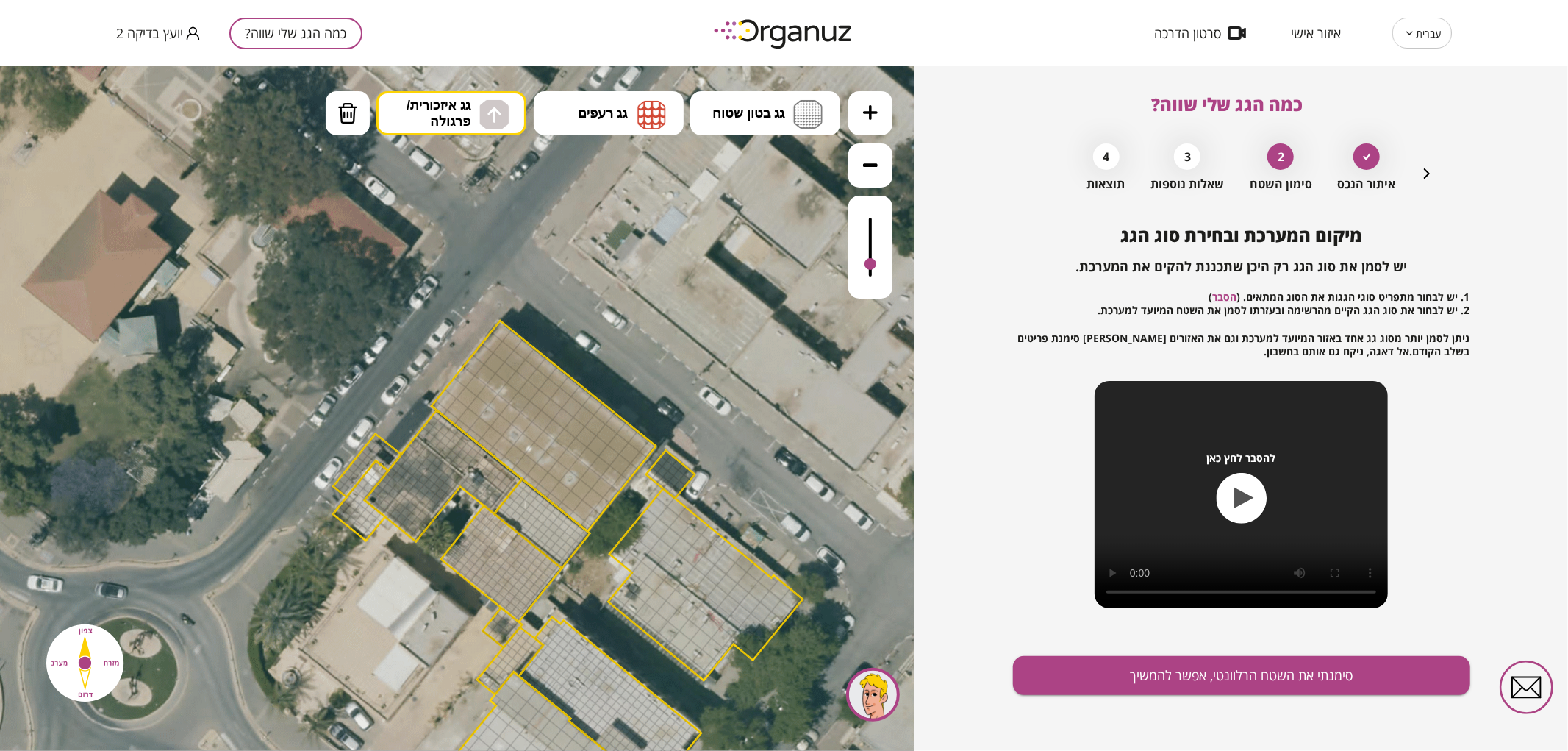
drag, startPoint x: 871, startPoint y: 218, endPoint x: 878, endPoint y: 264, distance: 46.5
click at [878, 264] on div at bounding box center [870, 246] width 44 height 103
drag, startPoint x: 621, startPoint y: 481, endPoint x: 519, endPoint y: 362, distance: 156.7
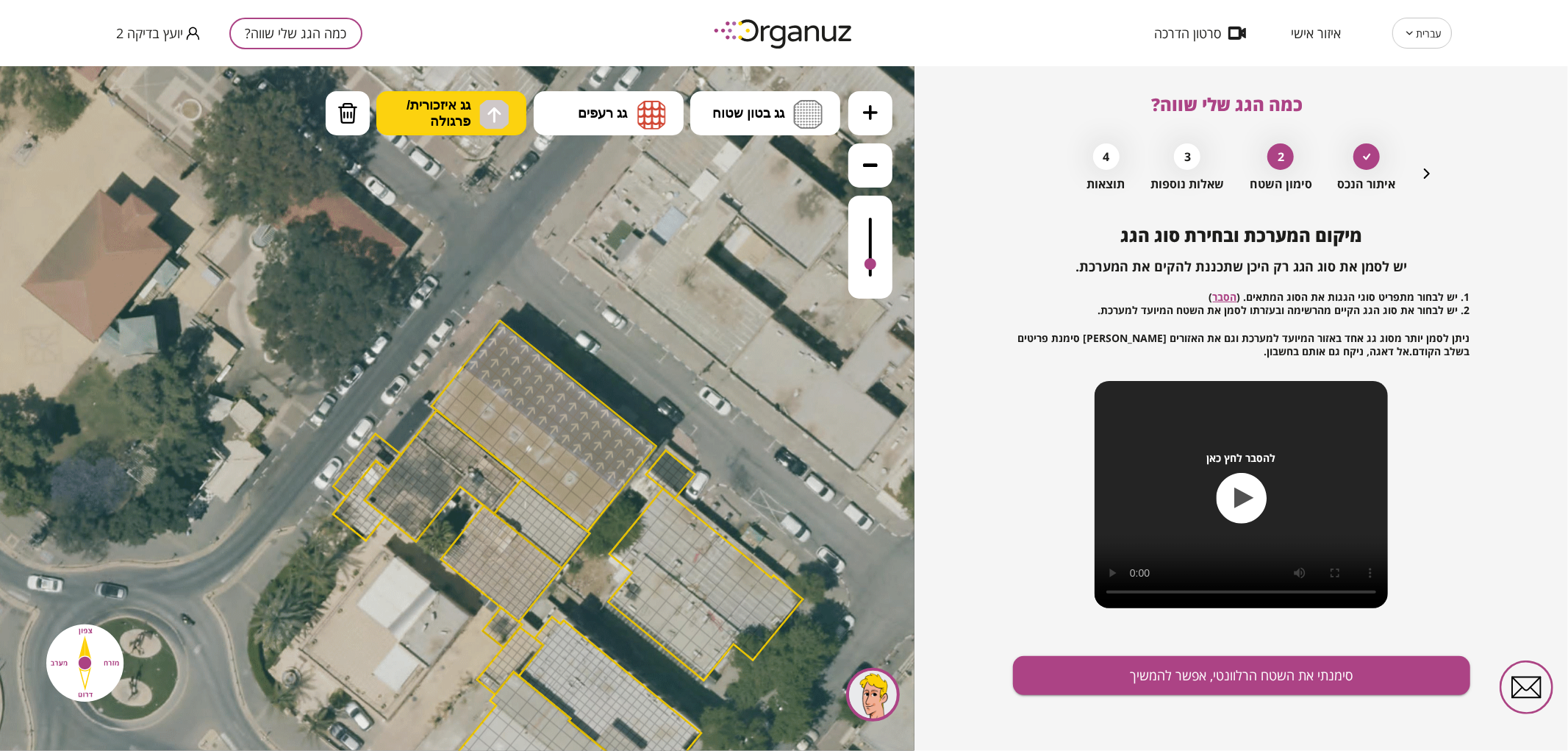
click at [474, 113] on button "גג איזכורית/ פרגולה" at bounding box center [451, 113] width 150 height 44
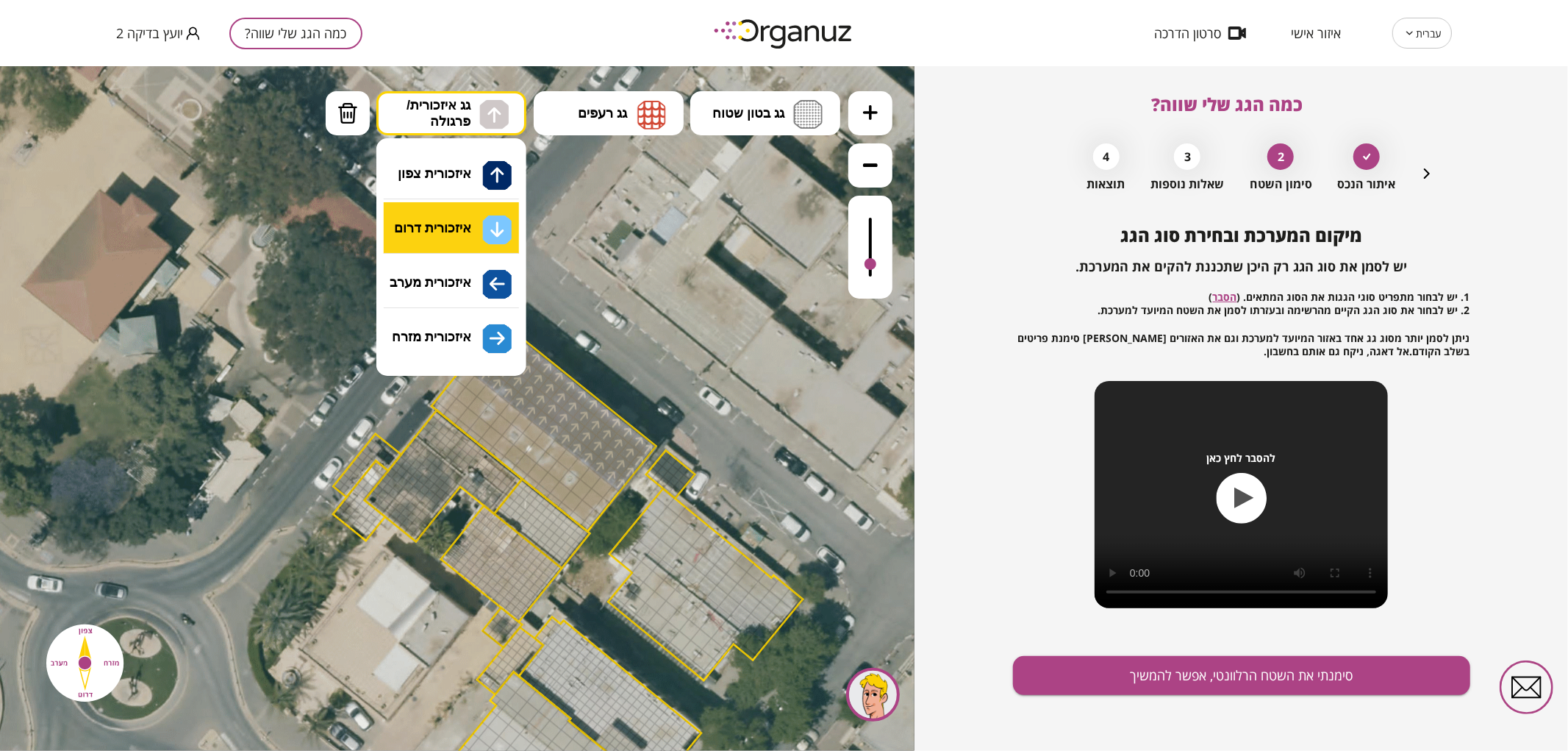
click at [471, 242] on div ".st0 { fill: #FFFFFF; } 10" at bounding box center [457, 408] width 915 height 685
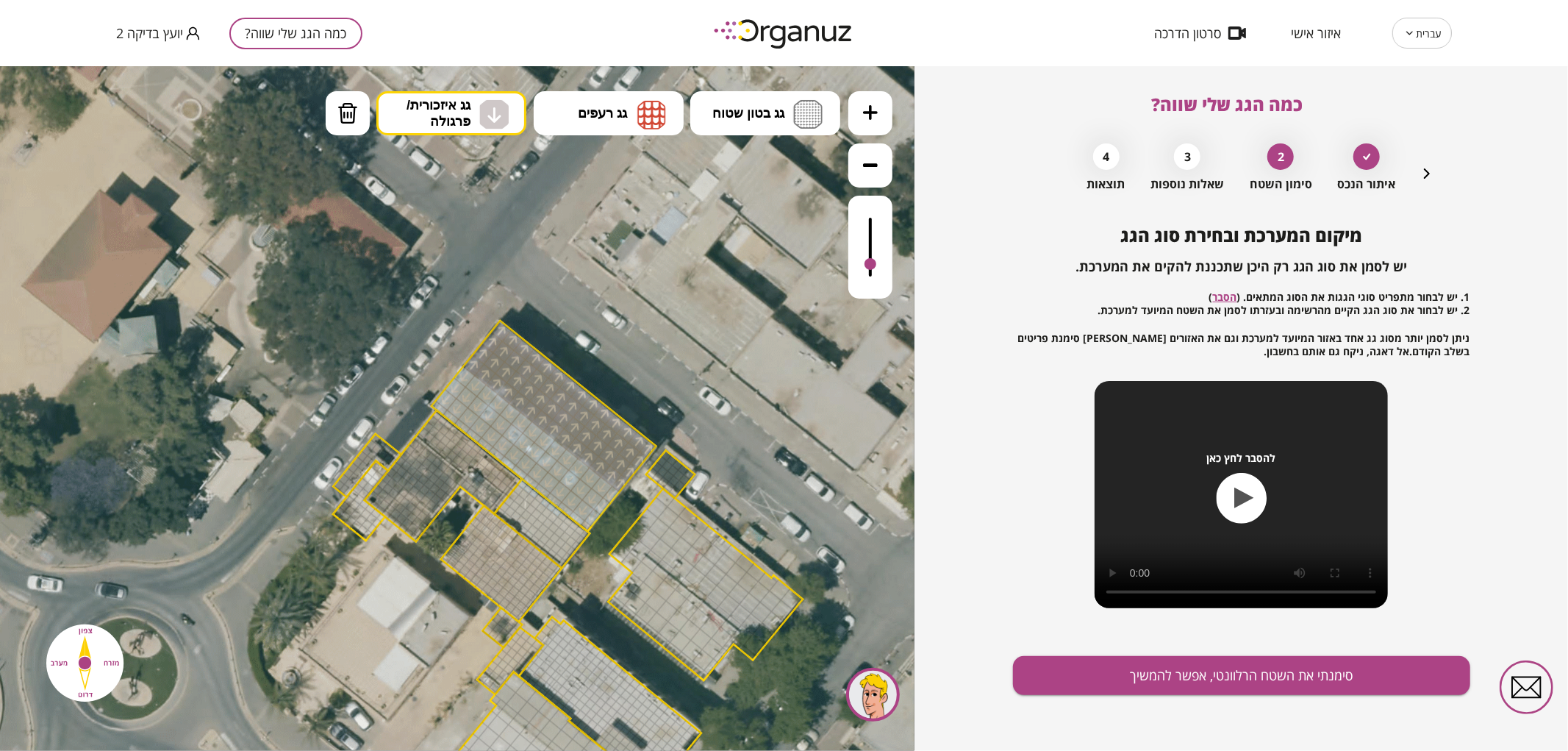
drag, startPoint x: 438, startPoint y: 405, endPoint x: 588, endPoint y: 521, distance: 189.6
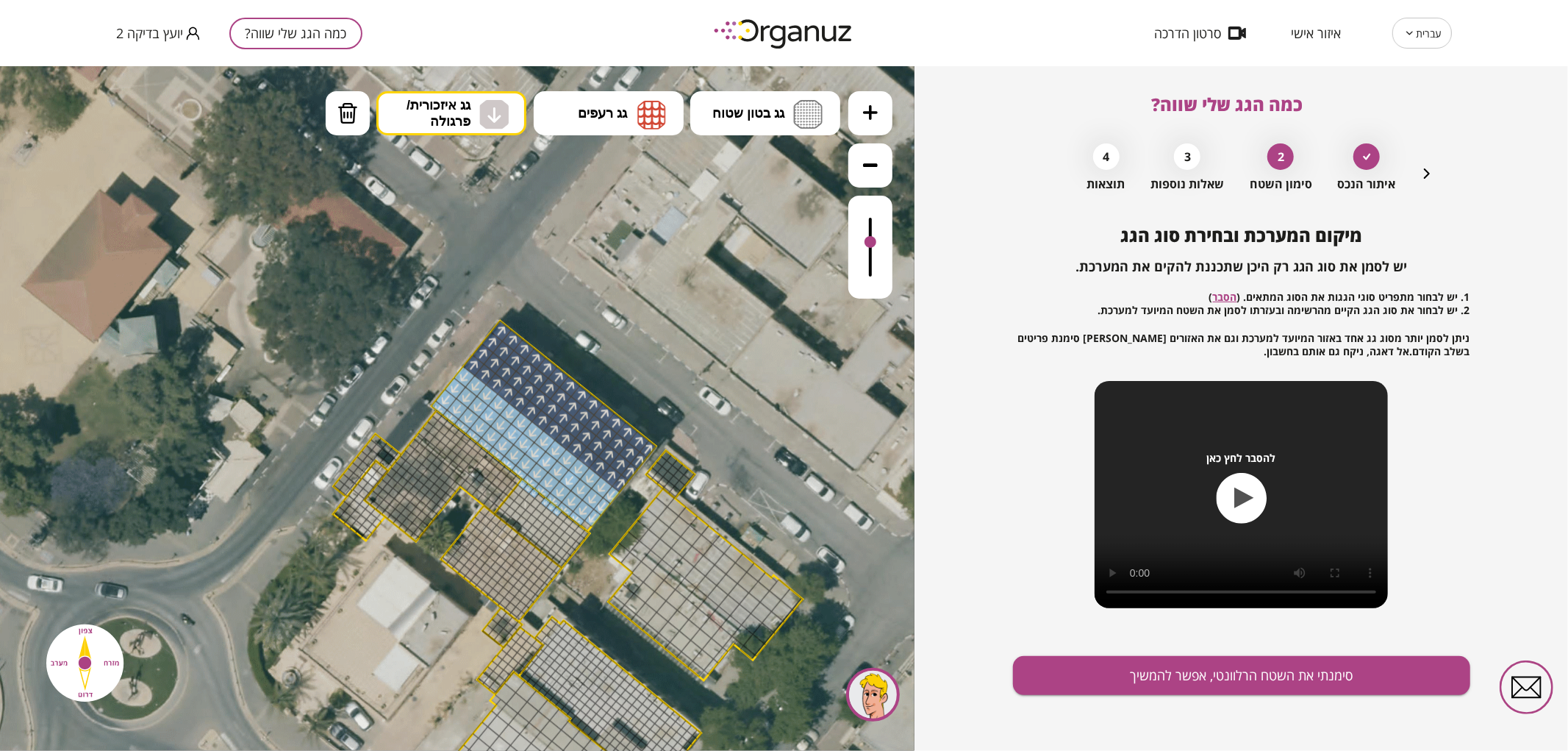
drag, startPoint x: 875, startPoint y: 258, endPoint x: 865, endPoint y: 243, distance: 18.0
click at [865, 243] on div at bounding box center [870, 246] width 44 height 103
click at [335, 117] on button "מחיקה" at bounding box center [347, 113] width 44 height 44
click at [860, 121] on button at bounding box center [870, 113] width 44 height 44
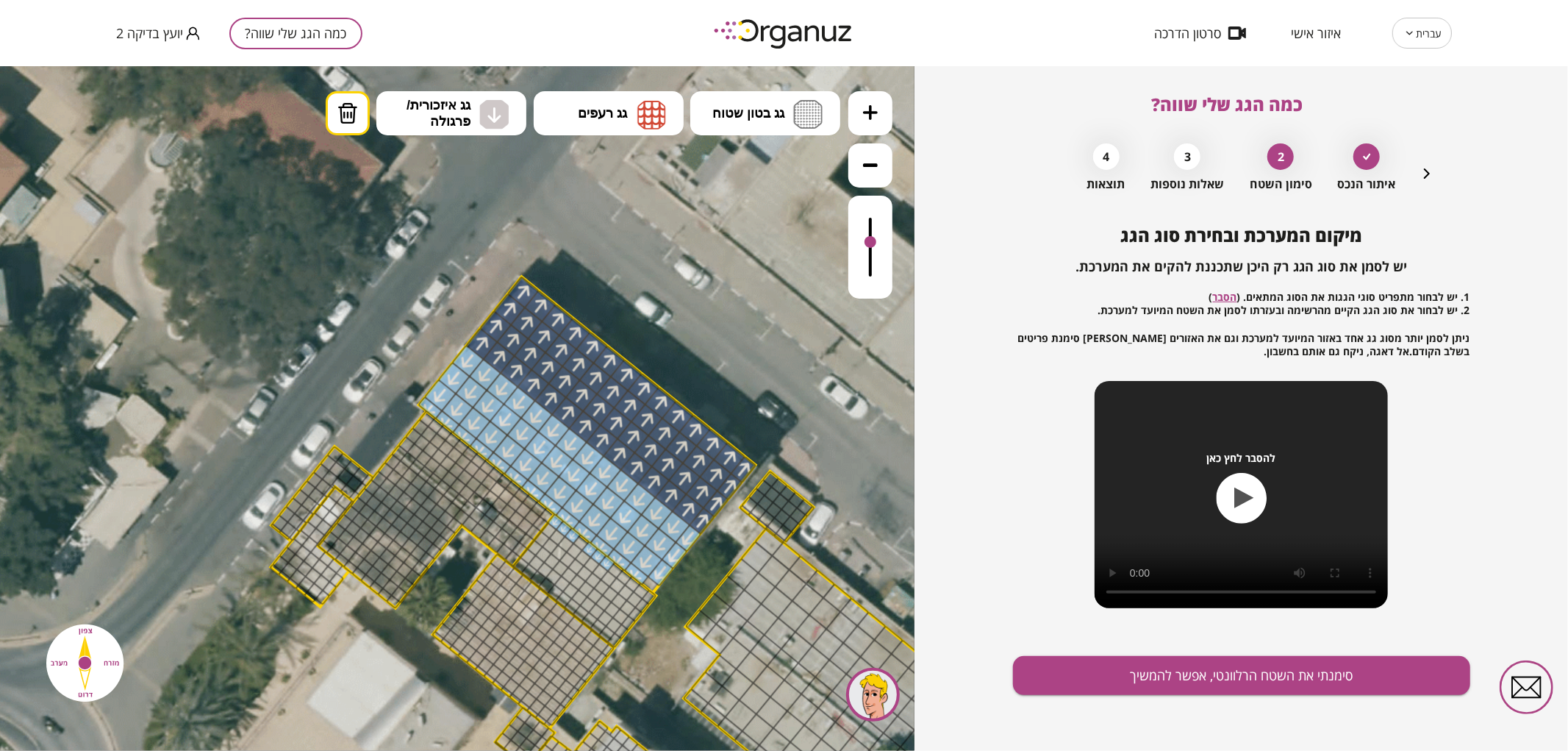
click at [860, 121] on button at bounding box center [870, 113] width 44 height 44
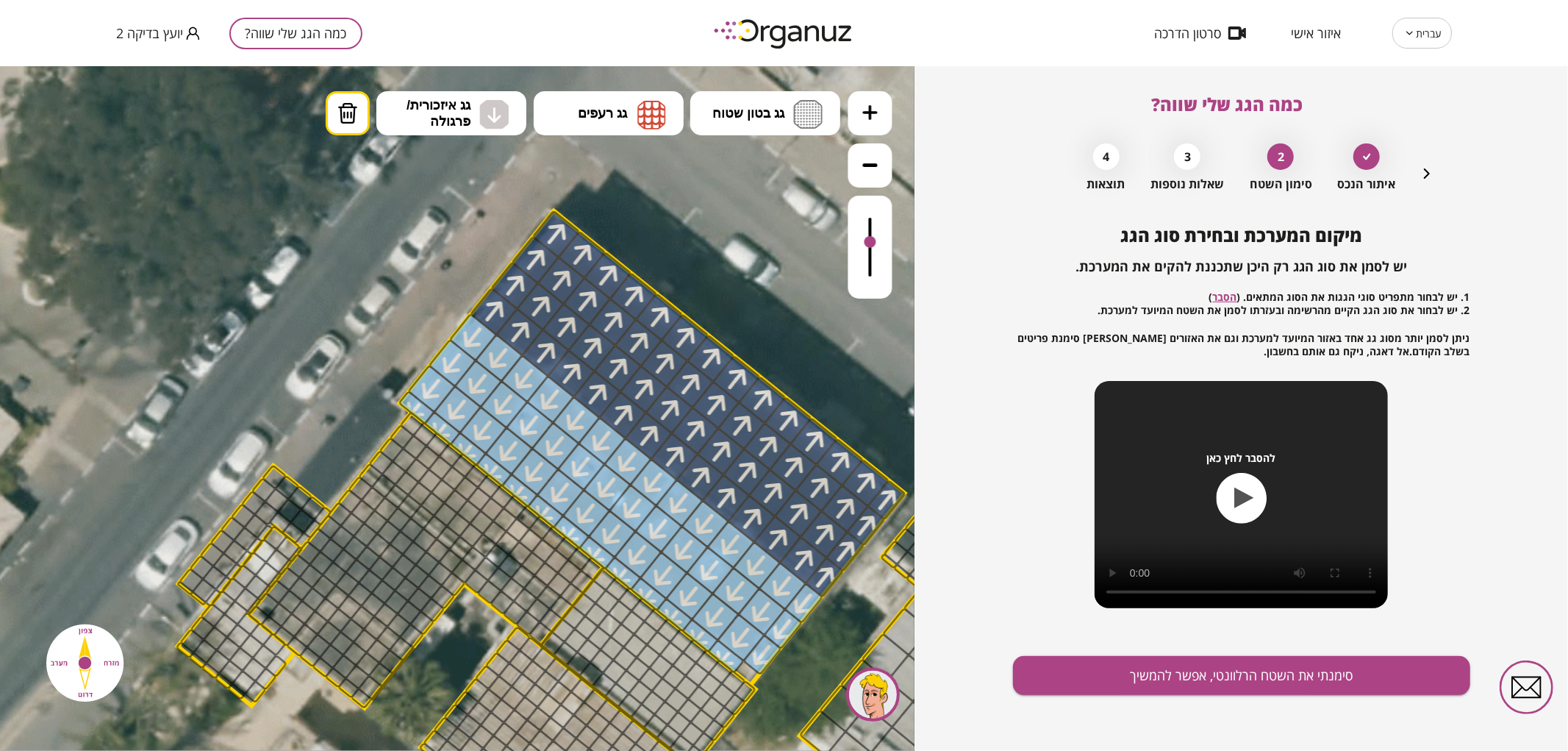
drag, startPoint x: 685, startPoint y: 648, endPoint x: 678, endPoint y: 630, distance: 19.3
drag, startPoint x: 1150, startPoint y: 675, endPoint x: 1147, endPoint y: 682, distance: 7.6
click at [1147, 682] on button "סימנתי את השטח הרלוונטי, אפשר להמשיך" at bounding box center [1241, 675] width 457 height 39
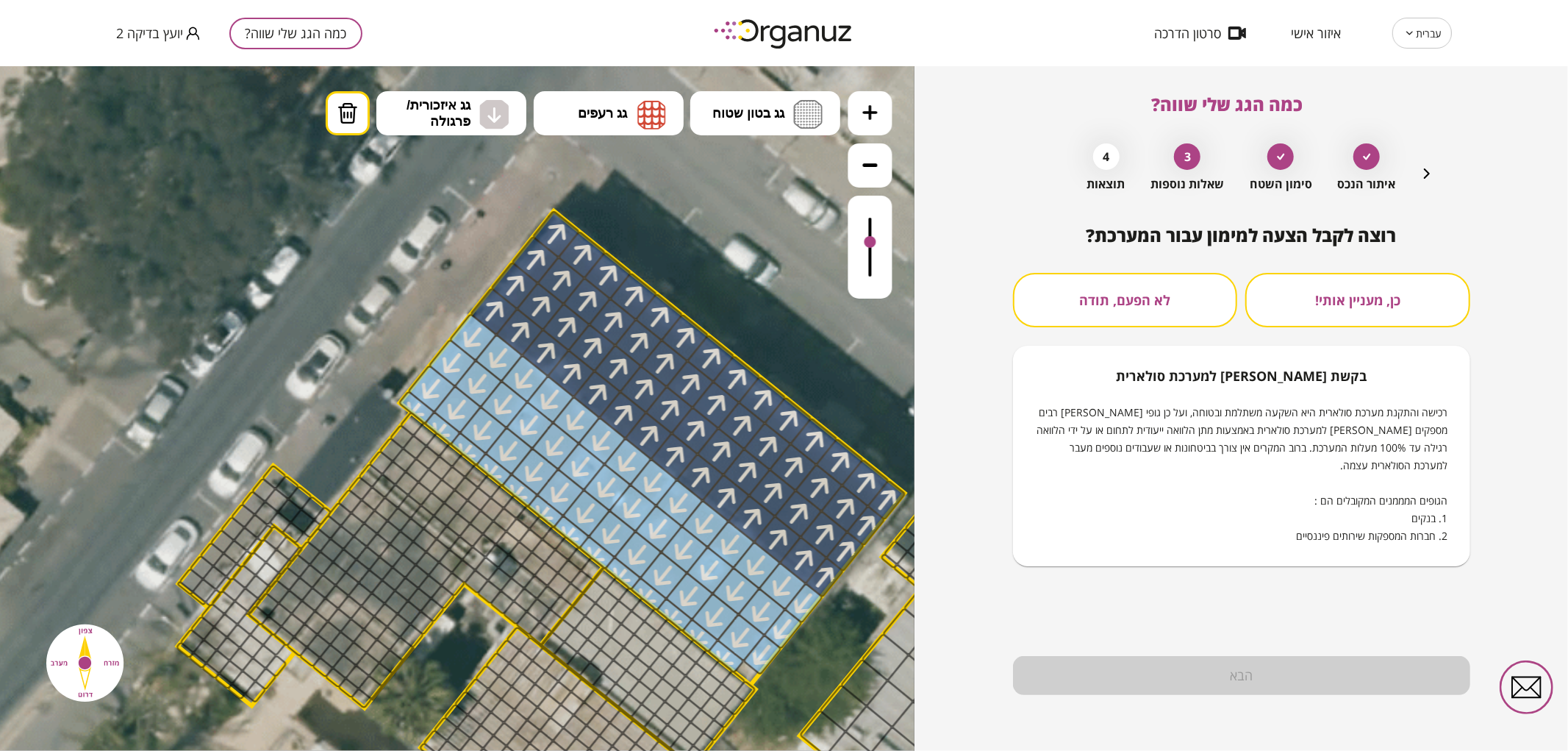
click at [1128, 326] on button "לא הפעם, תודה" at bounding box center [1125, 300] width 225 height 54
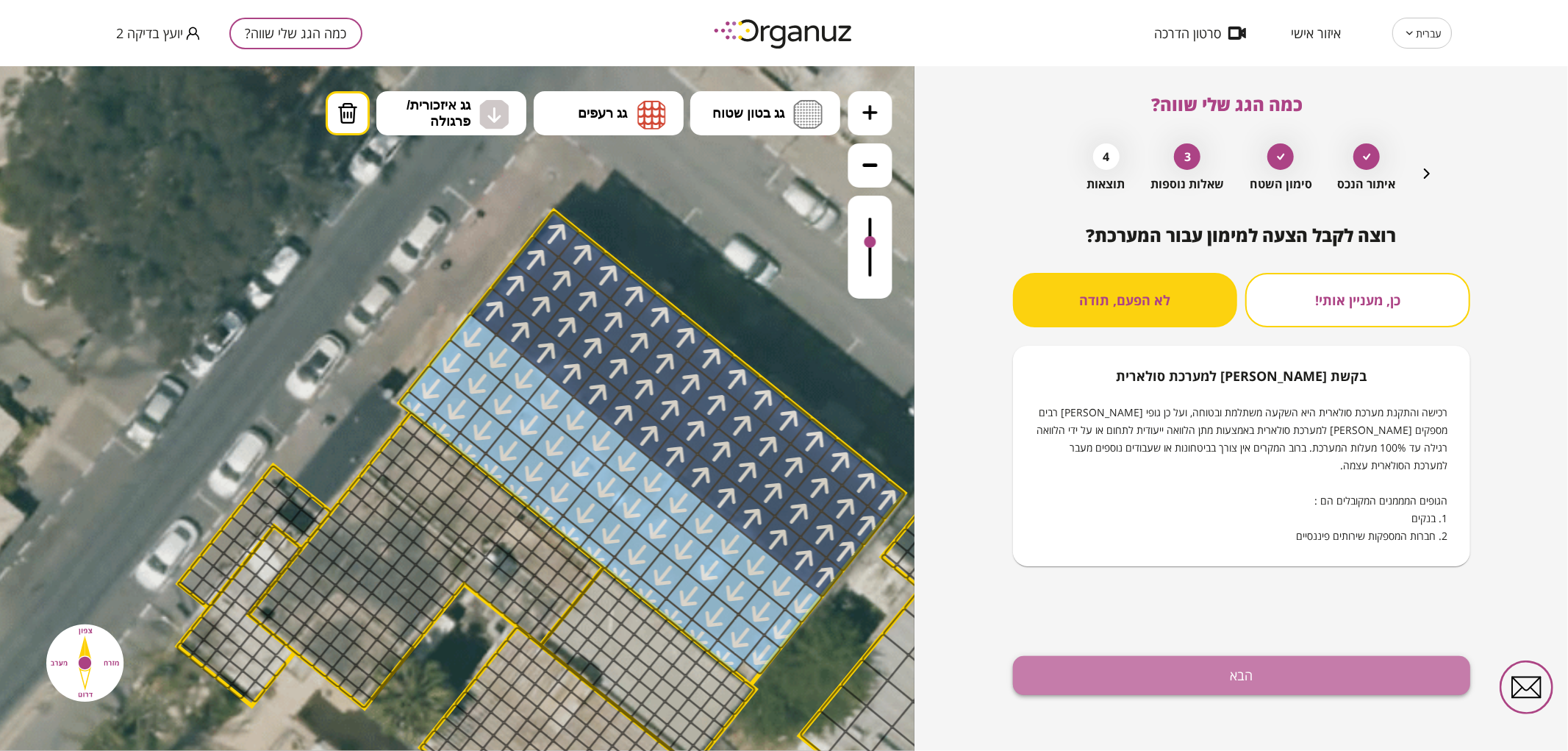
click at [1142, 675] on button "הבא" at bounding box center [1241, 675] width 457 height 39
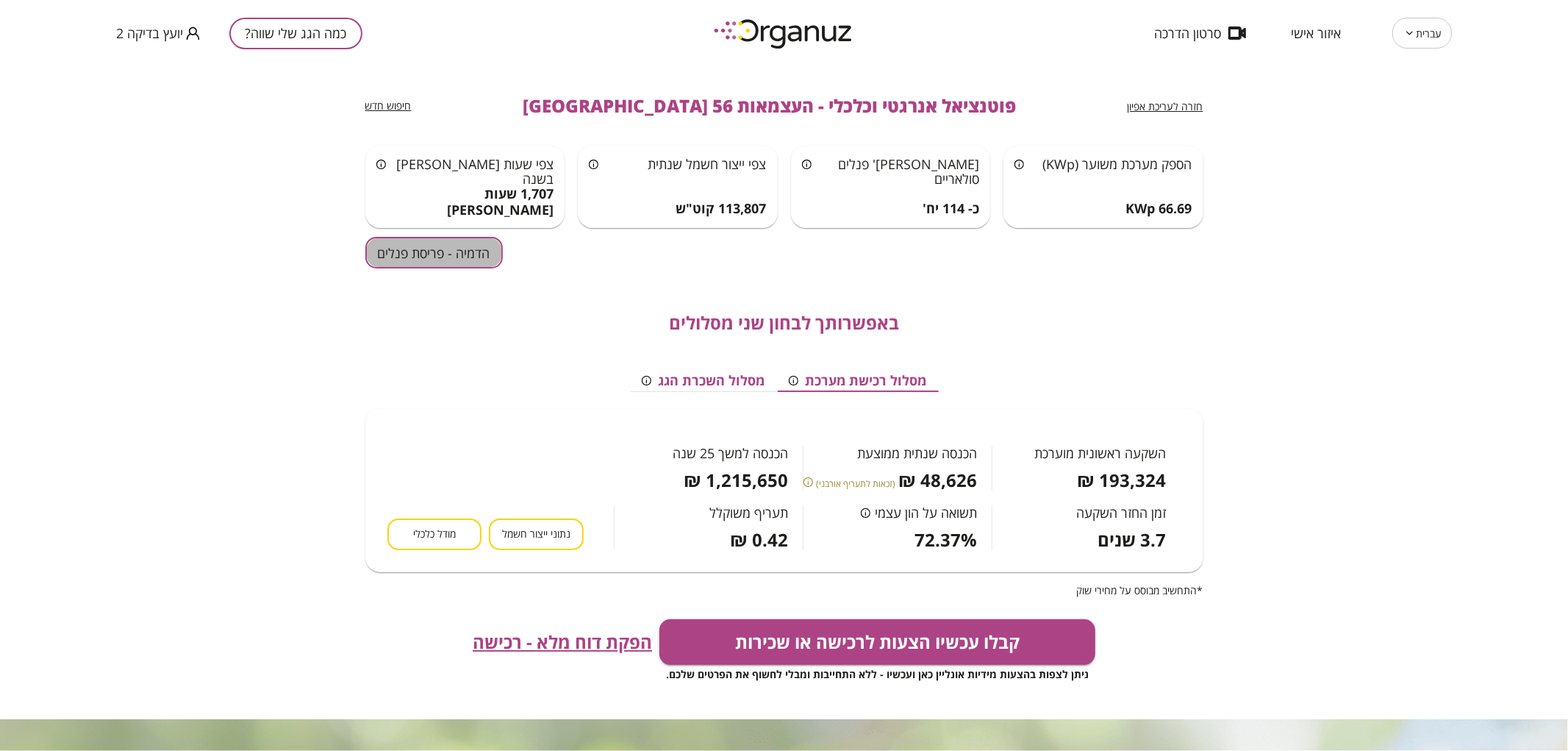
click at [443, 261] on button "הדמיה - פריסת פנלים" at bounding box center [434, 252] width 137 height 32
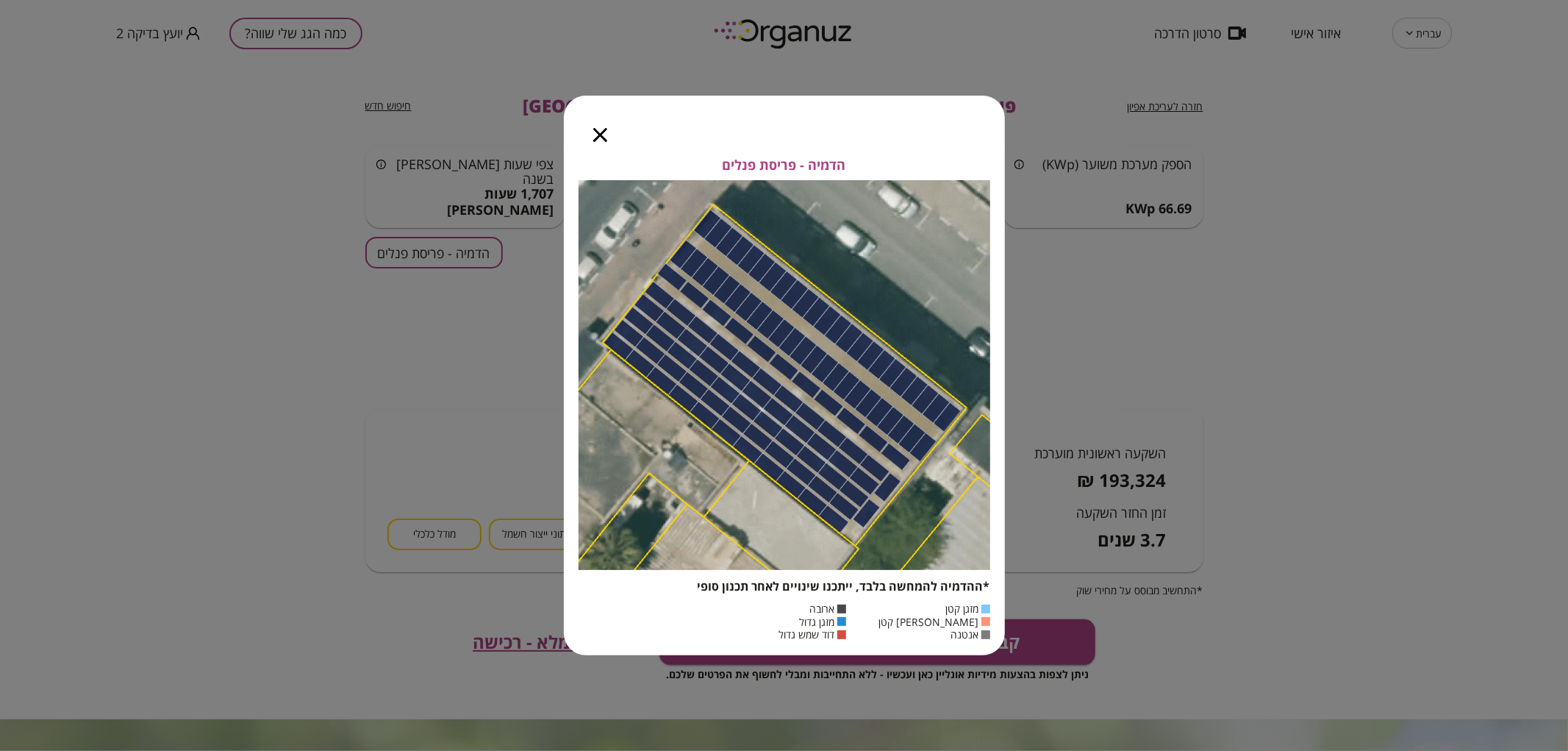
click at [596, 128] on icon "button" at bounding box center [600, 134] width 14 height 14
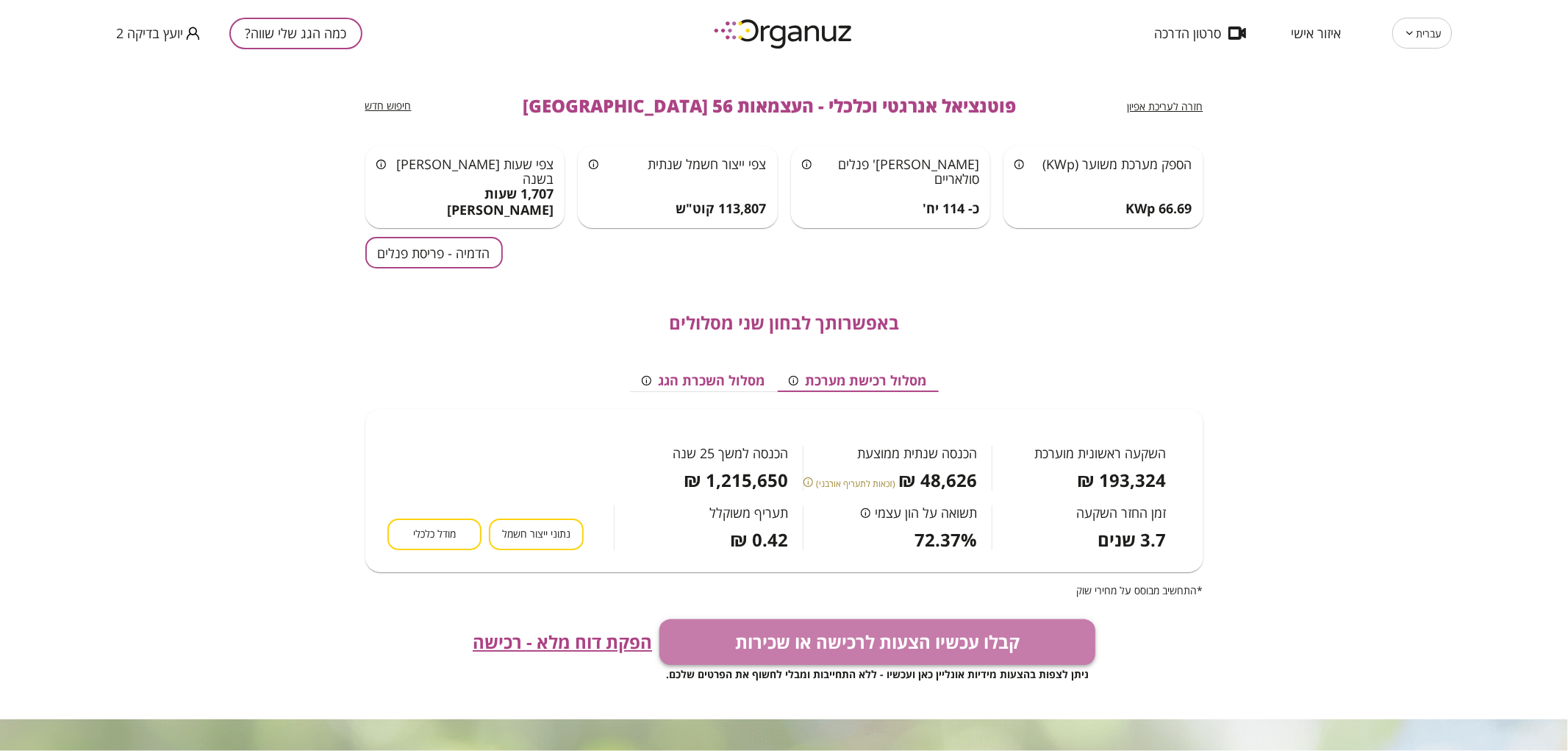
click at [779, 641] on button "קבלו עכשיו הצעות לרכישה או שכירות" at bounding box center [877, 641] width 436 height 45
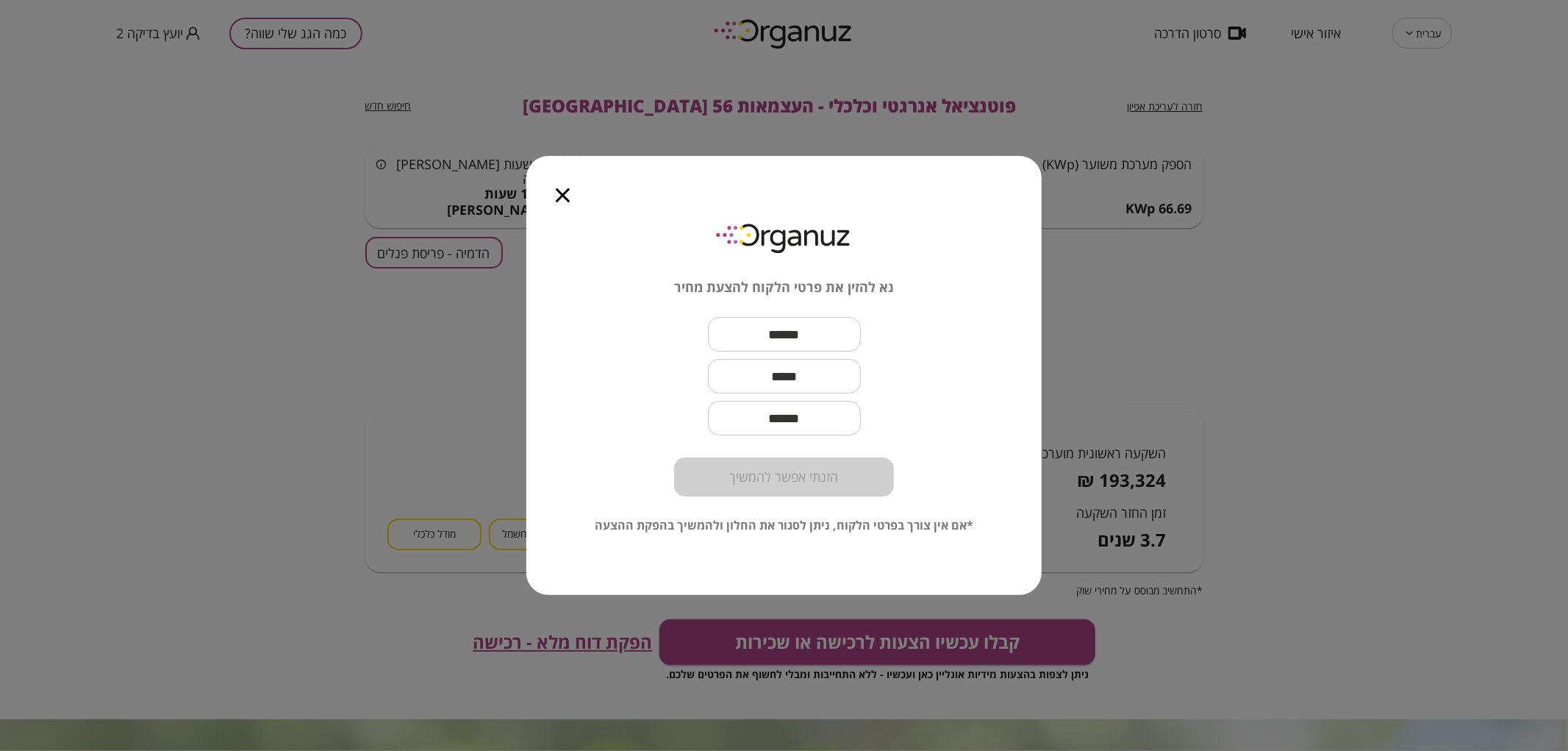
click at [567, 199] on icon "button" at bounding box center [563, 195] width 14 height 14
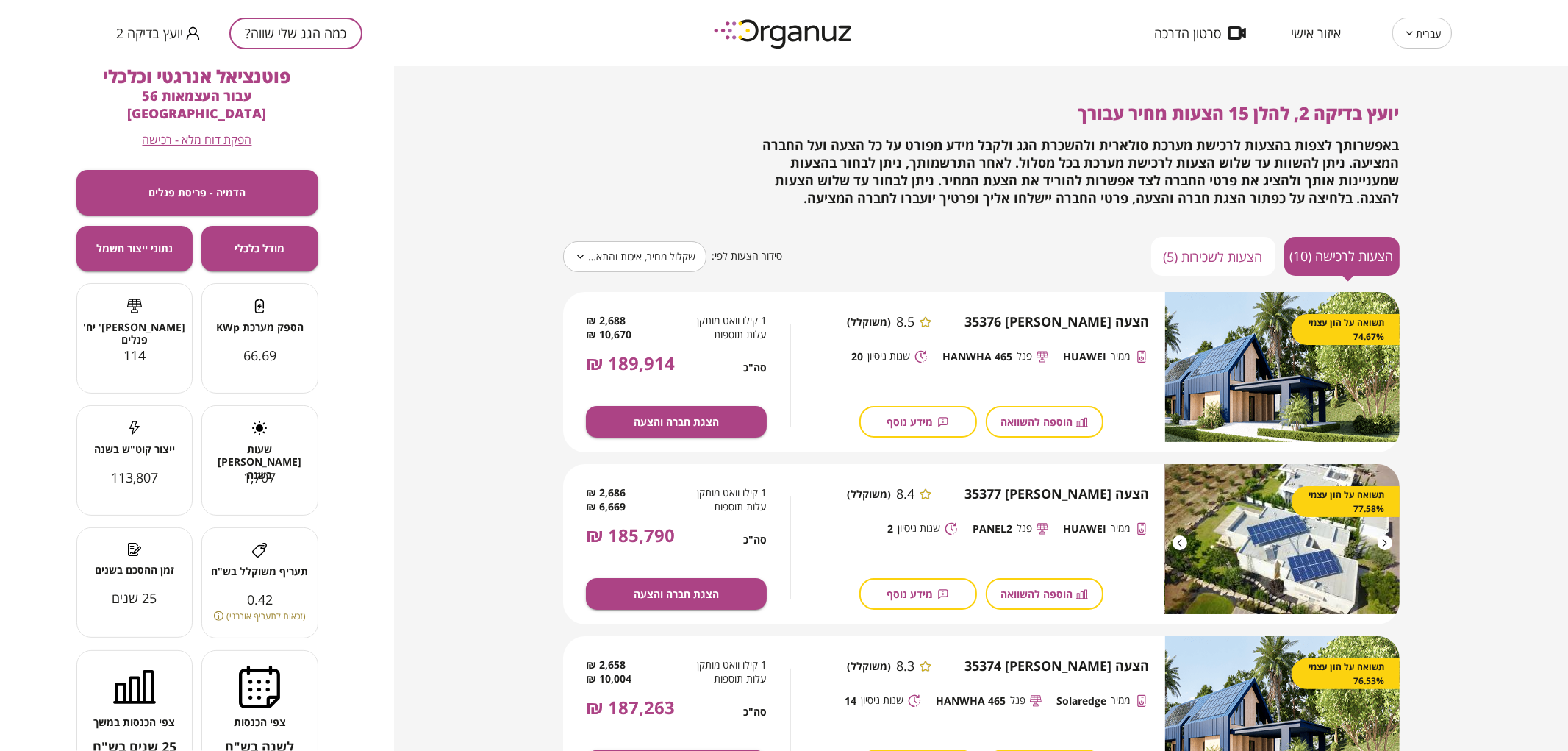
click at [300, 22] on button "כמה הגג שלי שווה?" at bounding box center [296, 33] width 133 height 32
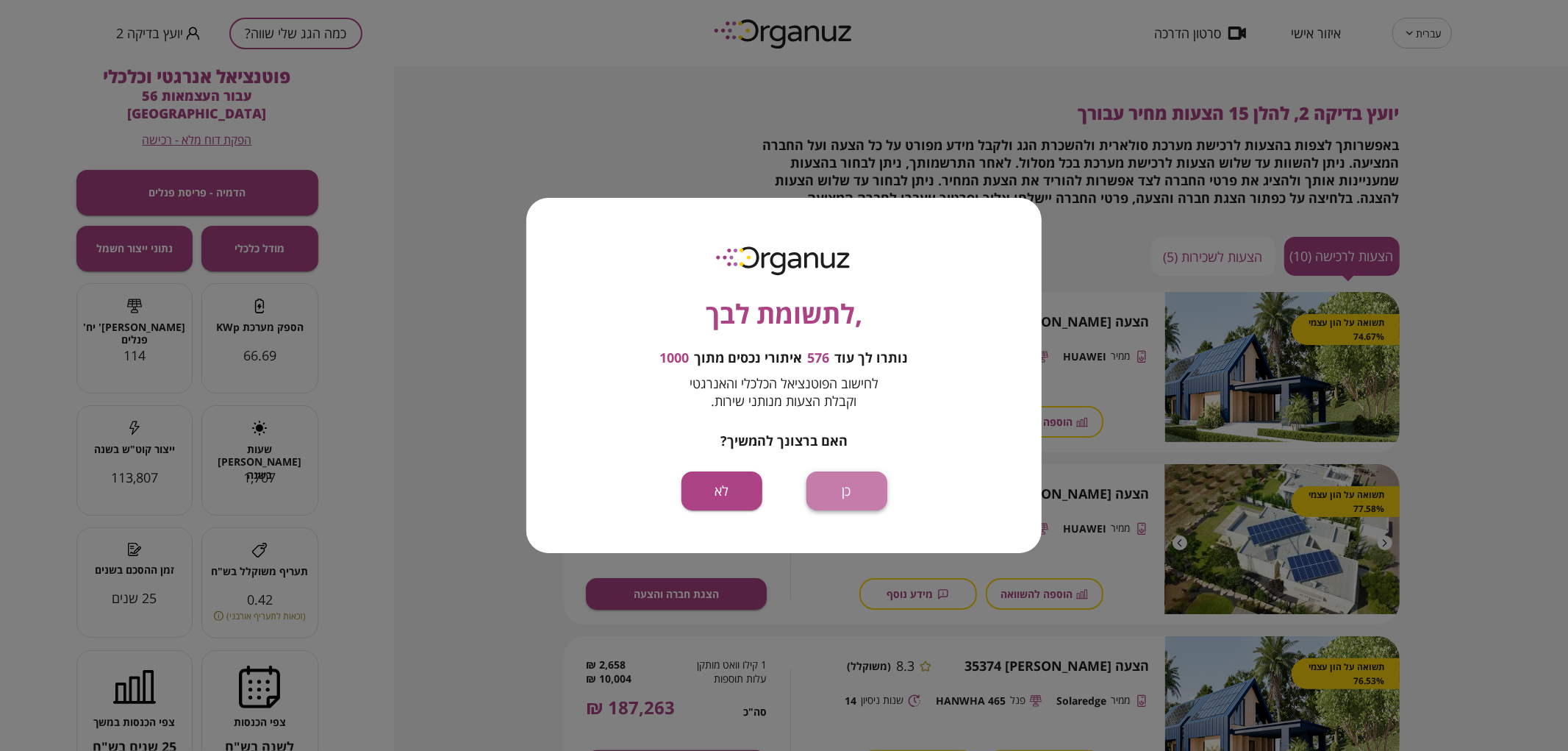
click at [850, 487] on button "כן" at bounding box center [847, 491] width 81 height 39
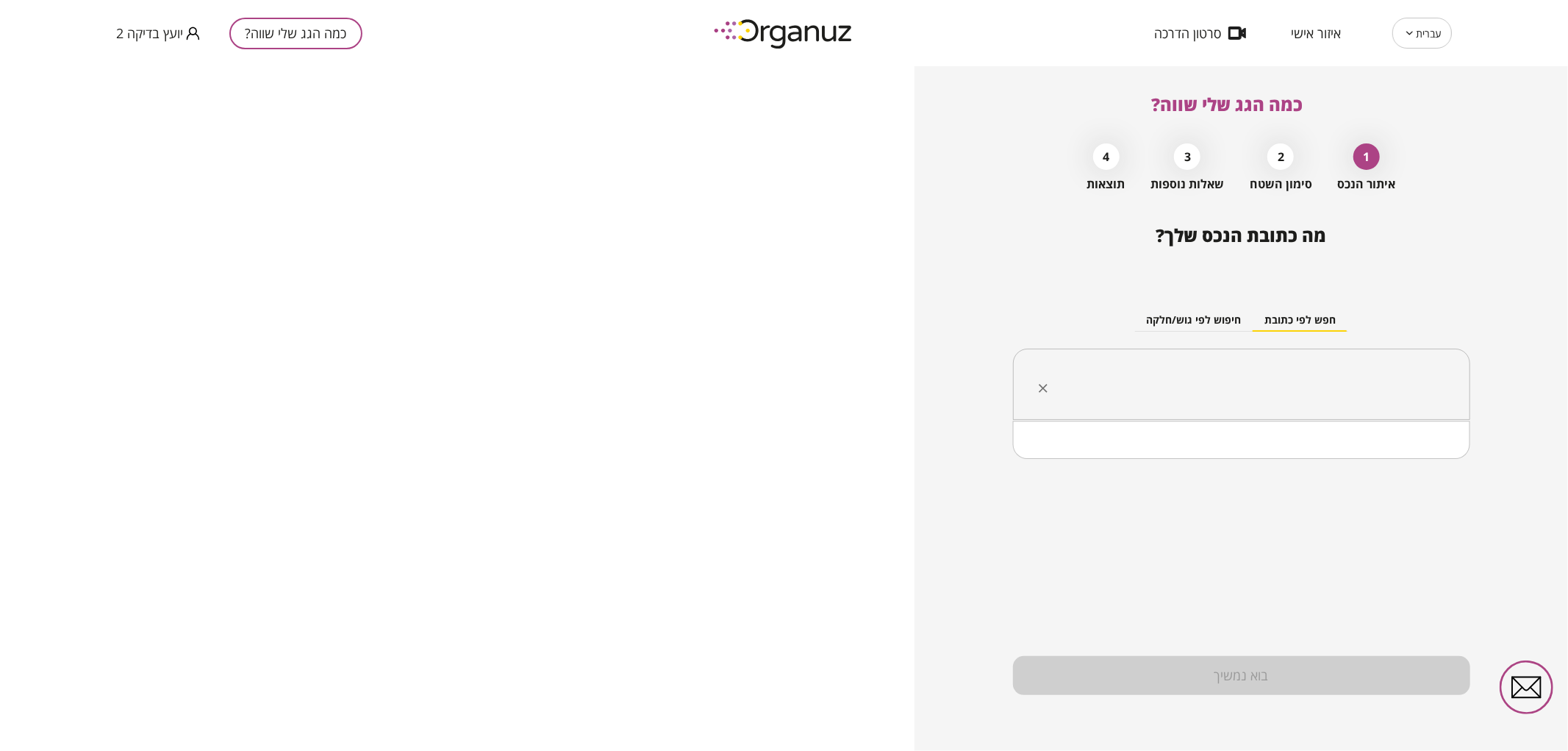
click at [1113, 383] on input "text" at bounding box center [1247, 385] width 411 height 37
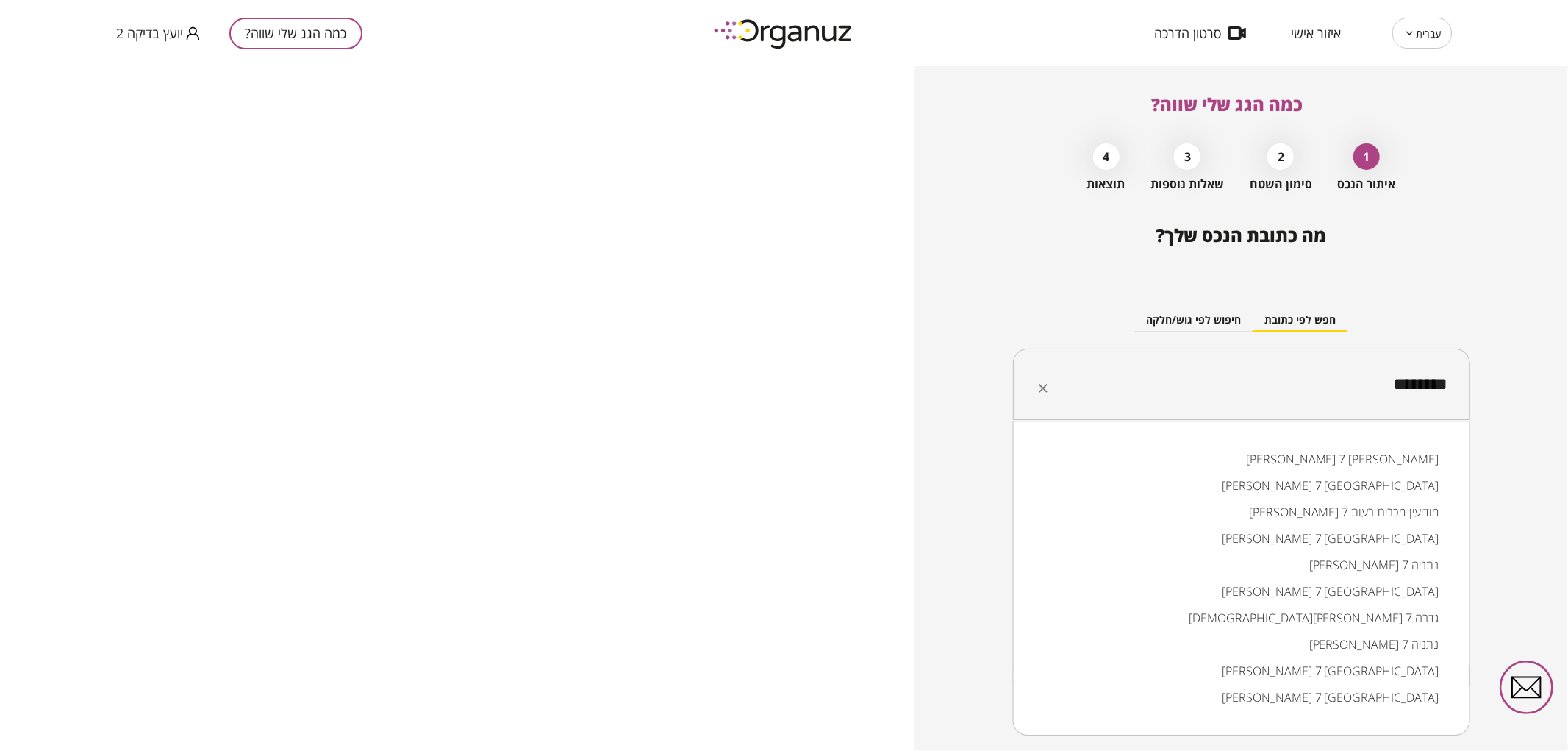
click at [1297, 570] on li "[PERSON_NAME] 7 נתניה" at bounding box center [1241, 564] width 419 height 26
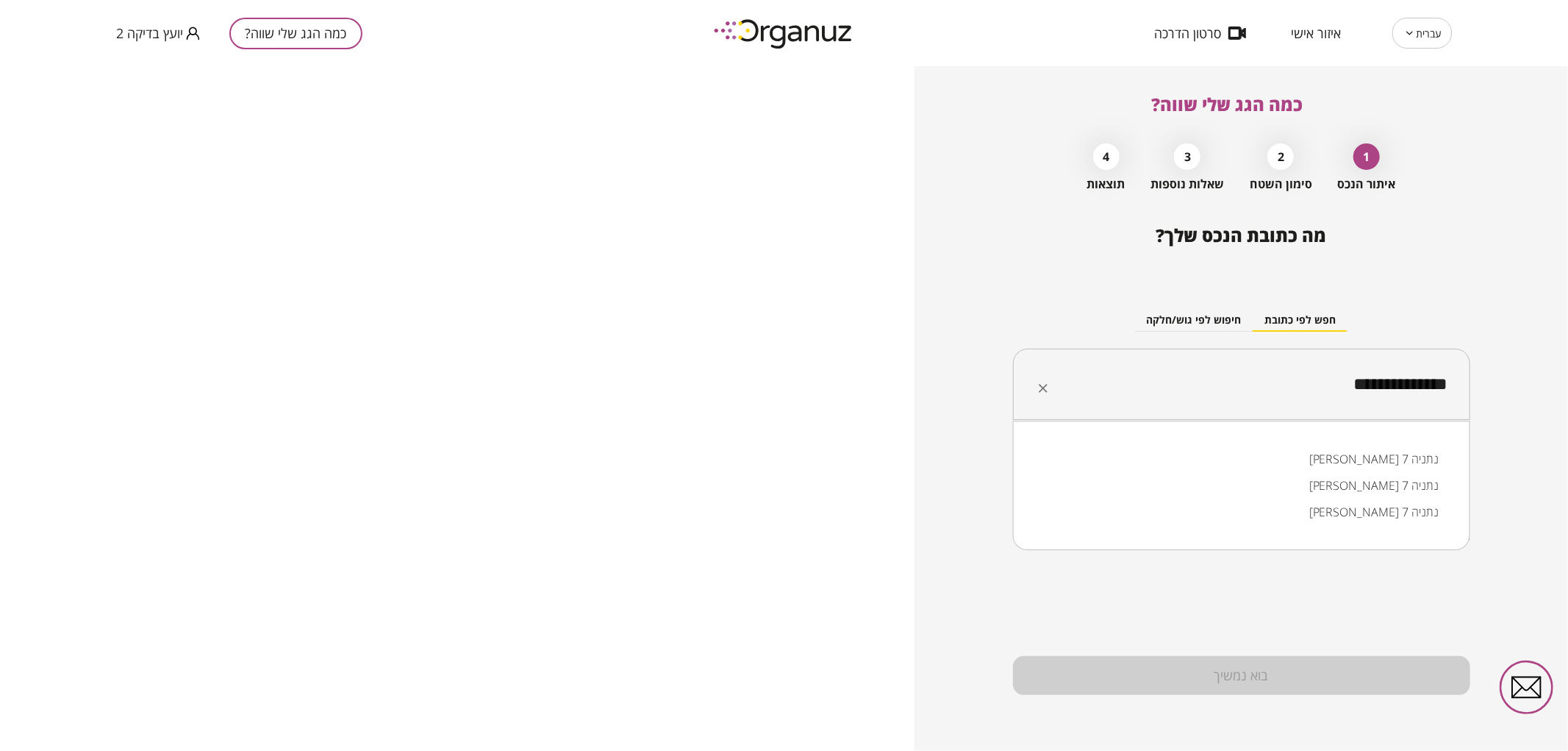
drag, startPoint x: 1332, startPoint y: 388, endPoint x: 1465, endPoint y: 394, distance: 133.1
click at [1465, 394] on div "**********" at bounding box center [1241, 384] width 457 height 72
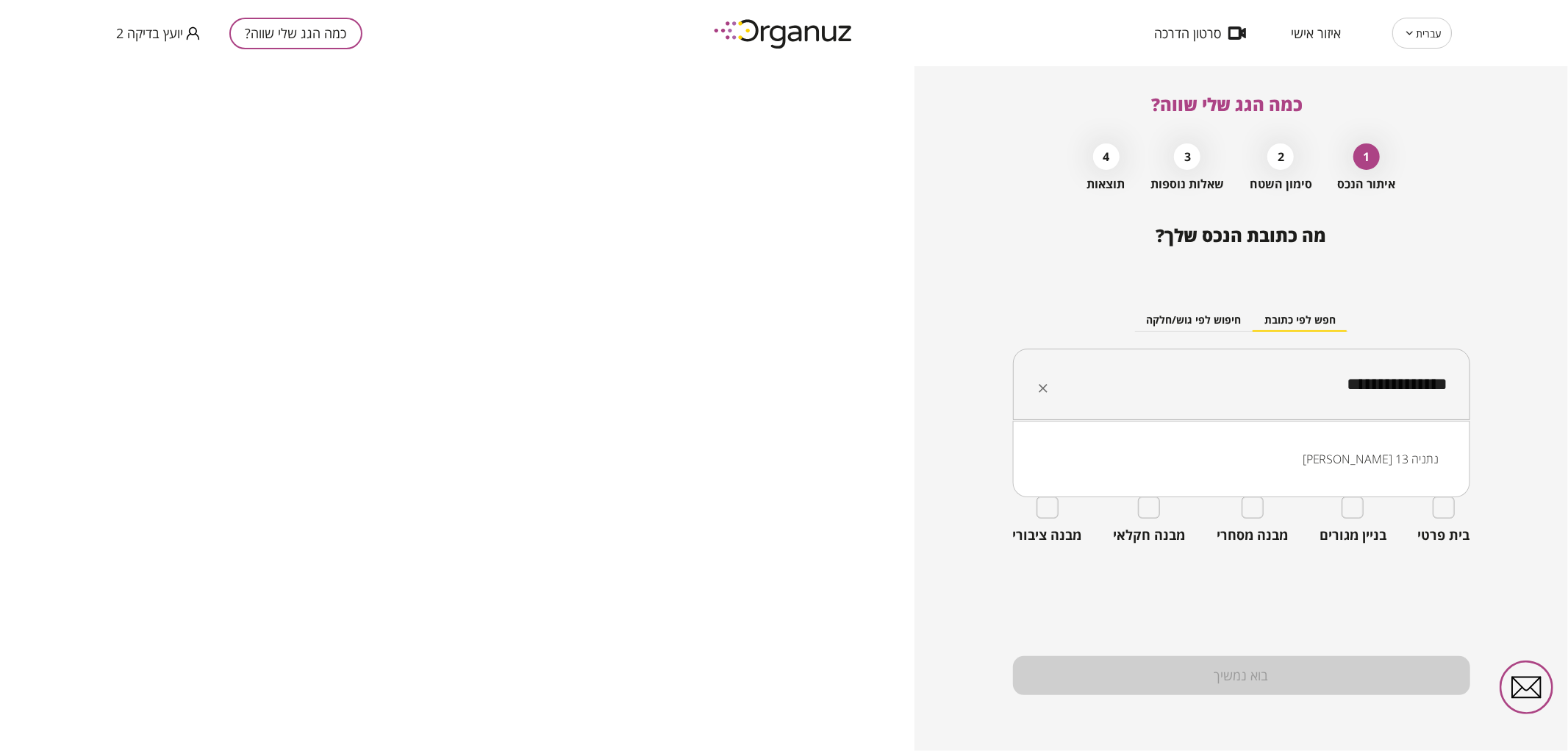
click at [1415, 453] on li "[PERSON_NAME] 13 נתניה" at bounding box center [1241, 459] width 419 height 26
type input "**********"
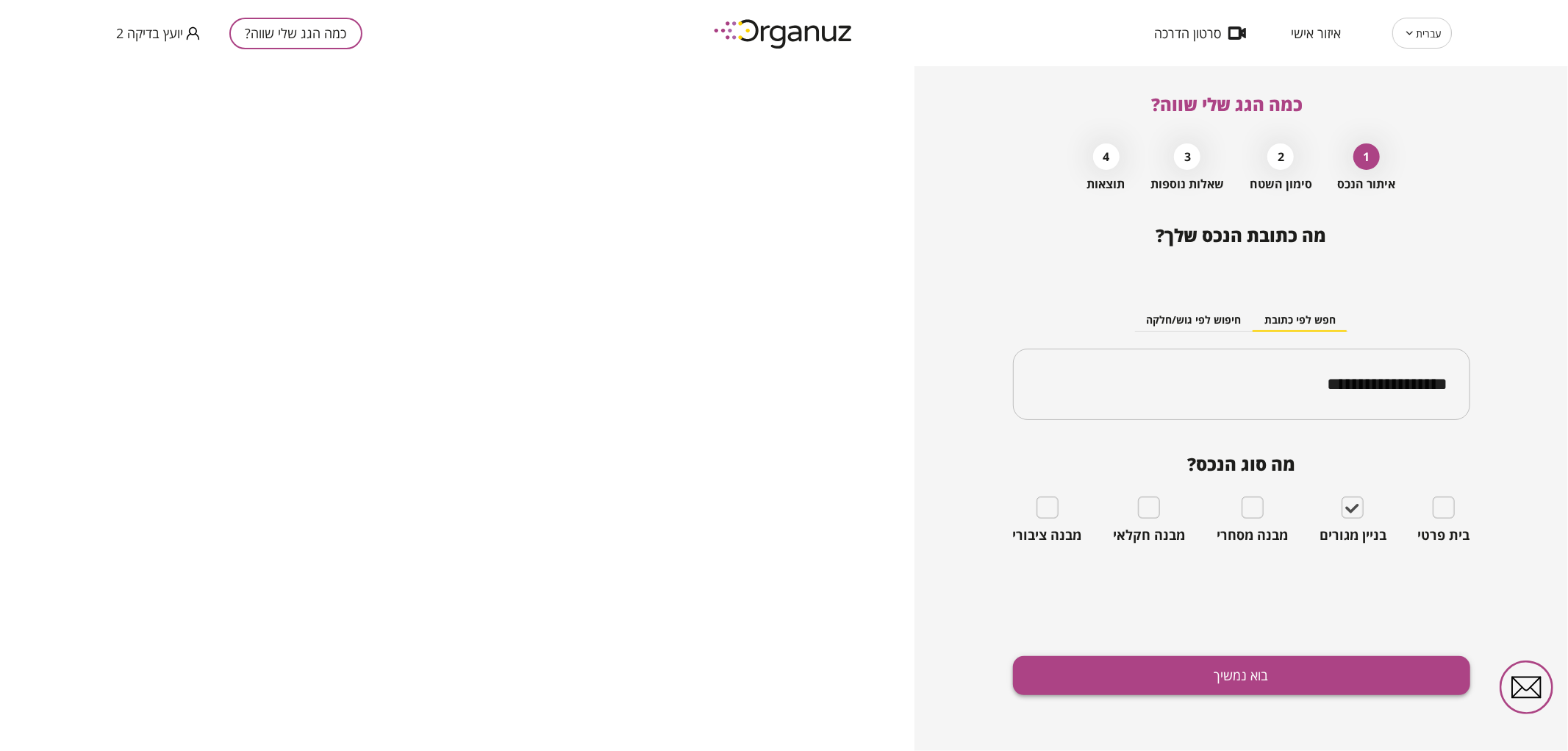
click at [1270, 670] on button "בוא נמשיך" at bounding box center [1241, 675] width 457 height 39
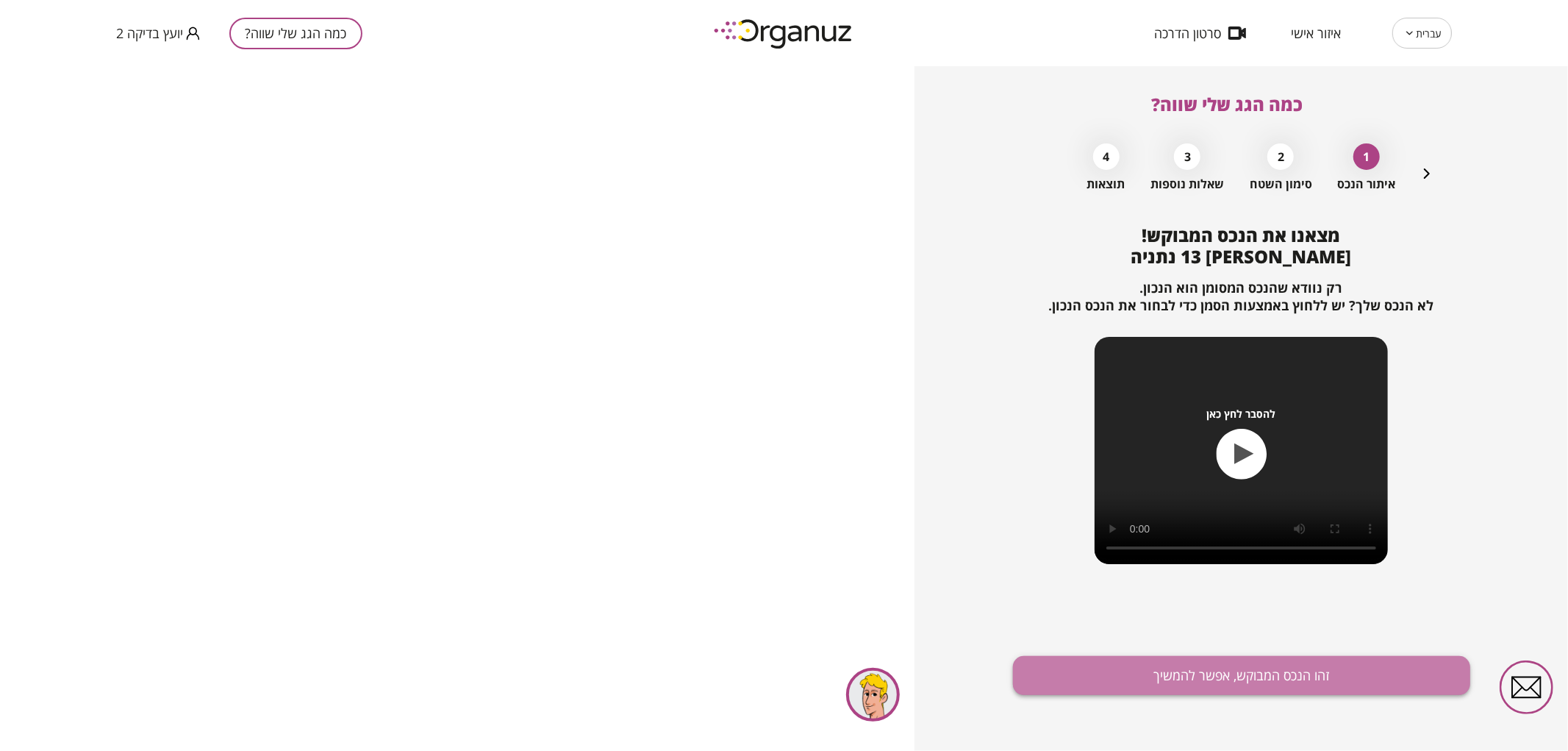
click at [1195, 668] on button "זהו הנכס המבוקש, אפשר להמשיך" at bounding box center [1241, 675] width 457 height 39
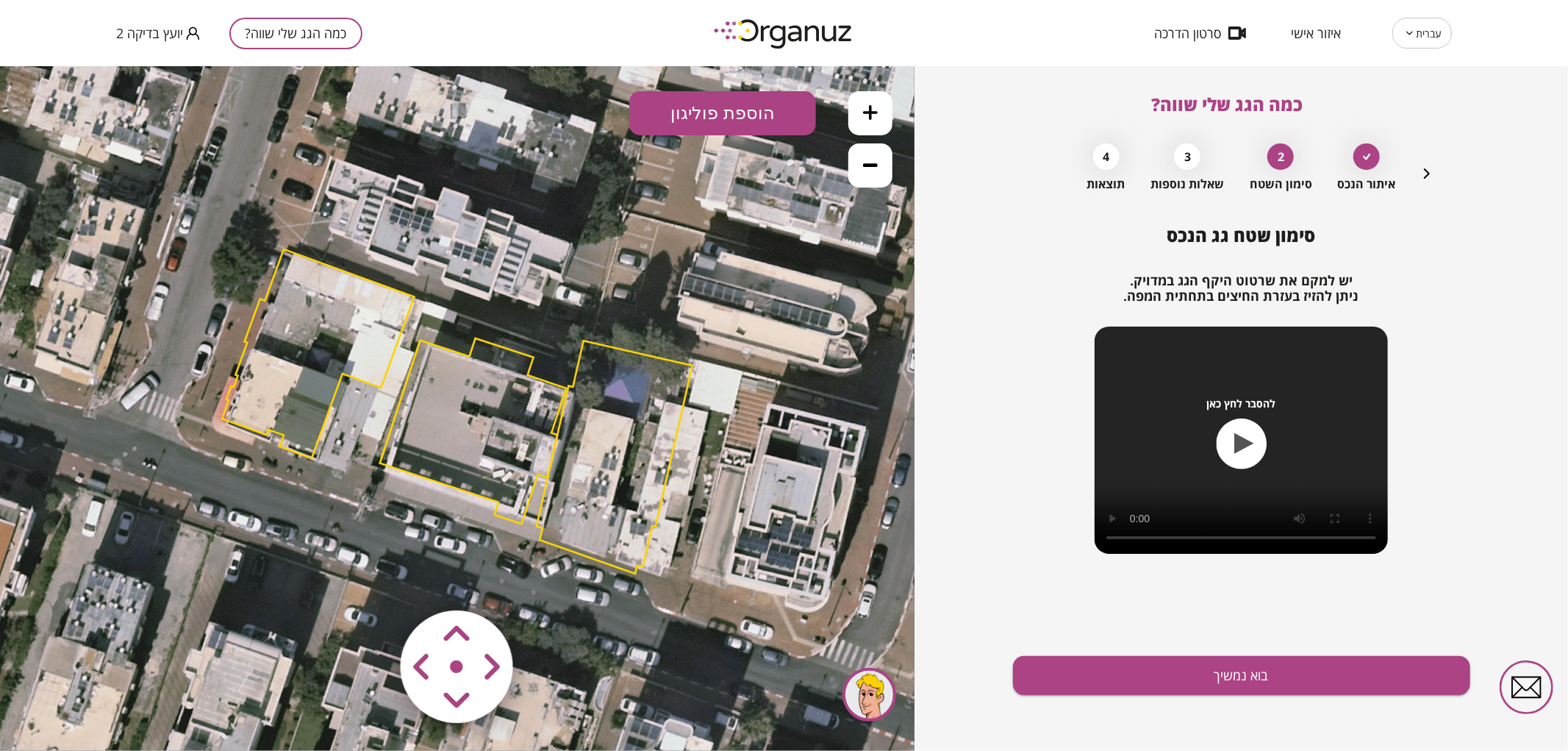
click at [369, 579] on area at bounding box center [369, 579] width 0 height 0
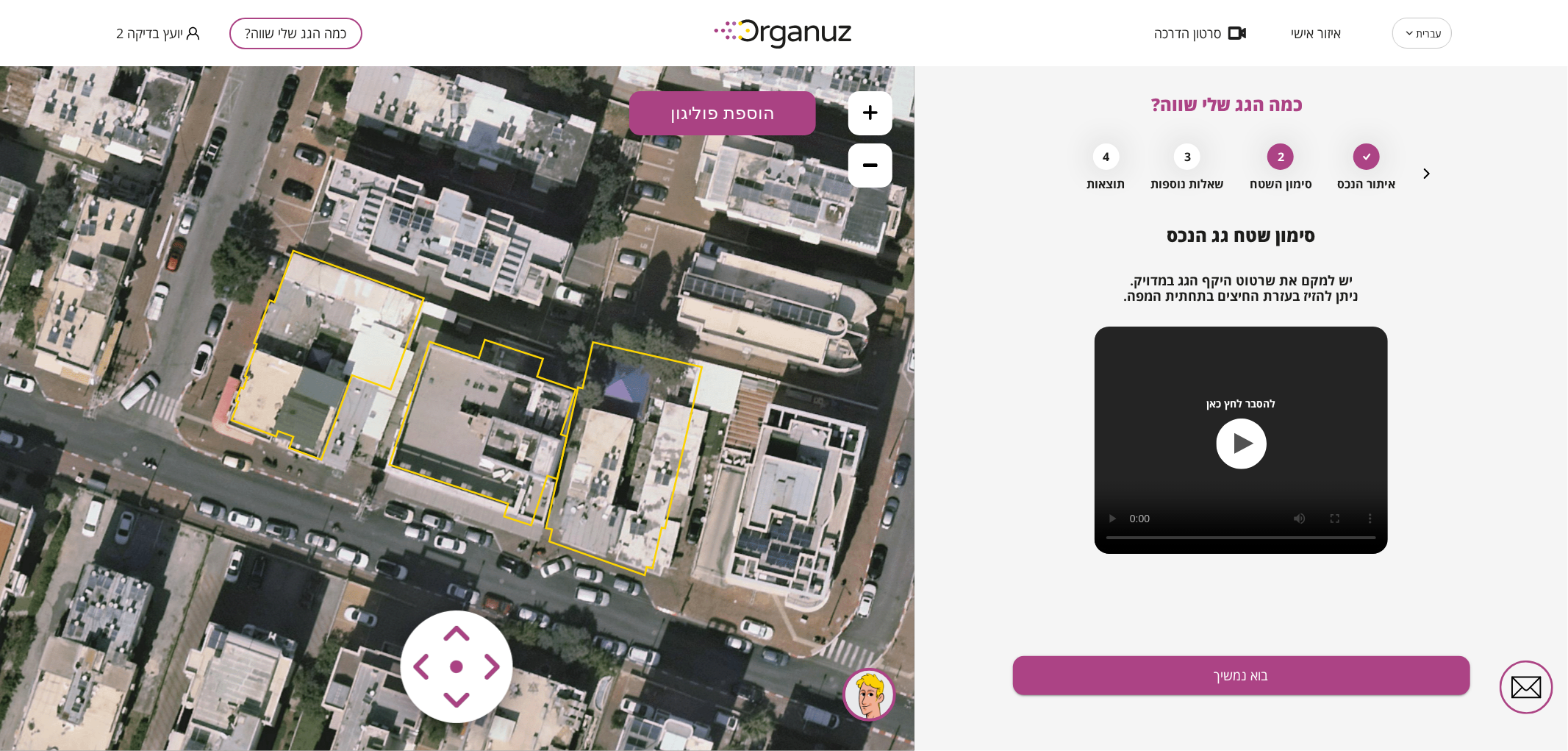
click at [369, 579] on area at bounding box center [369, 579] width 0 height 0
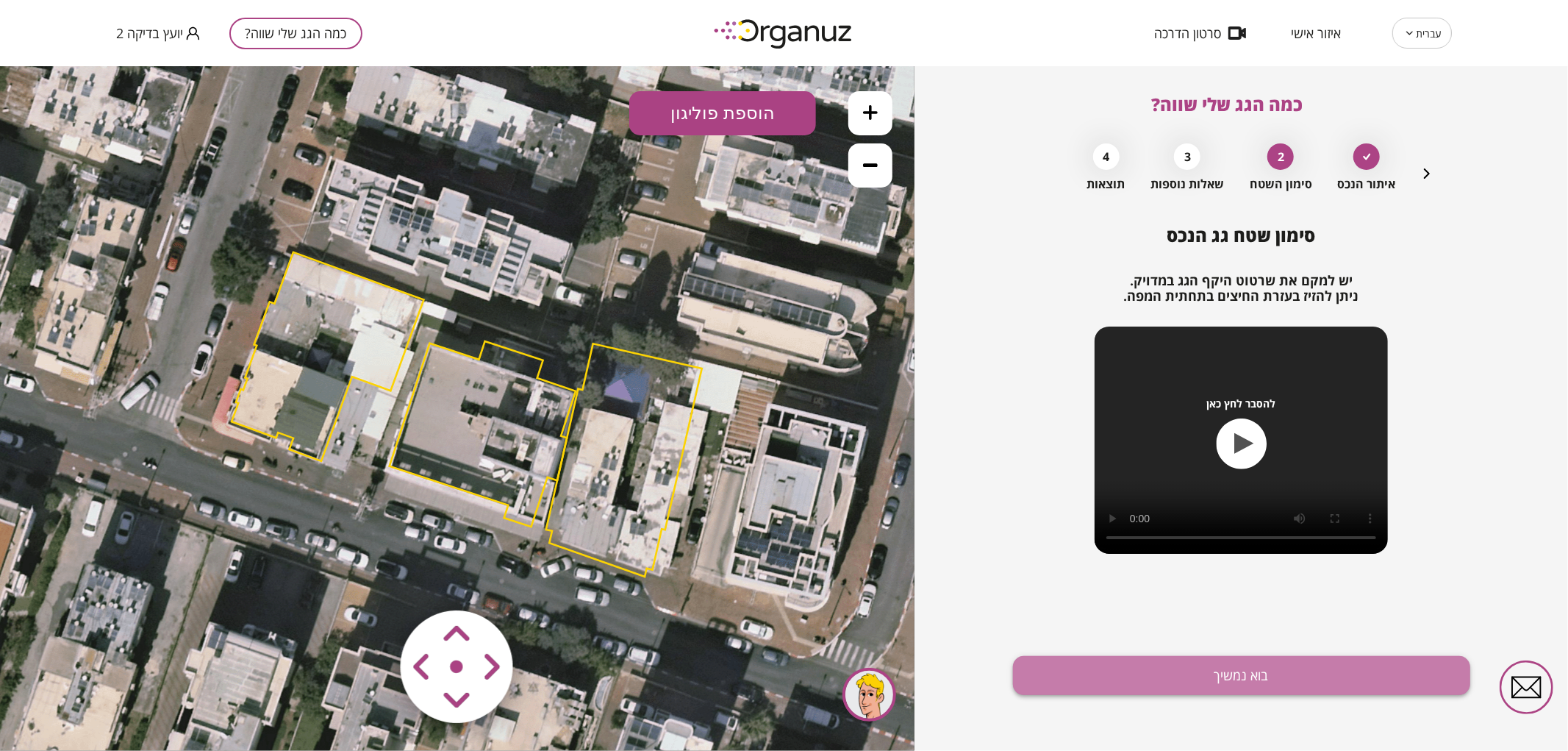
click at [1141, 666] on button "בוא נמשיך" at bounding box center [1241, 675] width 457 height 39
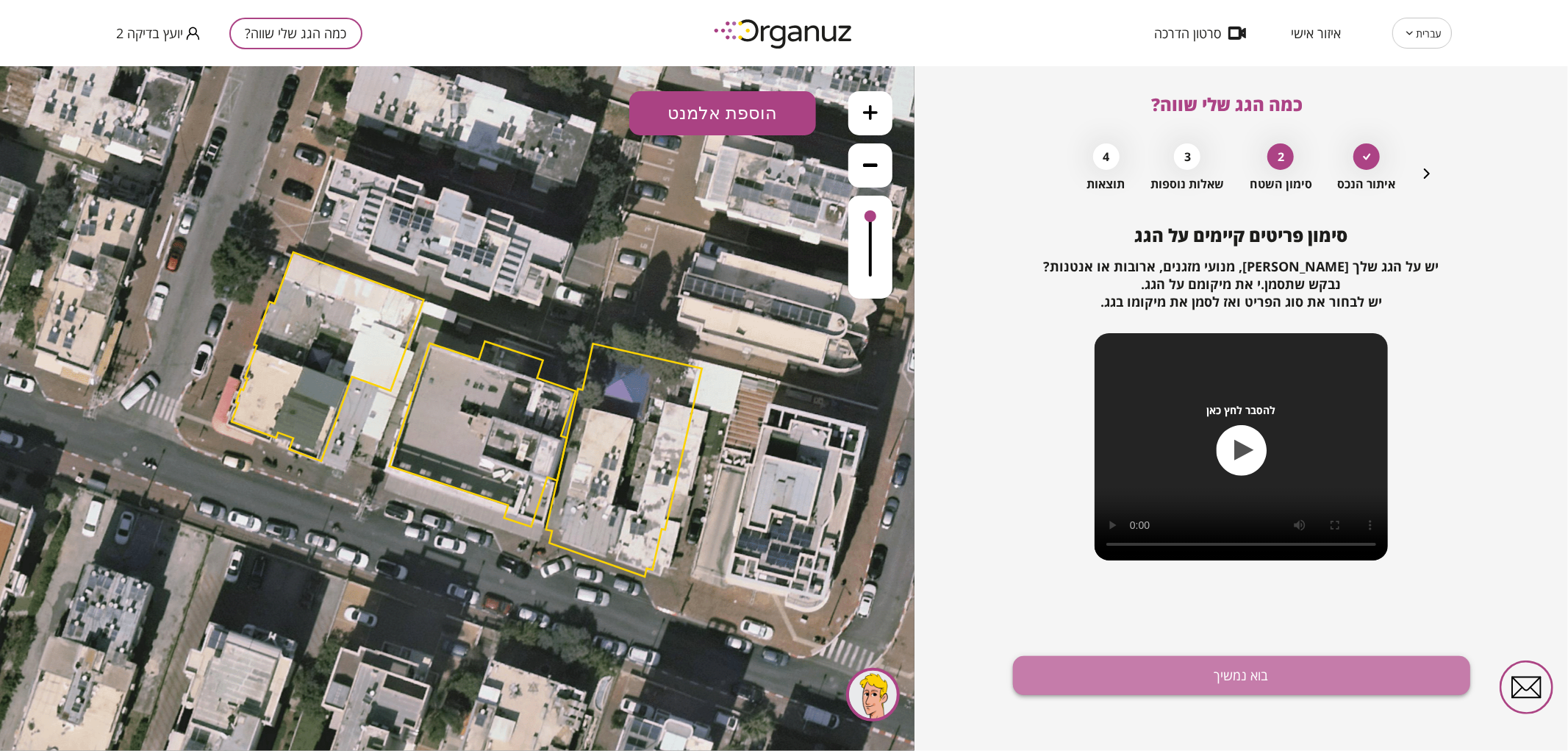
click at [1038, 668] on button "בוא נמשיך" at bounding box center [1241, 675] width 457 height 39
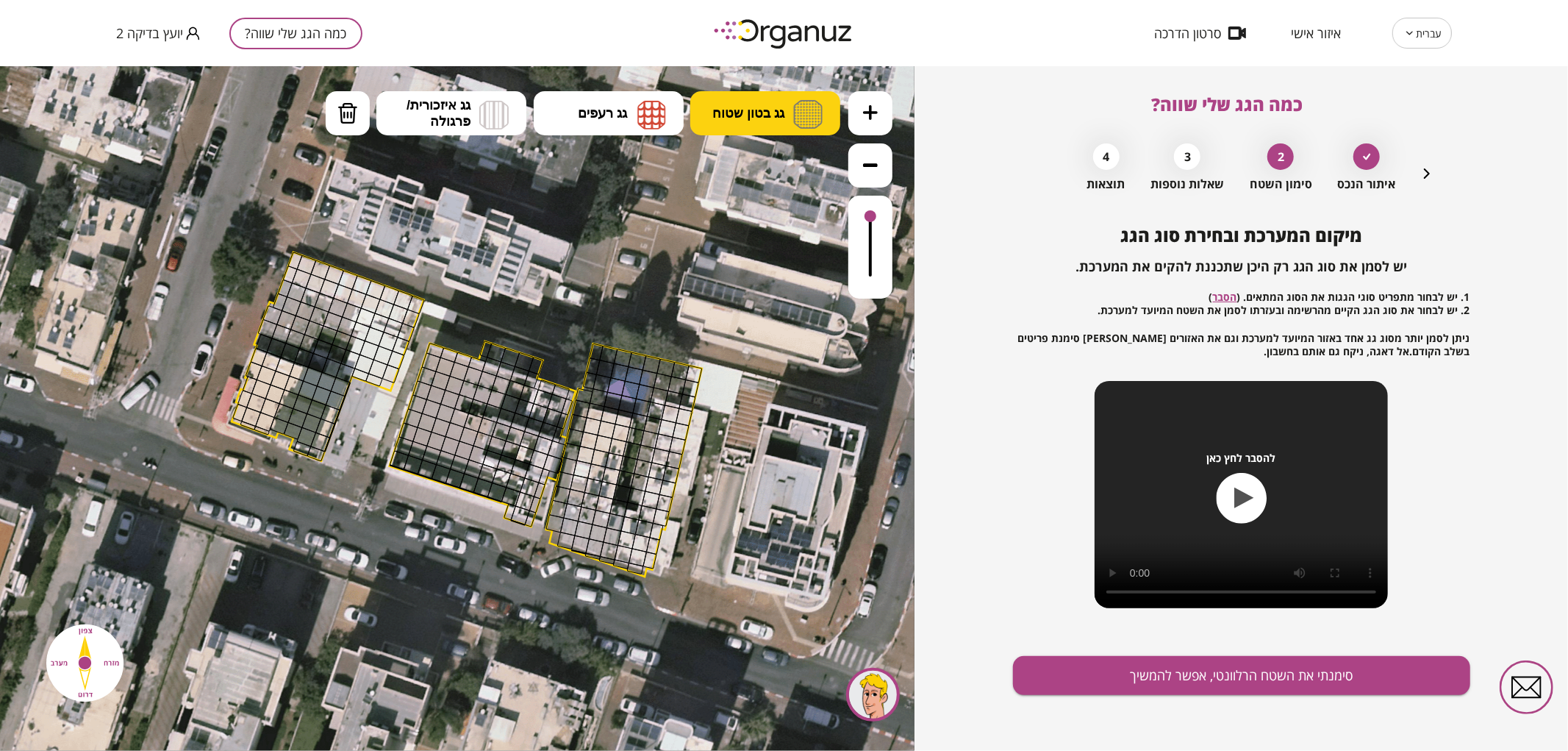
click at [789, 107] on button "גג בטון שטוח" at bounding box center [765, 113] width 150 height 44
click at [759, 171] on div ".st0 { fill: #FFFFFF; } 10" at bounding box center [457, 408] width 915 height 685
click at [867, 108] on icon at bounding box center [869, 111] width 14 height 14
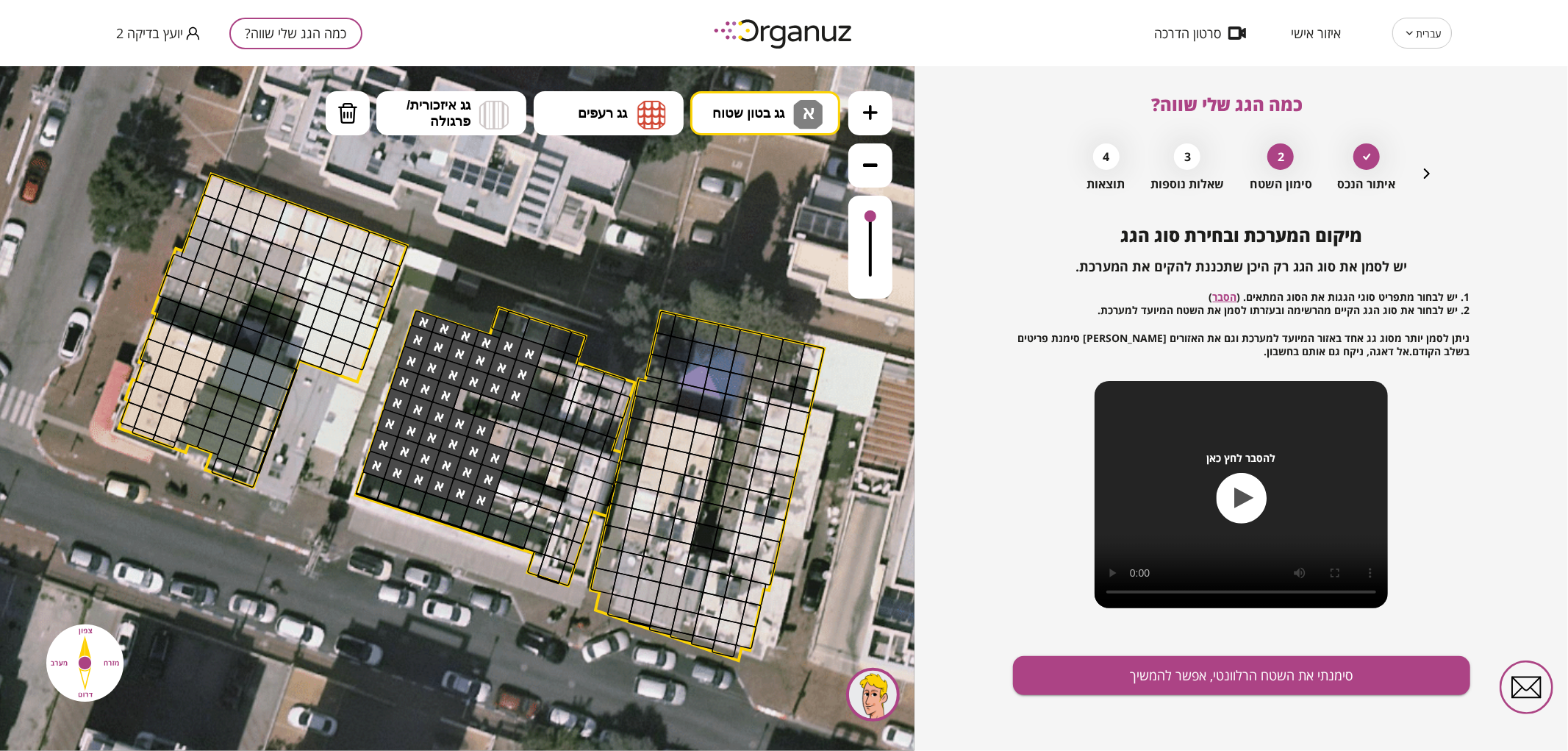
drag, startPoint x: 475, startPoint y: 493, endPoint x: 485, endPoint y: 460, distance: 34.5
click at [1088, 682] on button "סימנתי את השטח הרלוונטי, אפשר להמשיך" at bounding box center [1241, 675] width 457 height 39
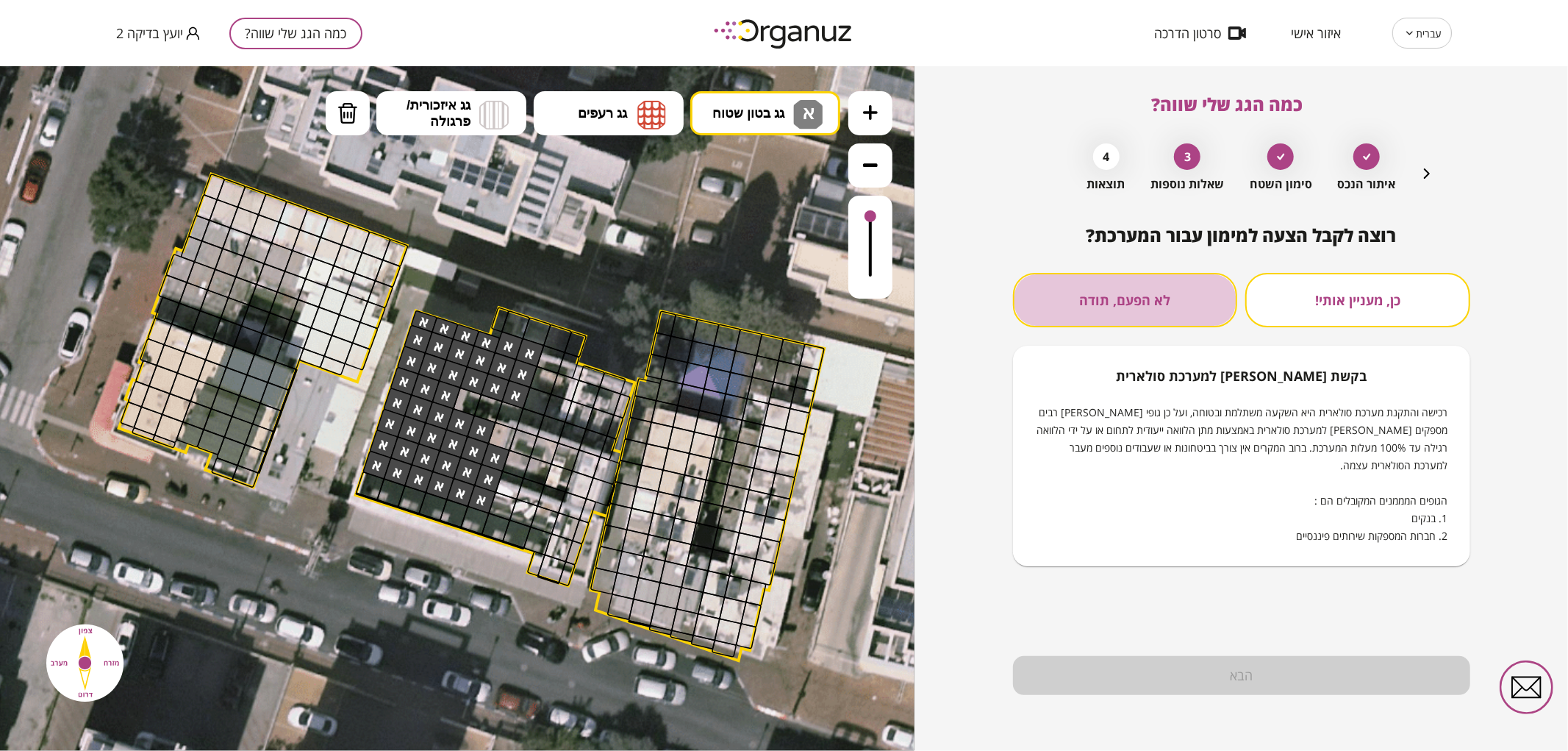
click at [1130, 314] on button "לא הפעם, תודה" at bounding box center [1125, 300] width 225 height 54
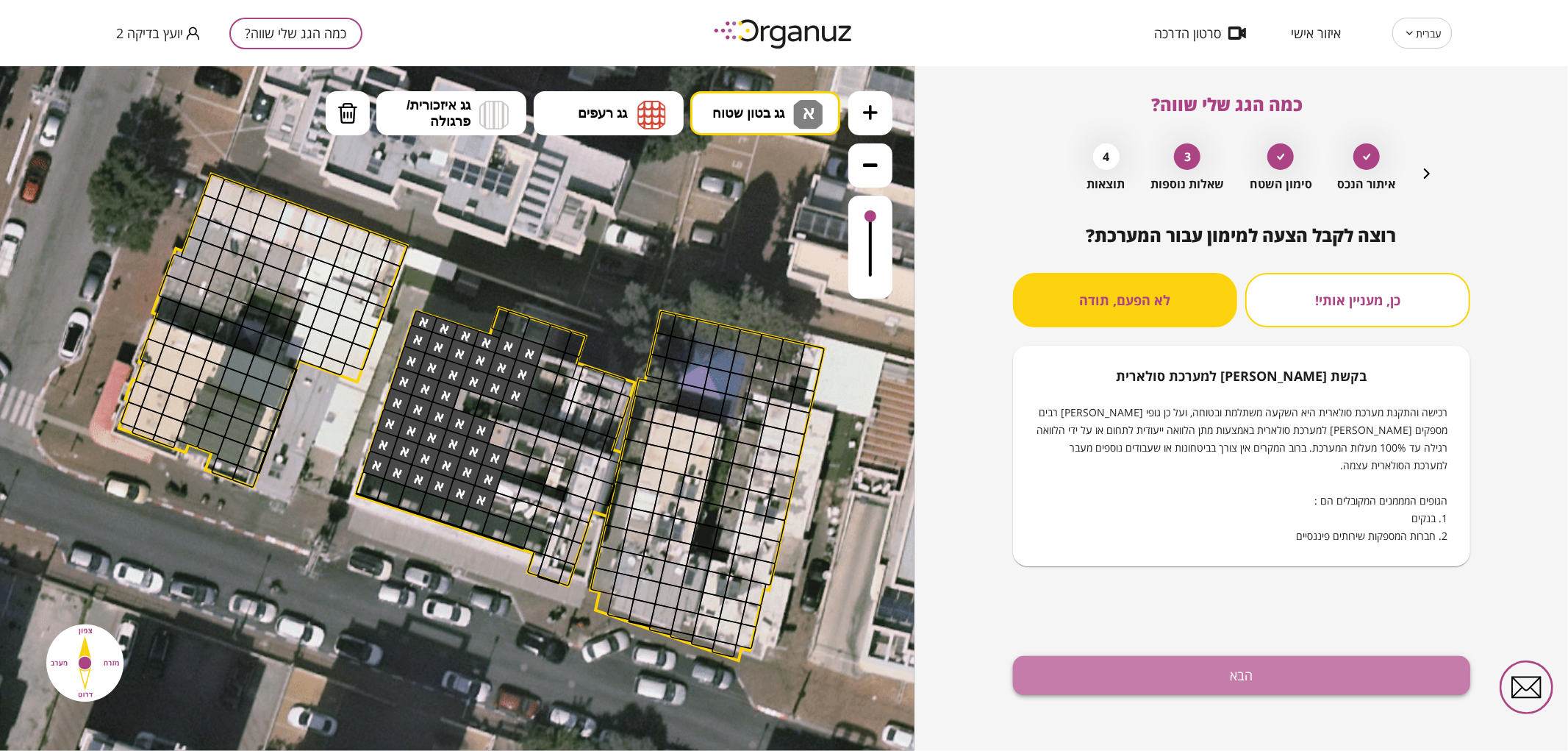
click at [1140, 679] on button "הבא" at bounding box center [1241, 675] width 457 height 39
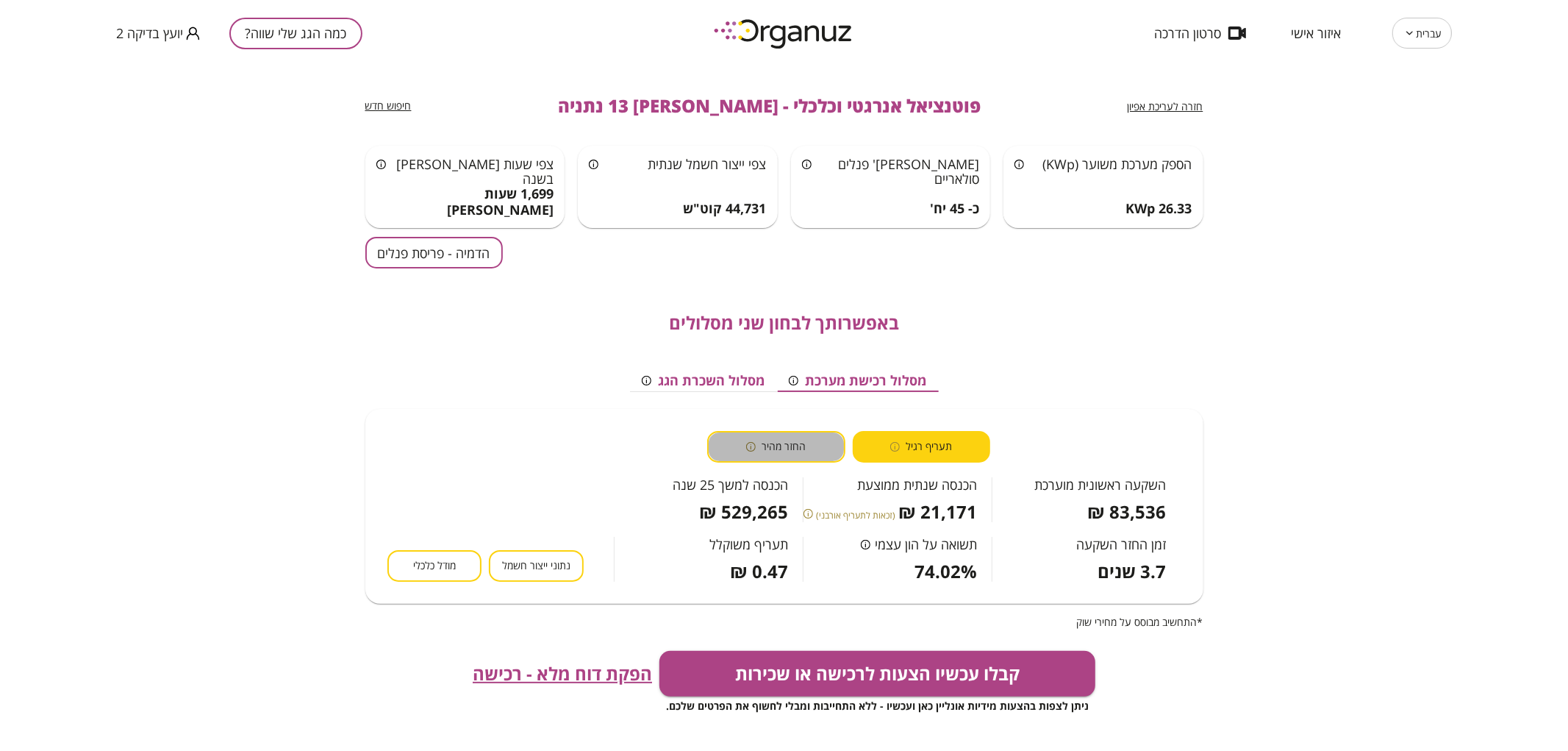
click at [802, 443] on span "החזר מהיר" at bounding box center [783, 447] width 44 height 14
click at [902, 459] on button "תעריף רגיל" at bounding box center [921, 447] width 138 height 32
click at [497, 252] on button "הדמיה - פריסת פנלים" at bounding box center [434, 252] width 137 height 32
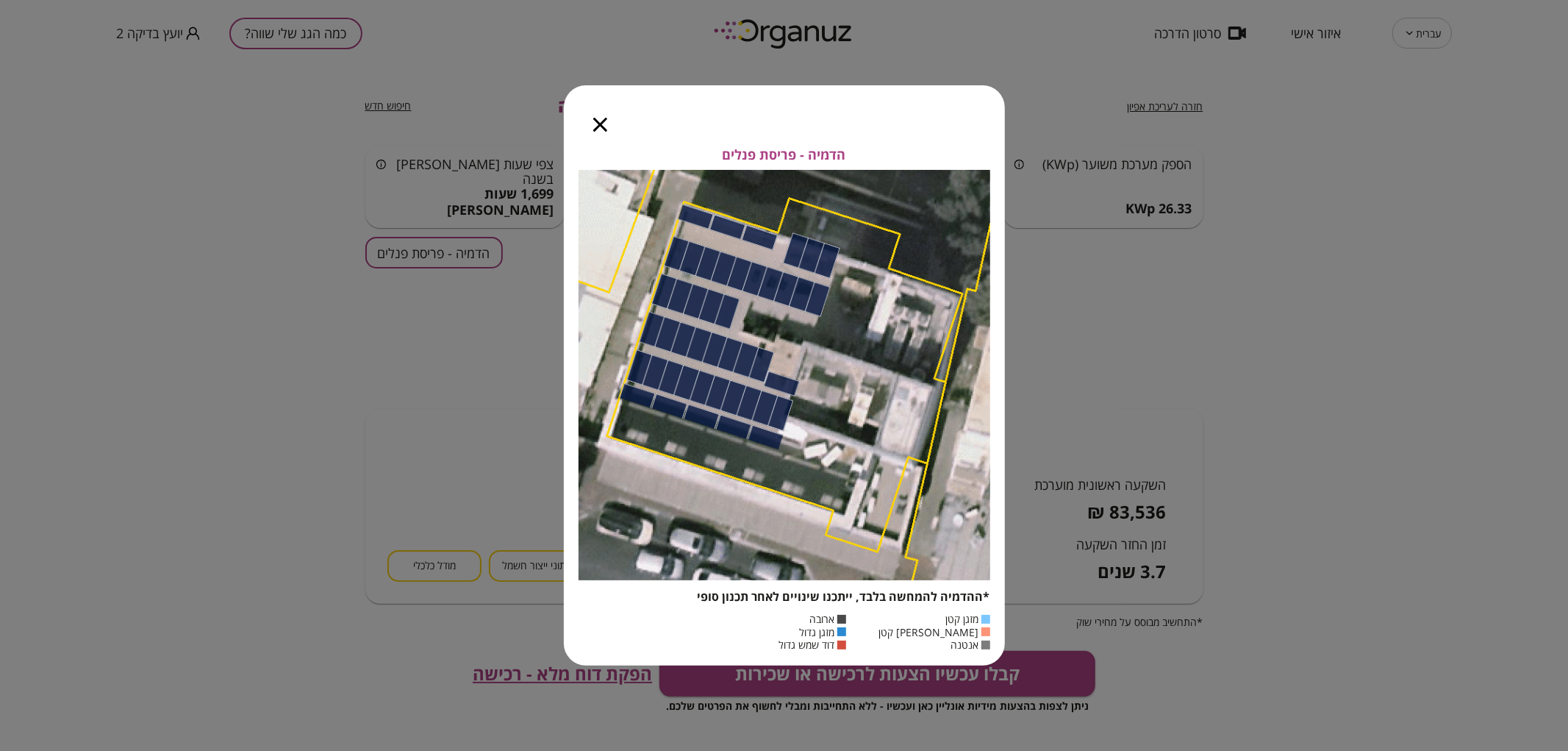
click at [593, 127] on icon "button" at bounding box center [600, 125] width 14 height 14
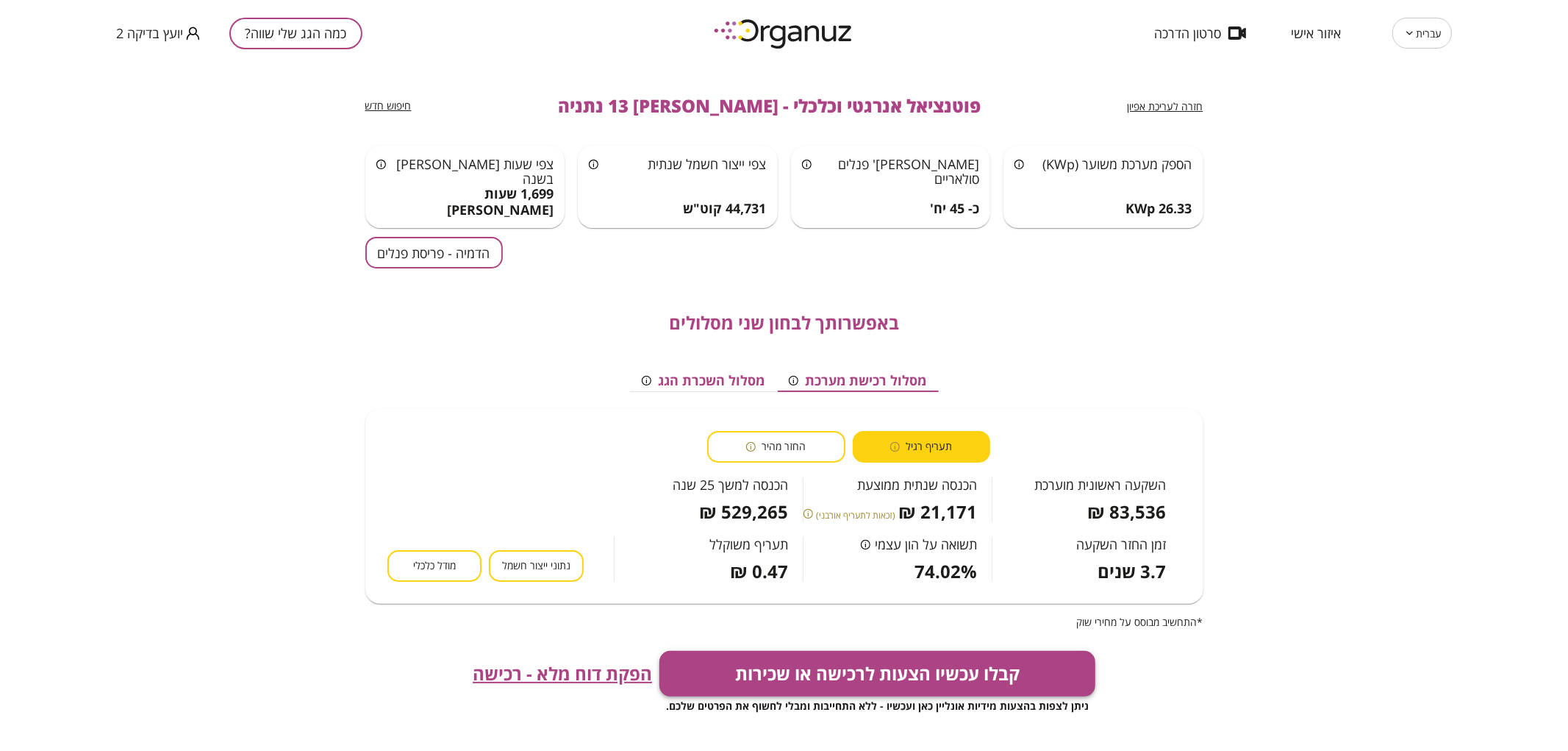
click at [738, 674] on button "קבלו עכשיו הצעות לרכישה או שכירות" at bounding box center [877, 673] width 436 height 45
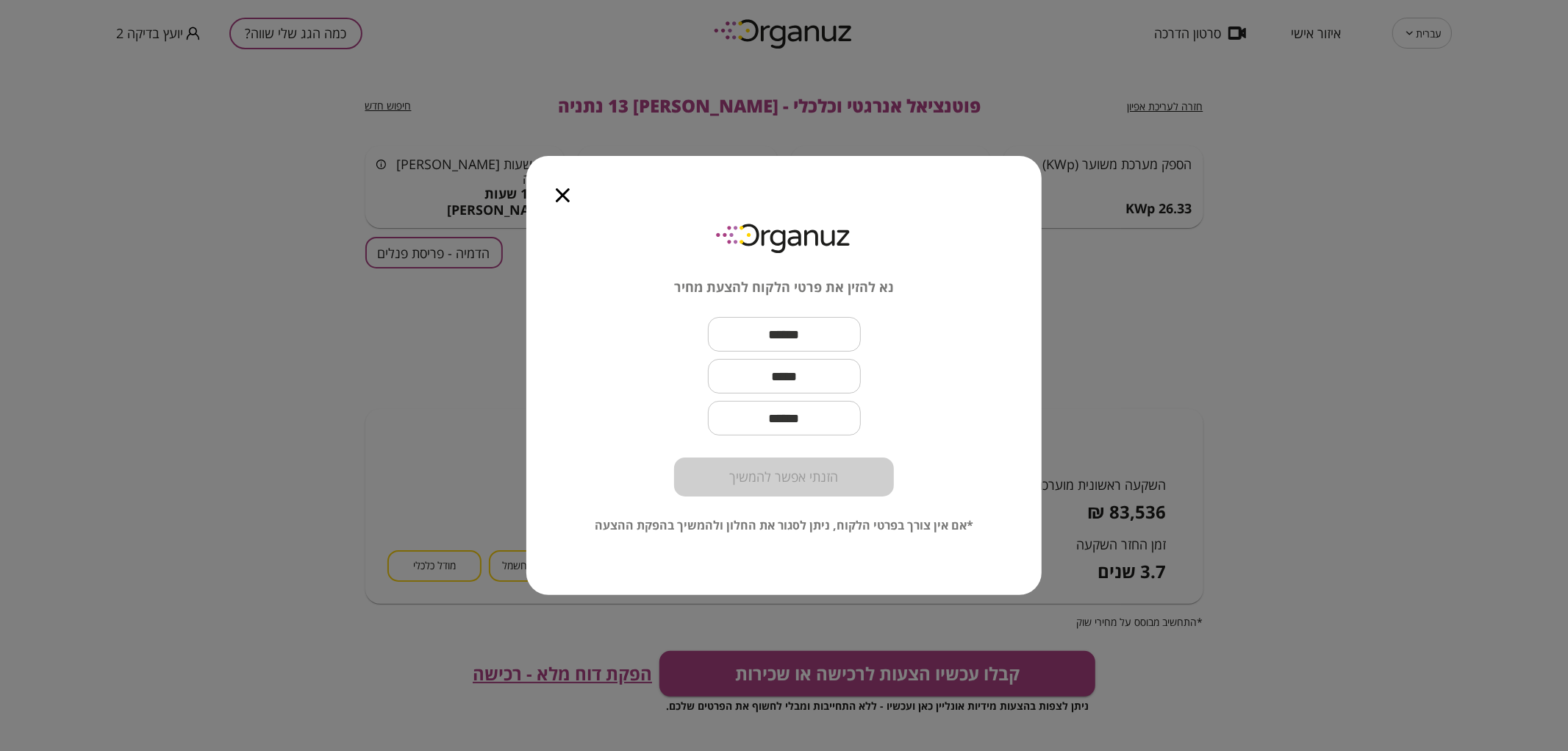
click at [842, 333] on input "text" at bounding box center [784, 334] width 153 height 43
type input "*****"
click at [765, 369] on input "text" at bounding box center [784, 376] width 153 height 43
drag, startPoint x: 768, startPoint y: 379, endPoint x: 796, endPoint y: 391, distance: 30.5
click at [794, 380] on input "**********" at bounding box center [784, 376] width 153 height 43
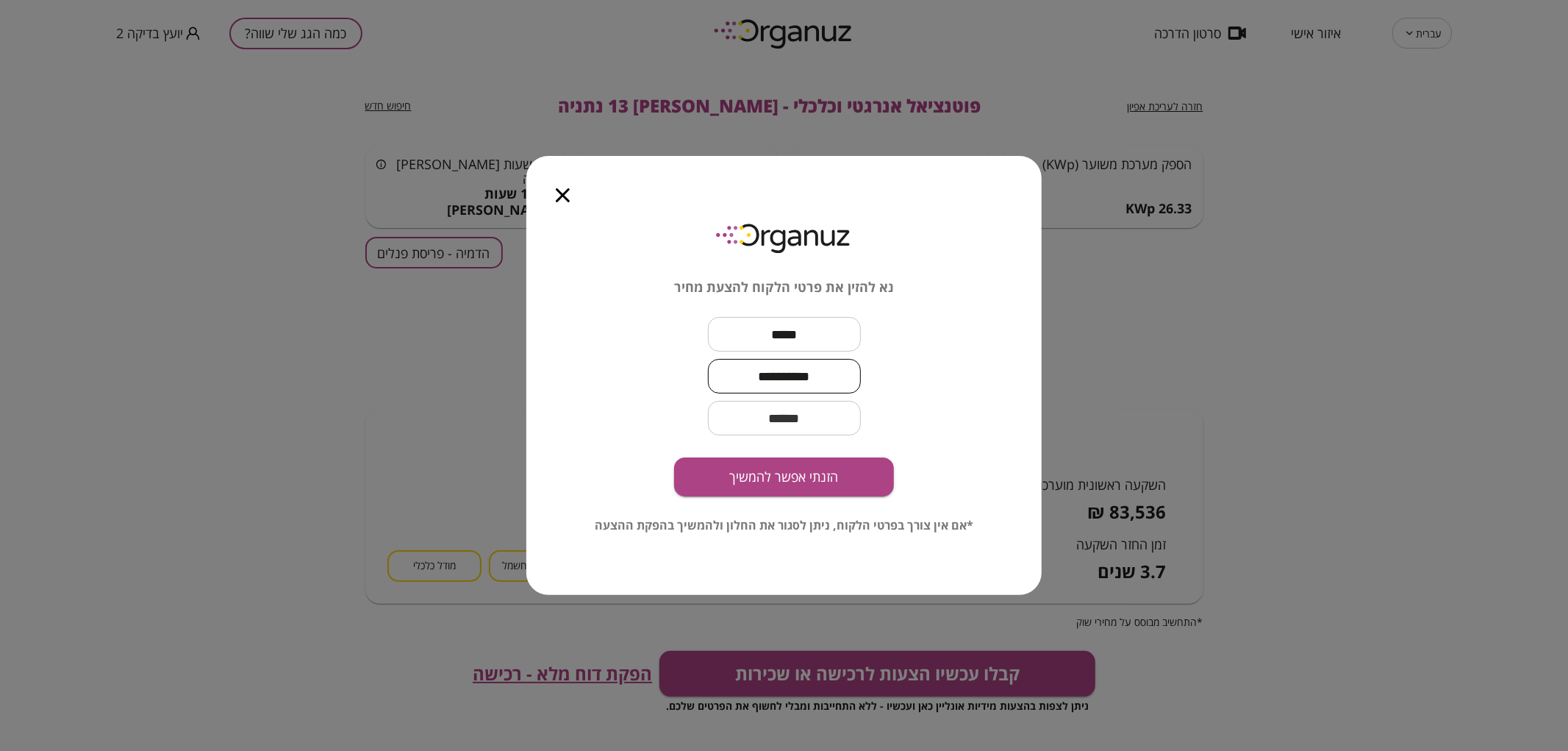
type input "**********"
click at [783, 416] on input "email" at bounding box center [784, 418] width 153 height 43
type input "*******"
click at [860, 465] on button "הזנתי אפשר להמשיך" at bounding box center [783, 477] width 220 height 39
